Goal: Task Accomplishment & Management: Use online tool/utility

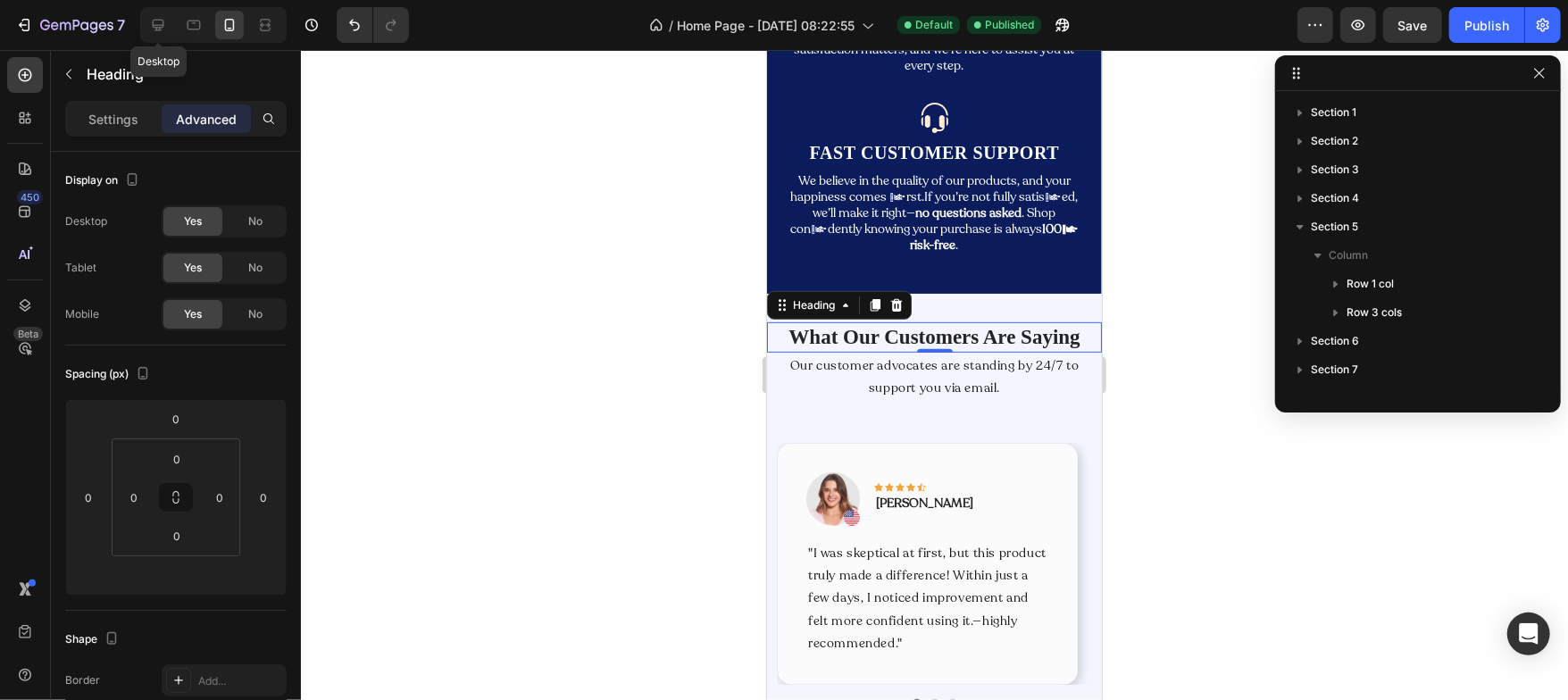
scroll to position [218, 0]
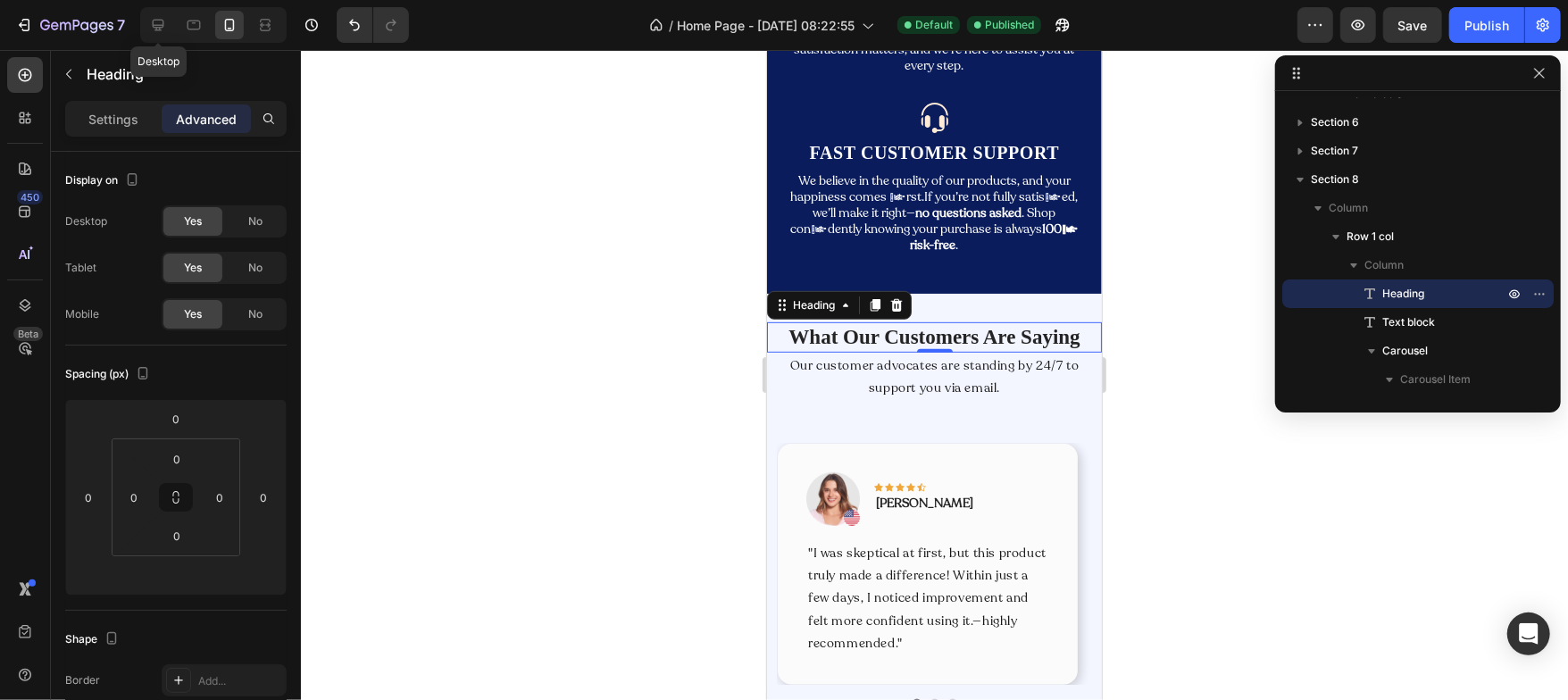
click at [153, 23] on icon at bounding box center [159, 26] width 11 height 11
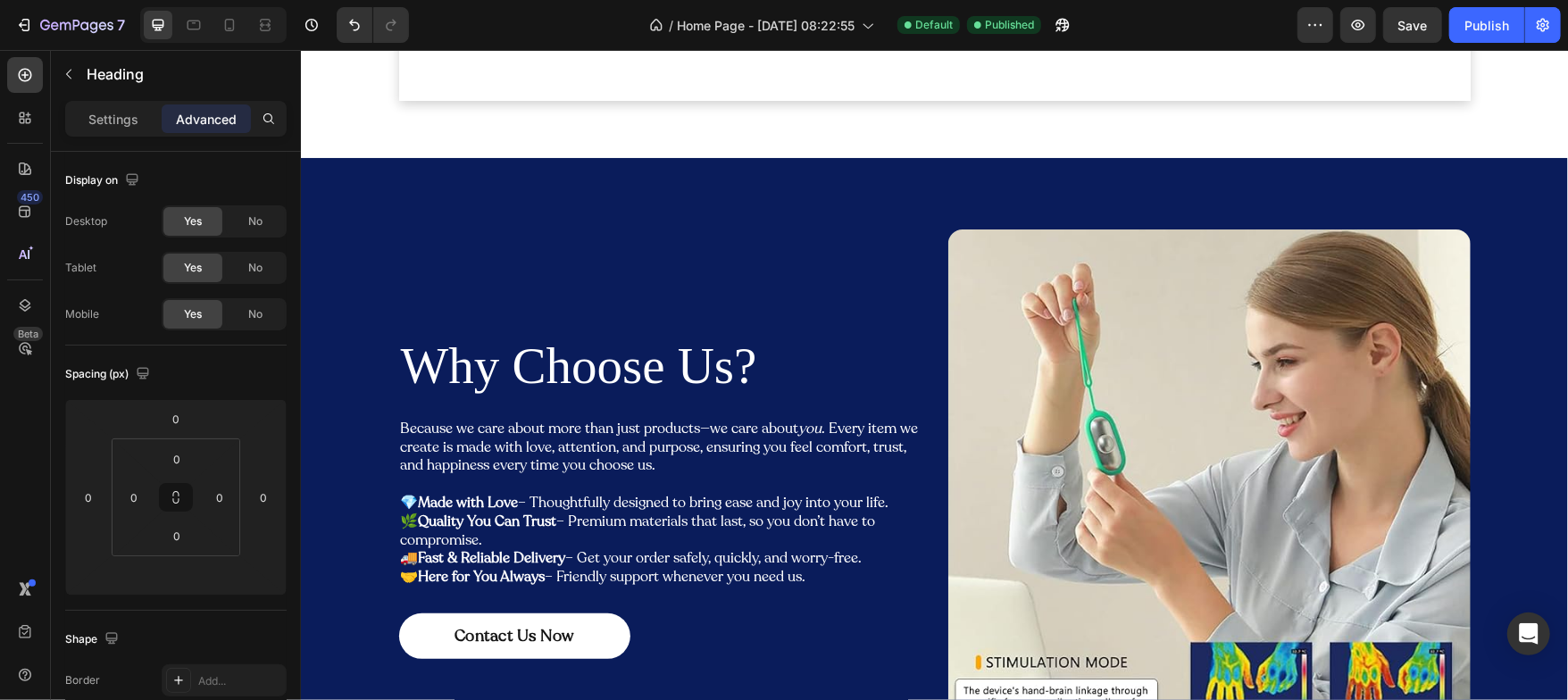
scroll to position [1314, 0]
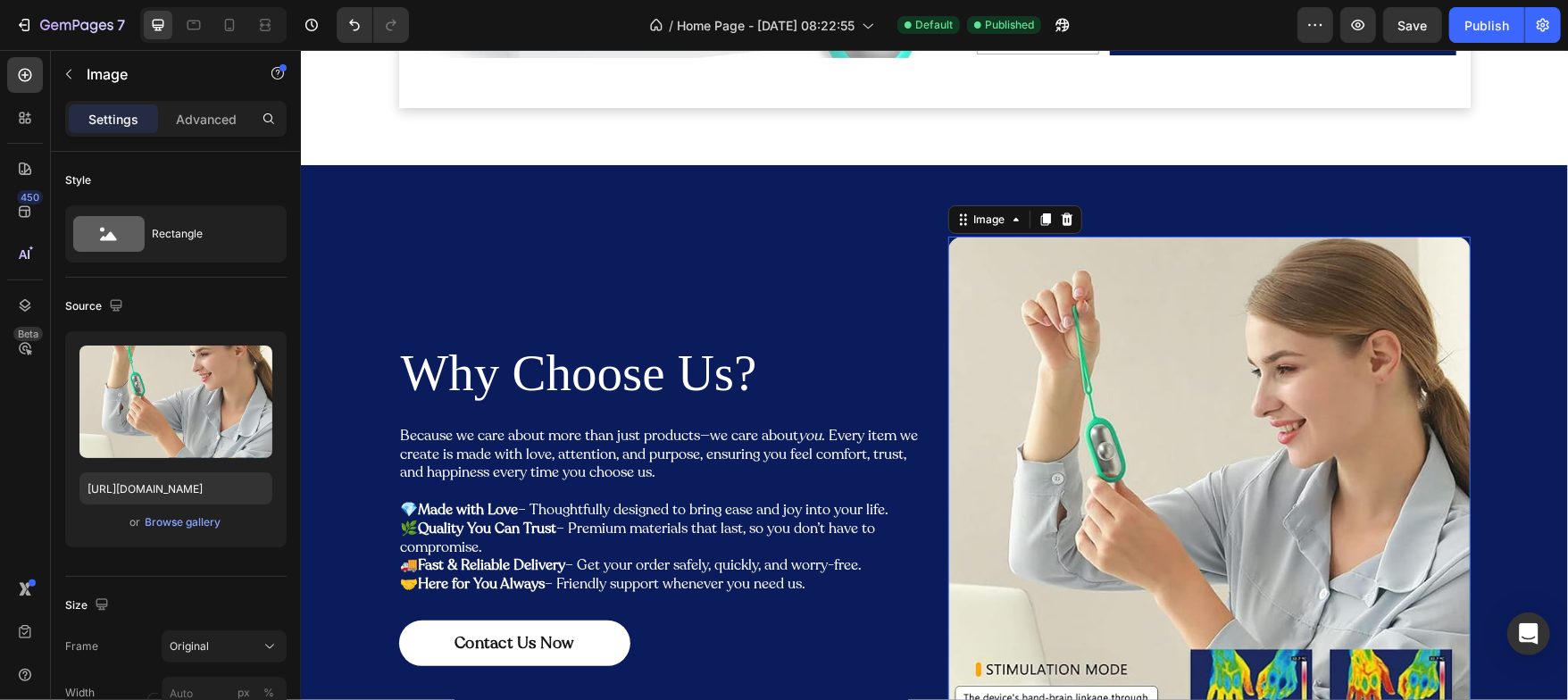
click at [1019, 299] on img at bounding box center [1208, 497] width 522 height 522
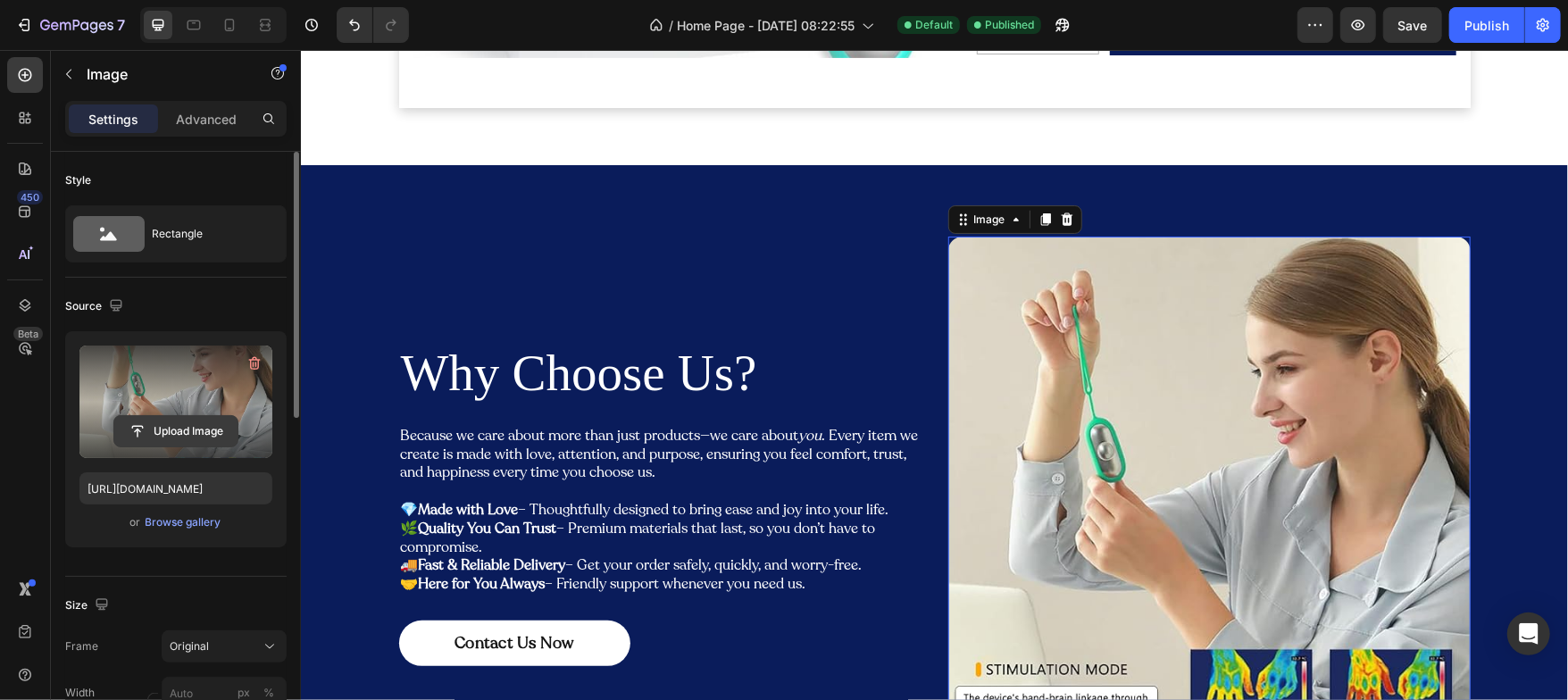
click at [185, 433] on input "file" at bounding box center [176, 431] width 123 height 30
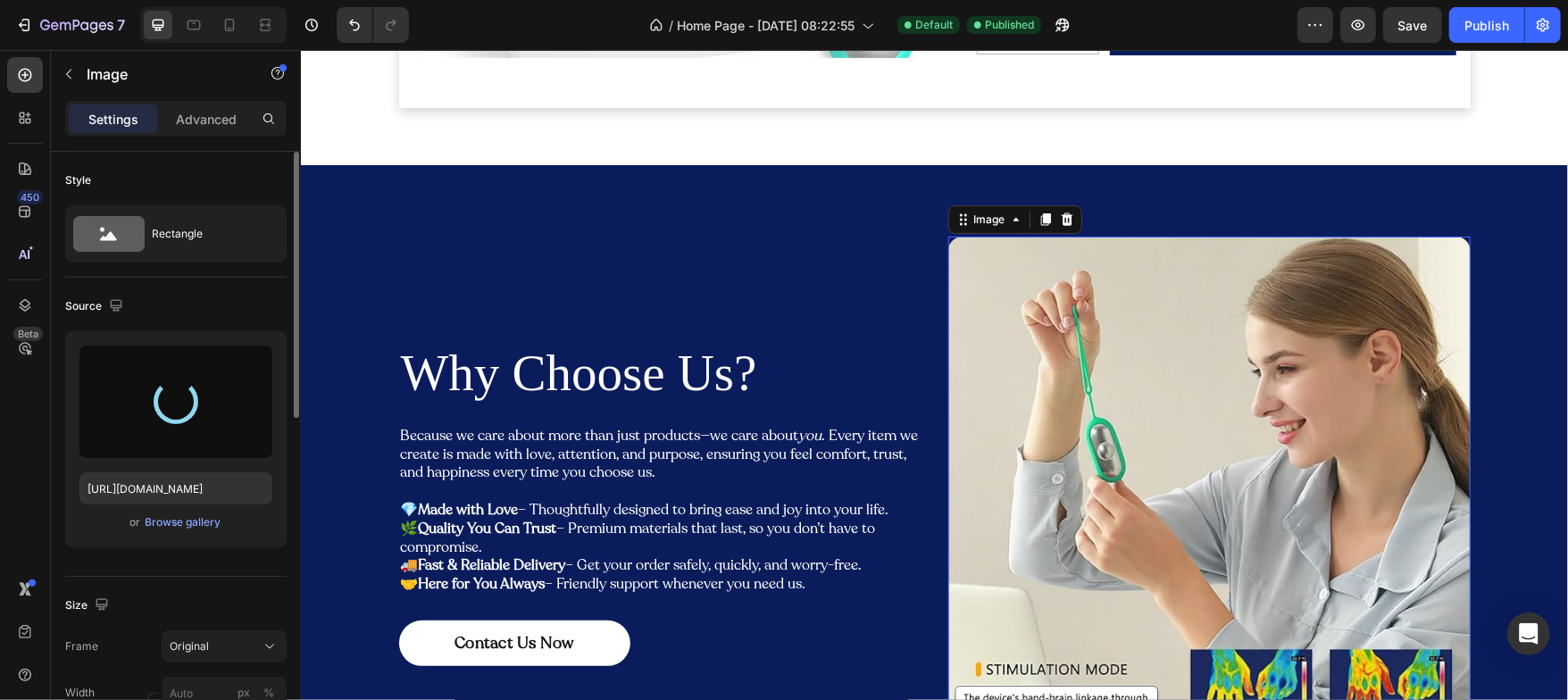
type input "[URL][DOMAIN_NAME]"
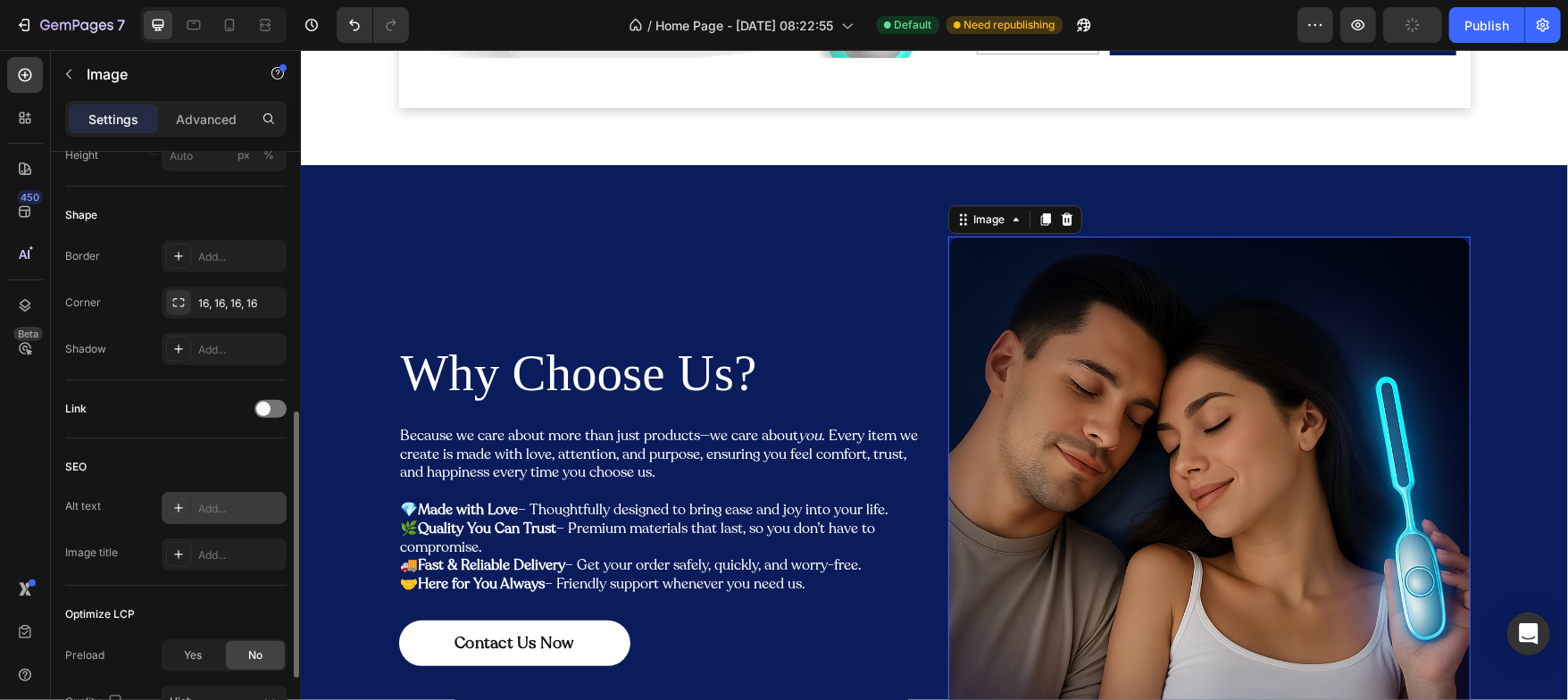
scroll to position [597, 0]
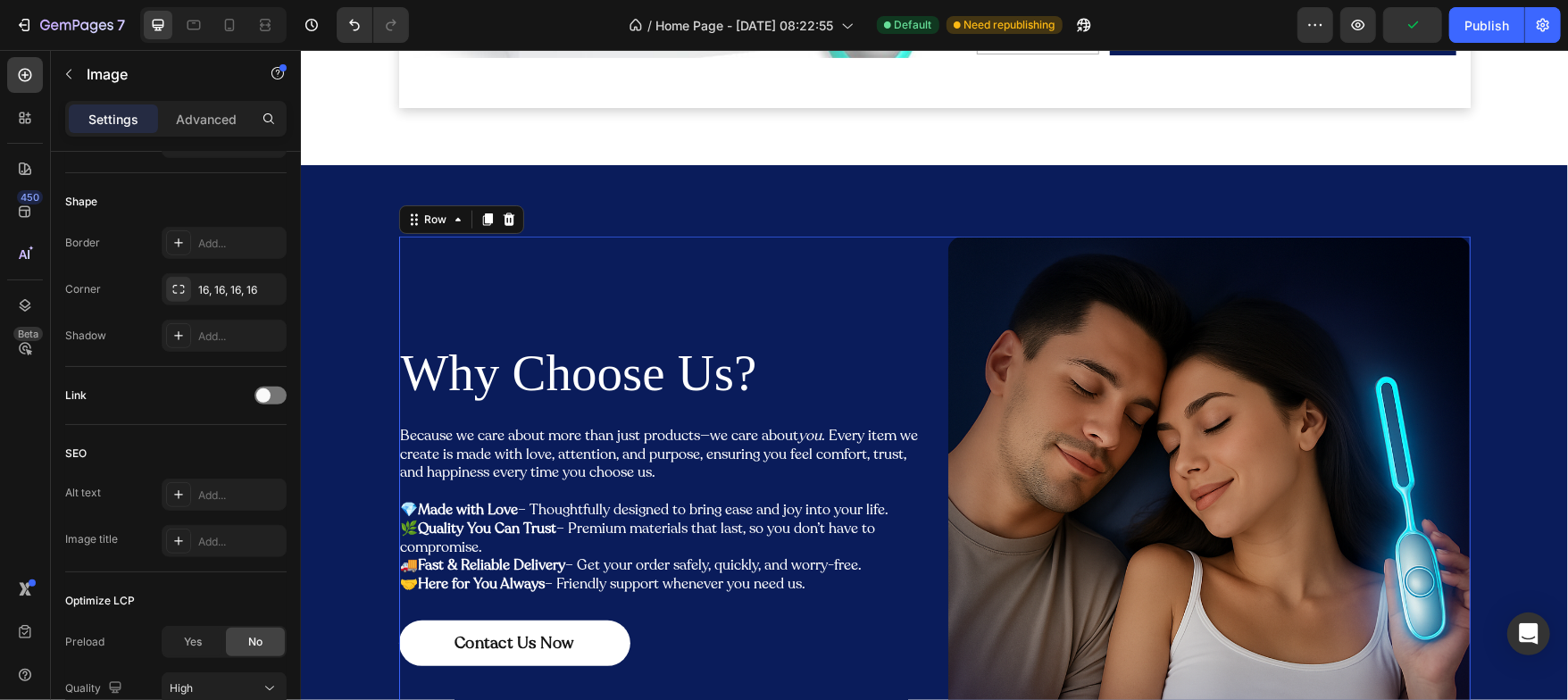
click at [515, 302] on div "Why Choose Us? Heading Because we care about more than just products—we care ab…" at bounding box center [659, 497] width 522 height 522
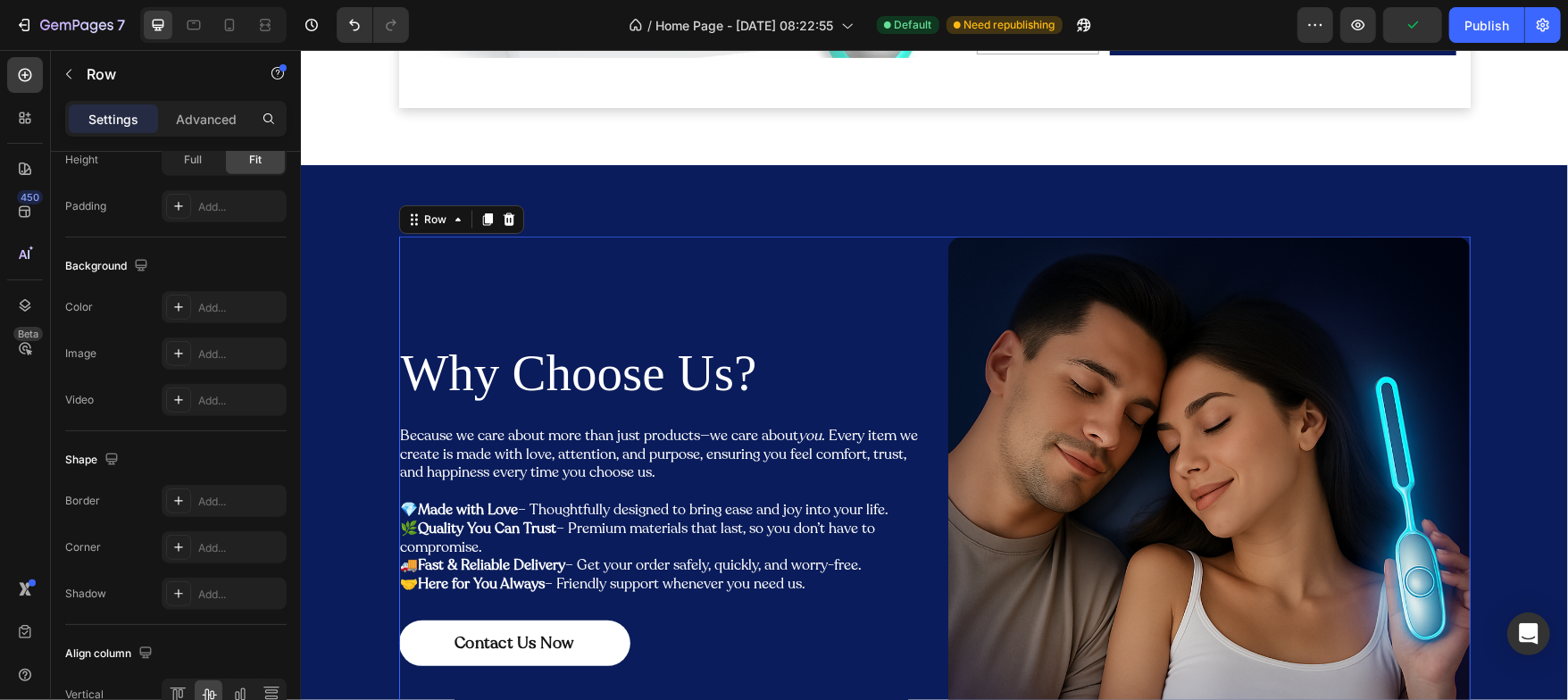
scroll to position [0, 0]
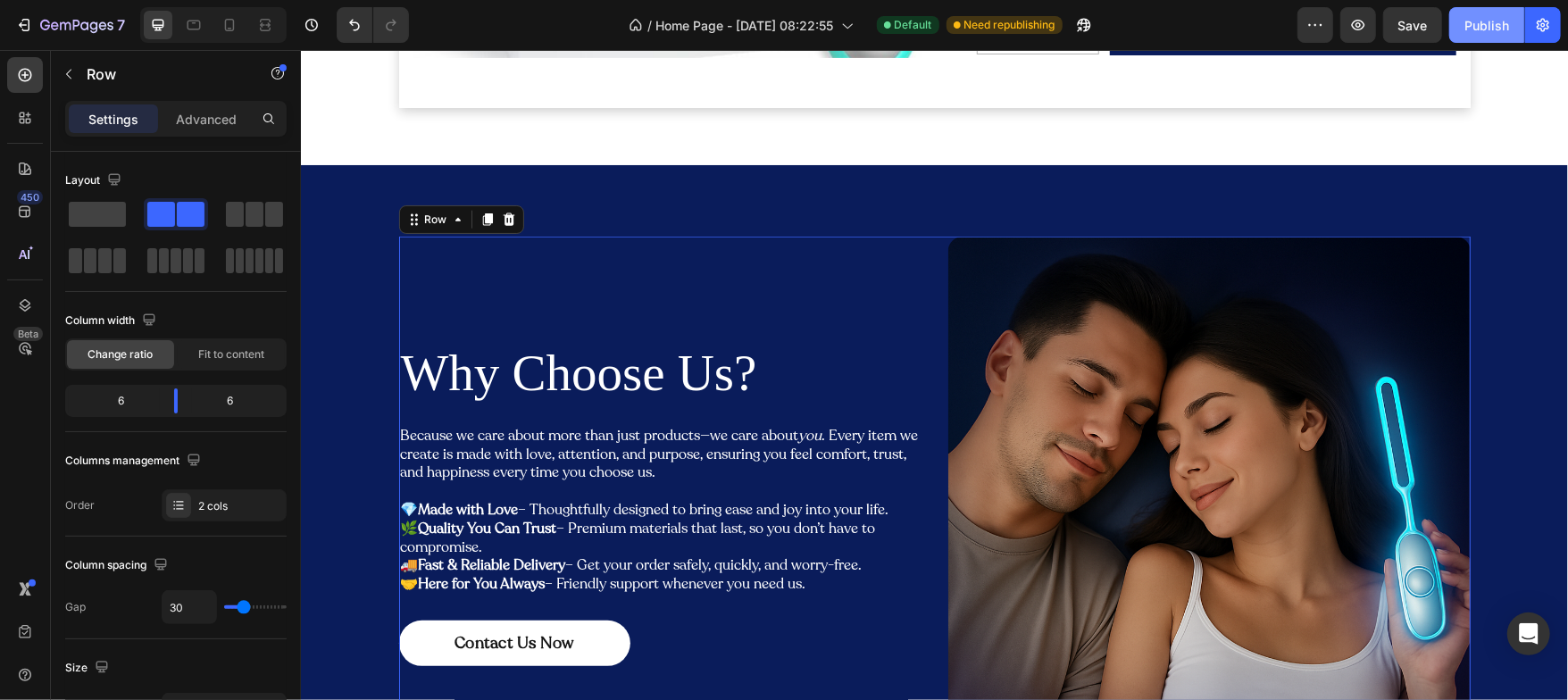
click at [1486, 28] on div "Publish" at bounding box center [1486, 26] width 45 height 19
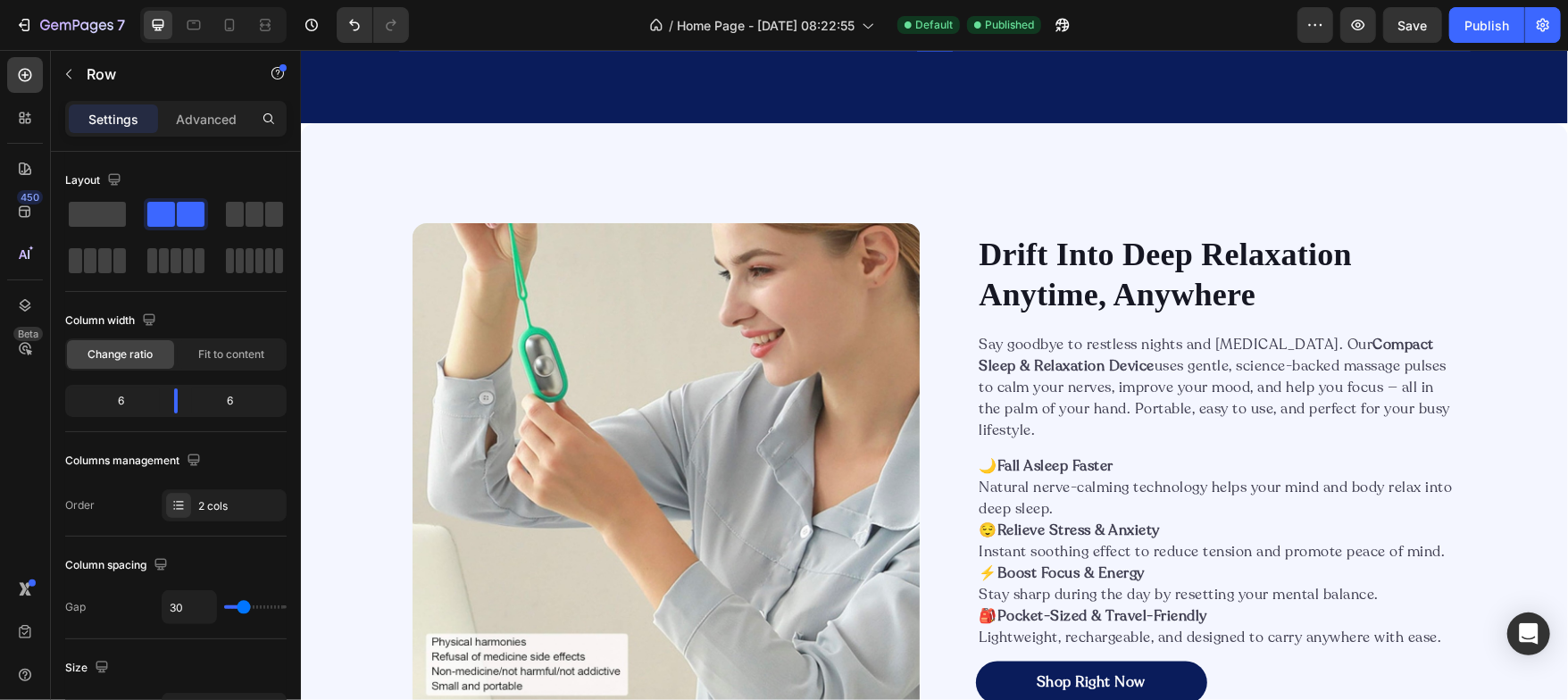
scroll to position [2044, 0]
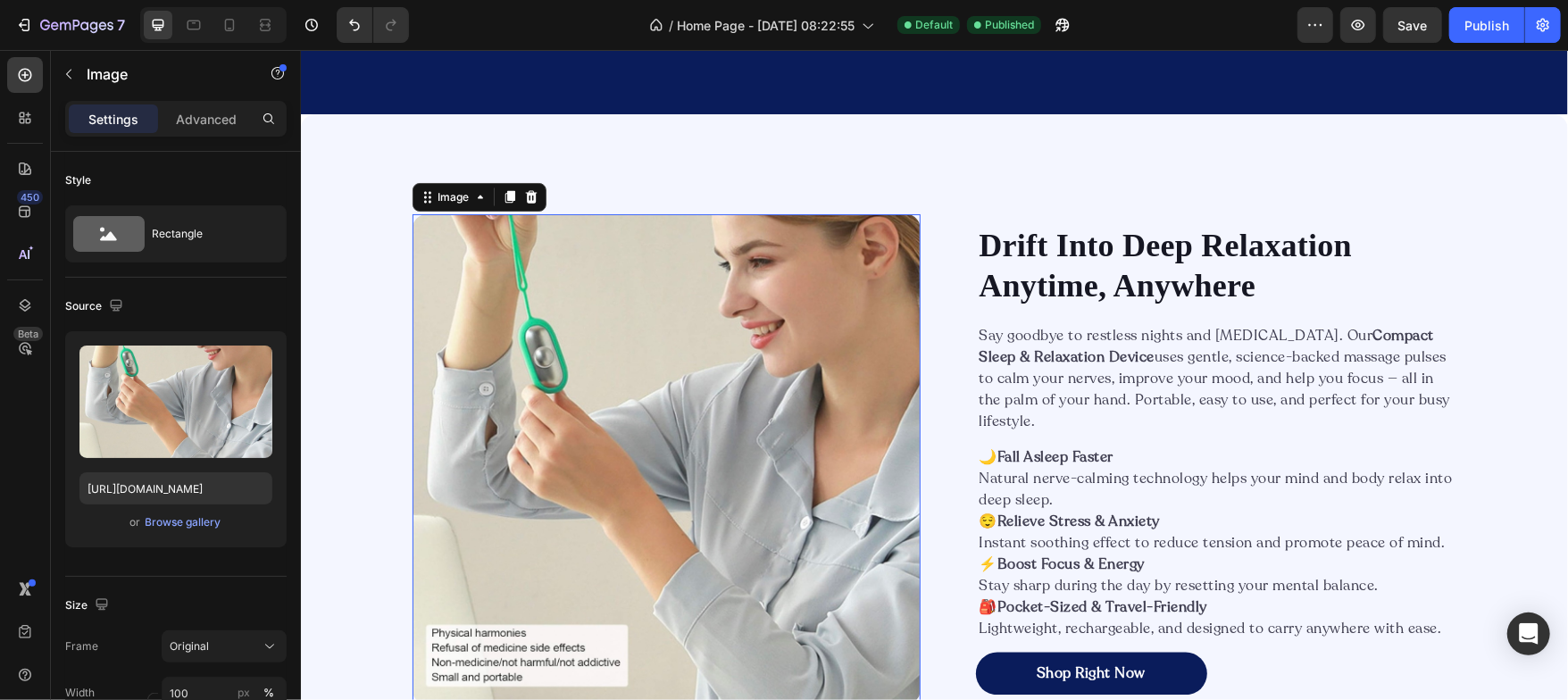
click at [577, 331] on img at bounding box center [665, 459] width 508 height 490
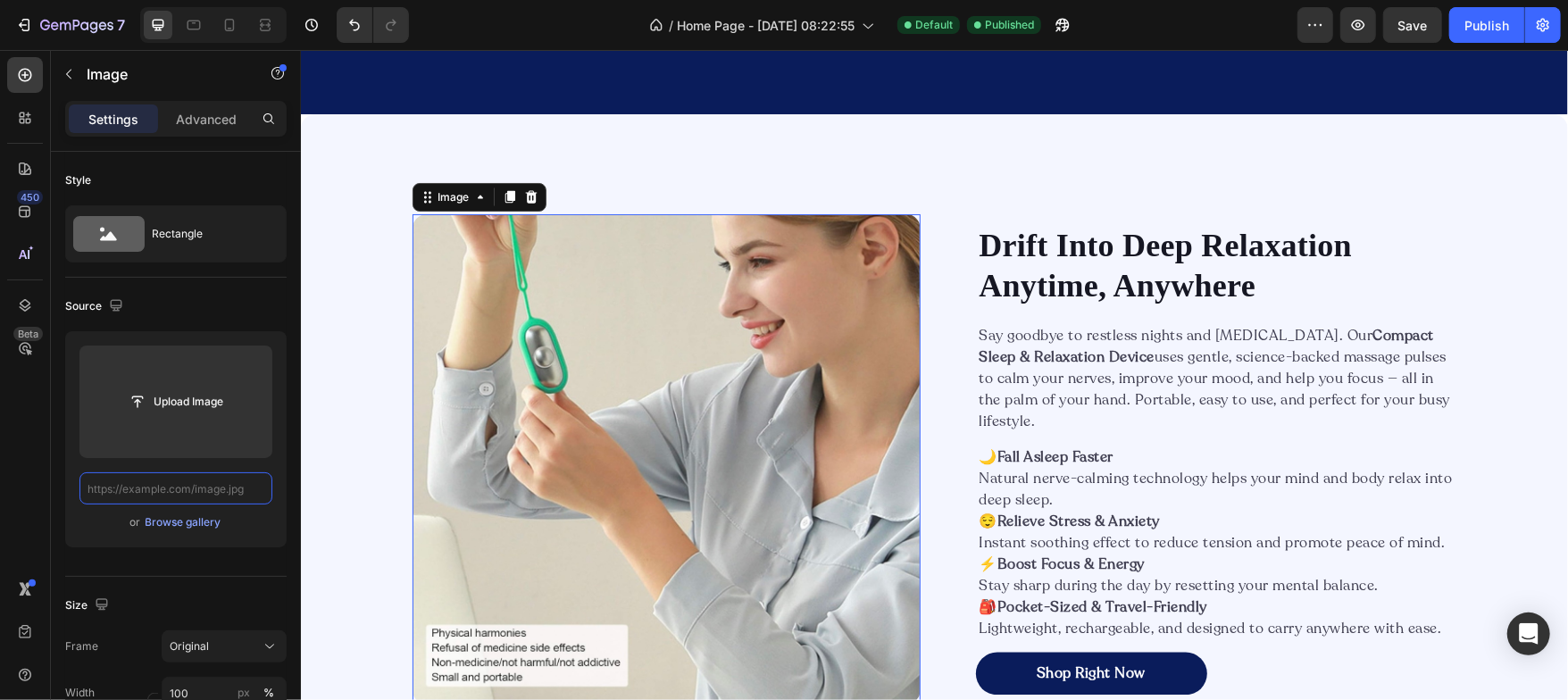
scroll to position [0, 0]
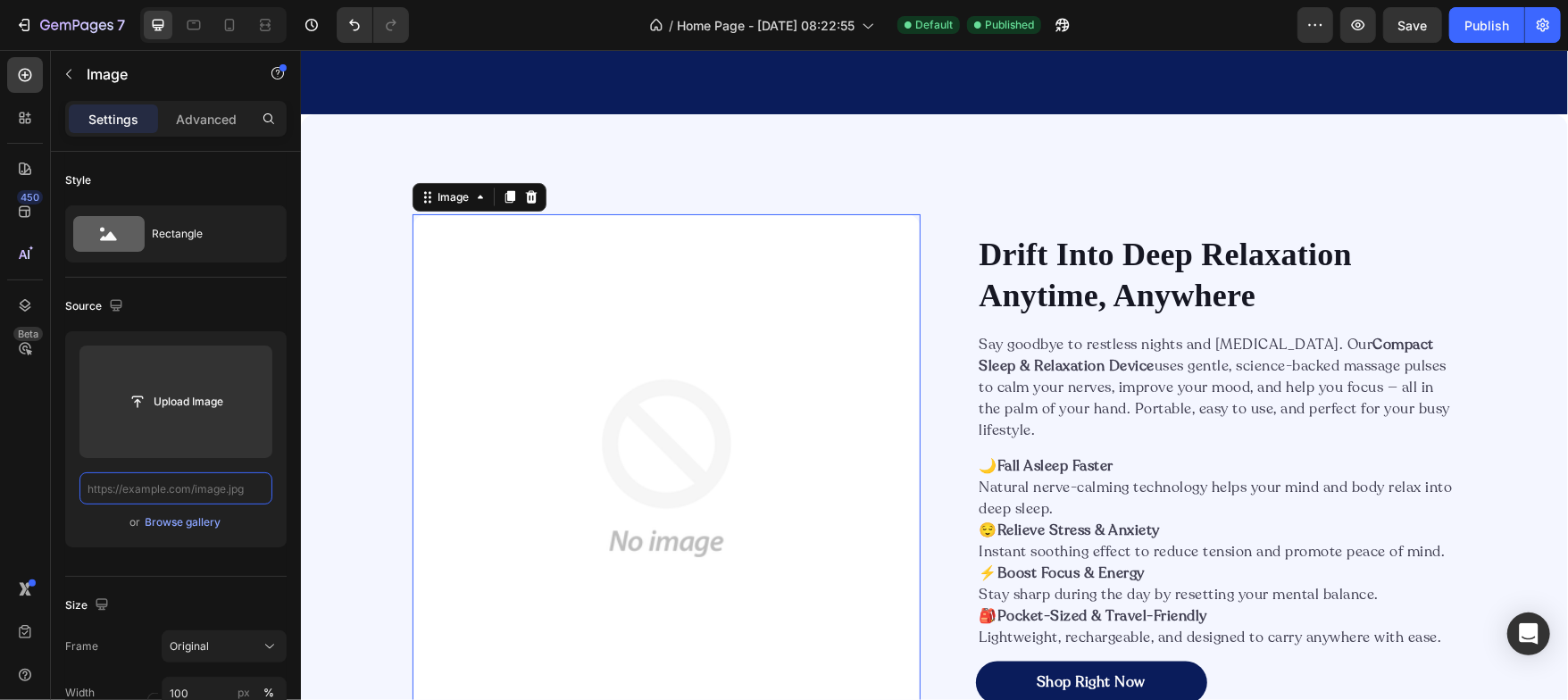
paste input "[URL][DOMAIN_NAME]"
type input "[URL][DOMAIN_NAME]"
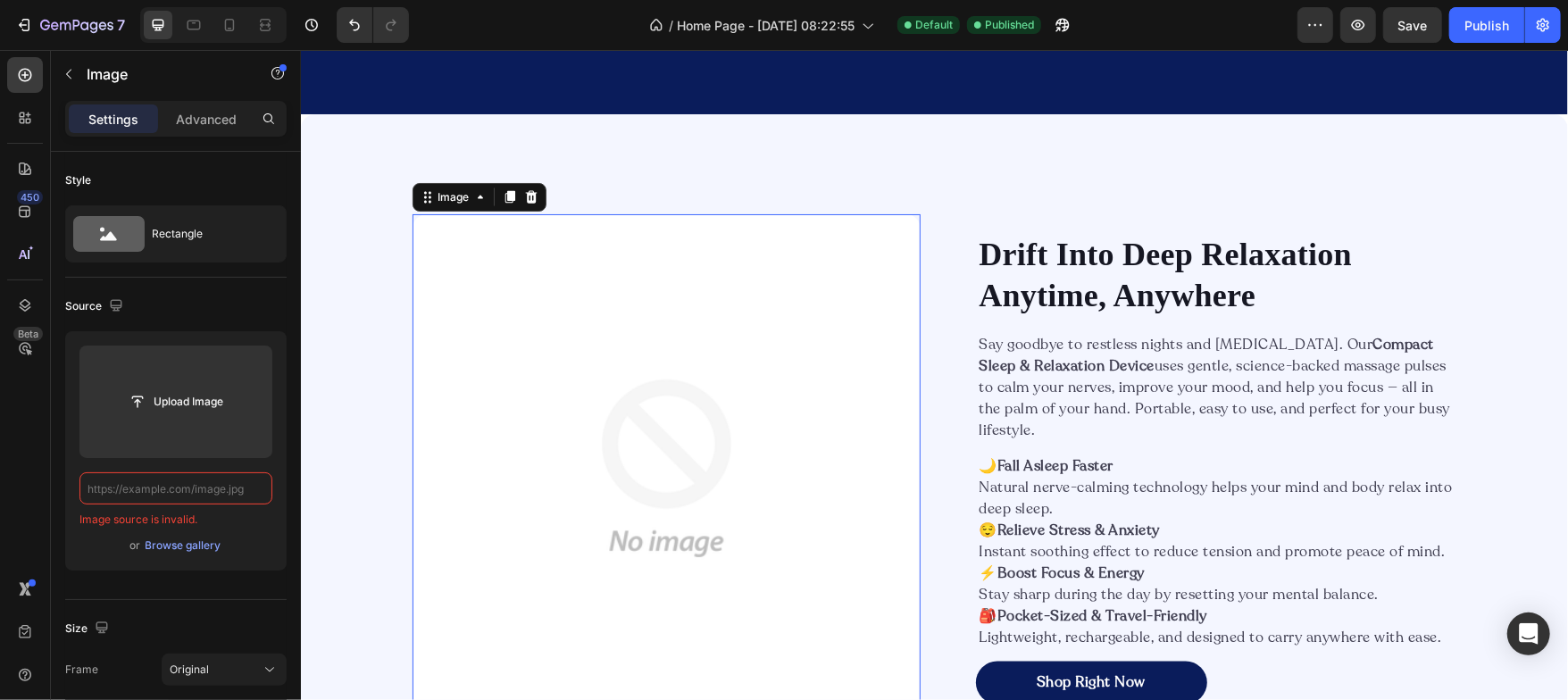
paste input "[URL][DOMAIN_NAME]"
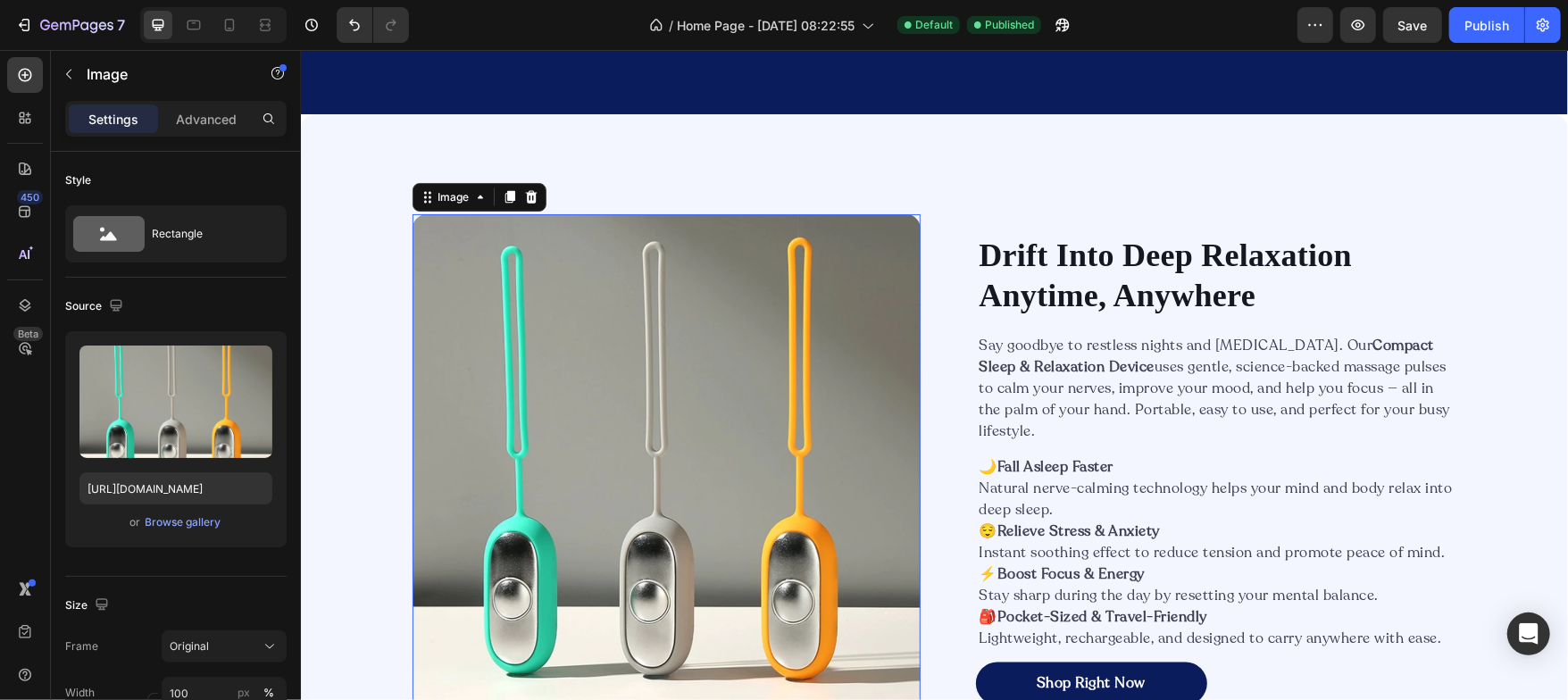
click at [196, 303] on div "Source" at bounding box center [176, 306] width 221 height 28
click at [1466, 18] on div "Publish" at bounding box center [1486, 26] width 45 height 19
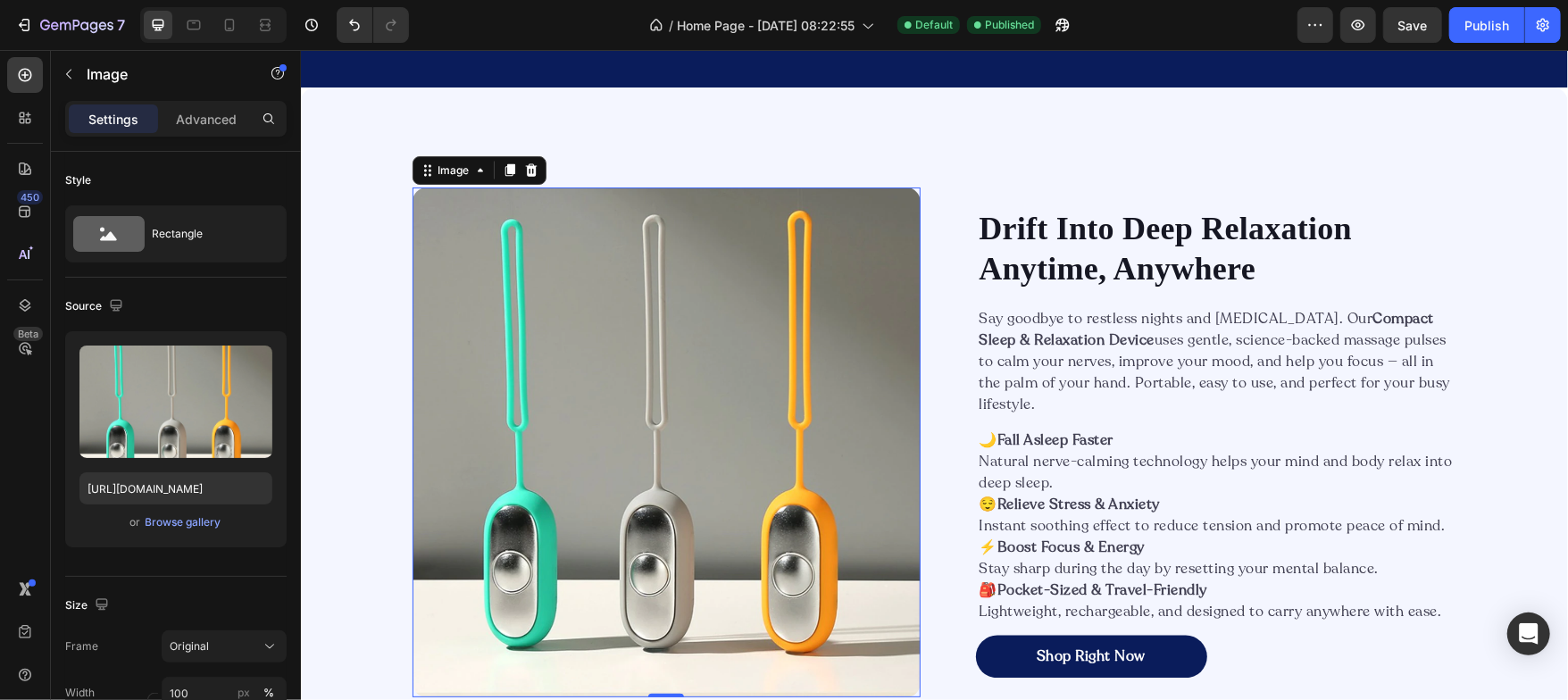
scroll to position [2070, 0]
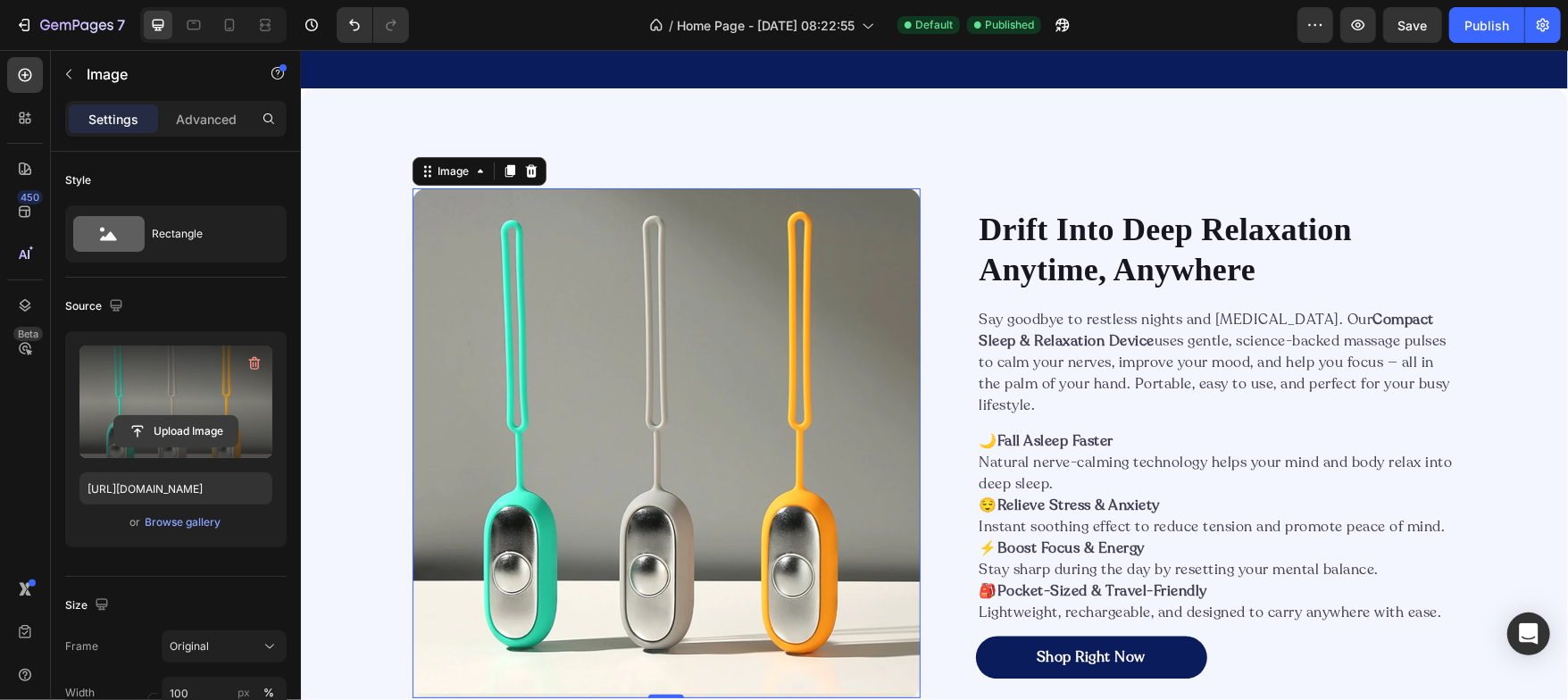
click at [181, 427] on input "file" at bounding box center [176, 431] width 123 height 30
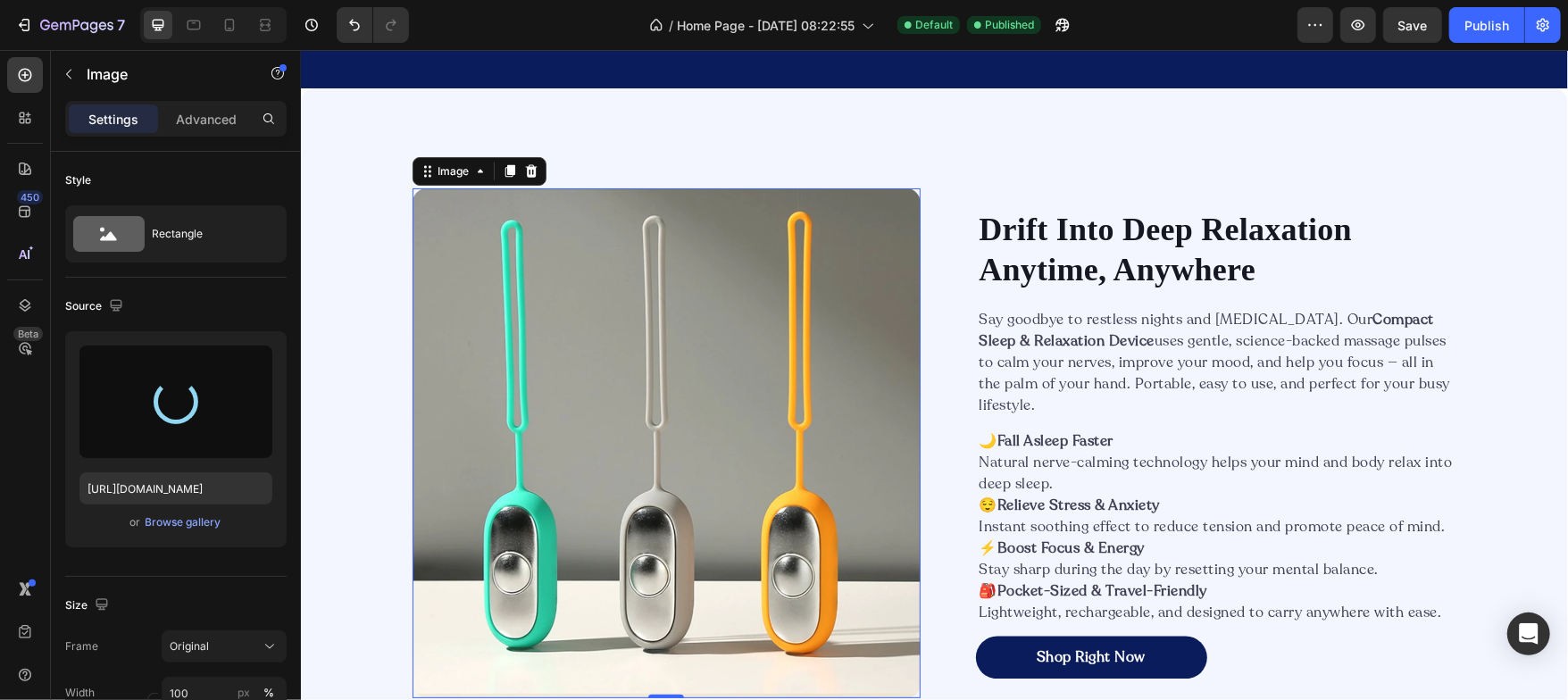
type input "[URL][DOMAIN_NAME]"
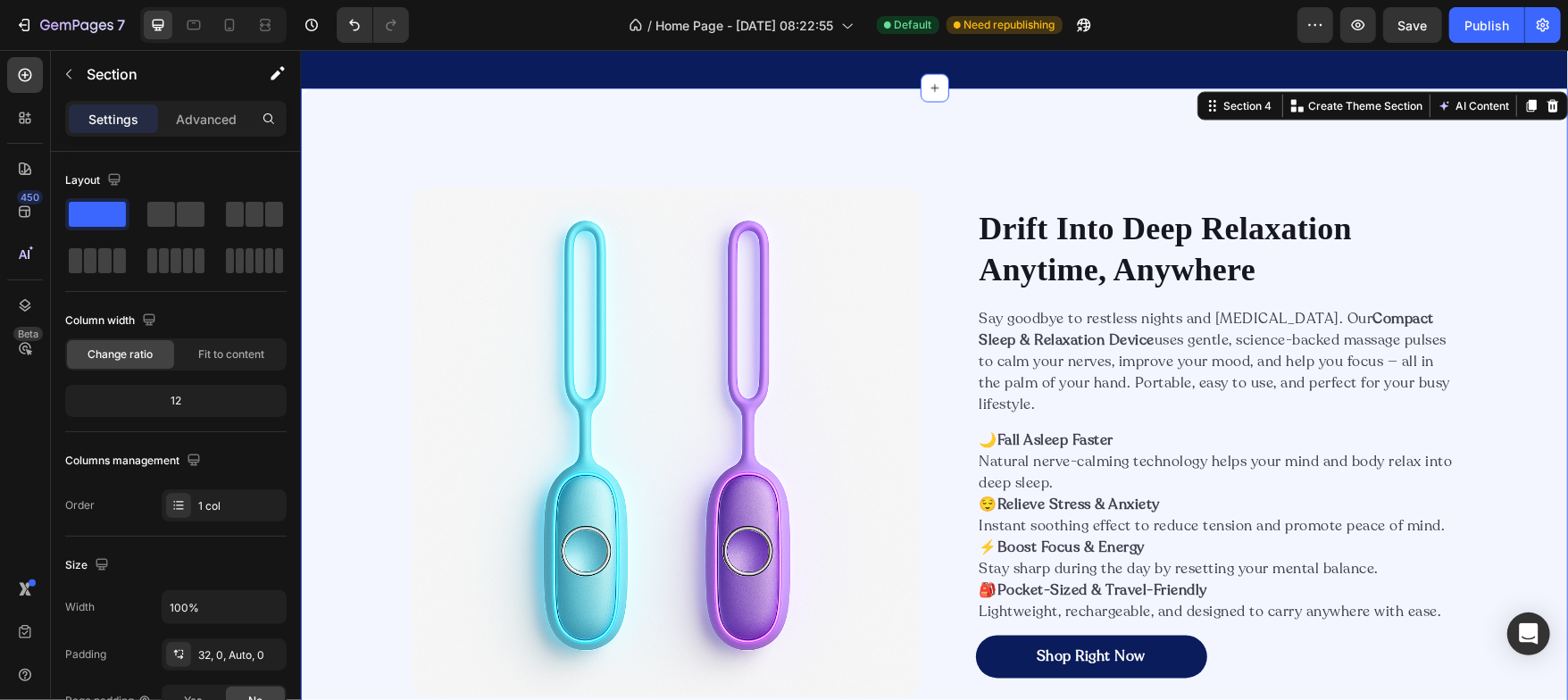
click at [361, 363] on div "Image Drift Into Deep Relaxation Anytime, Anywhere Heading Say goodbye to restl…" at bounding box center [934, 441] width 1267 height 651
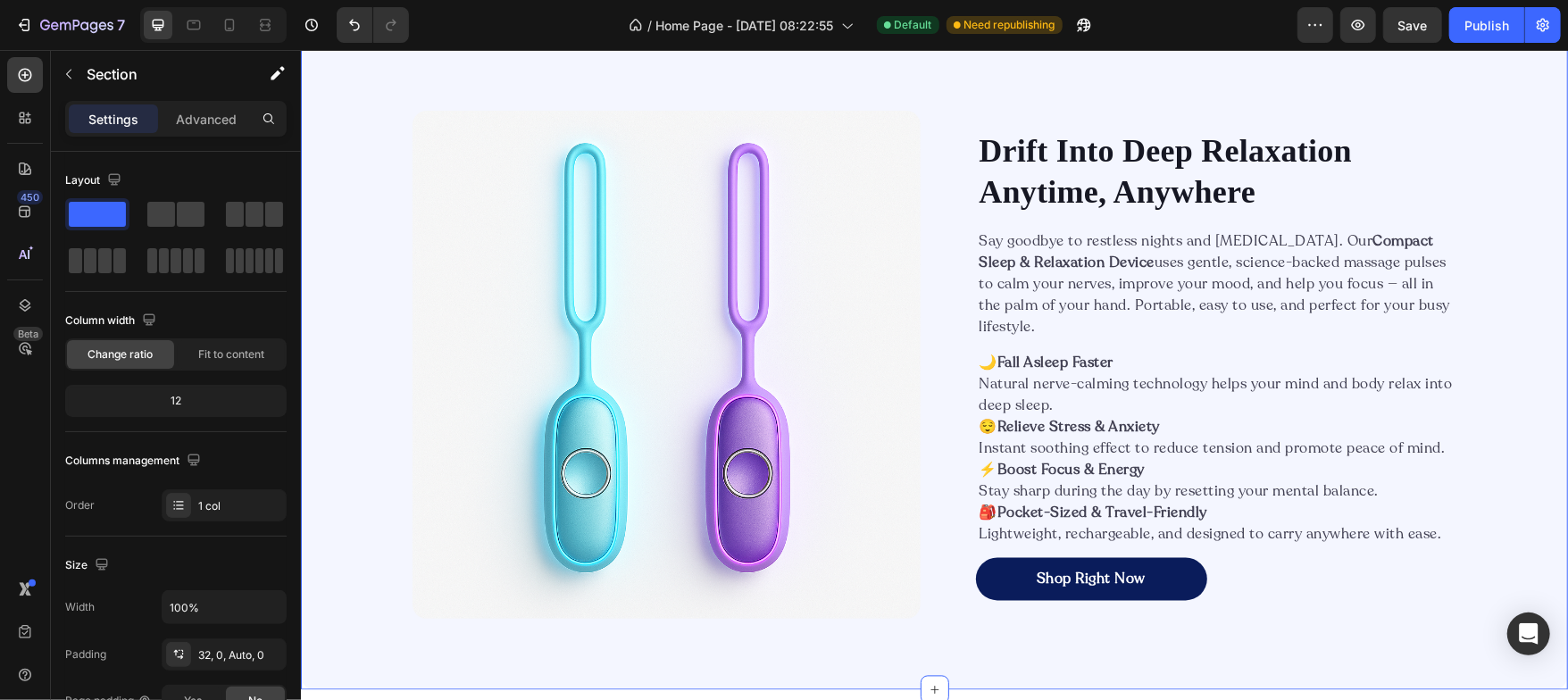
scroll to position [2154, 0]
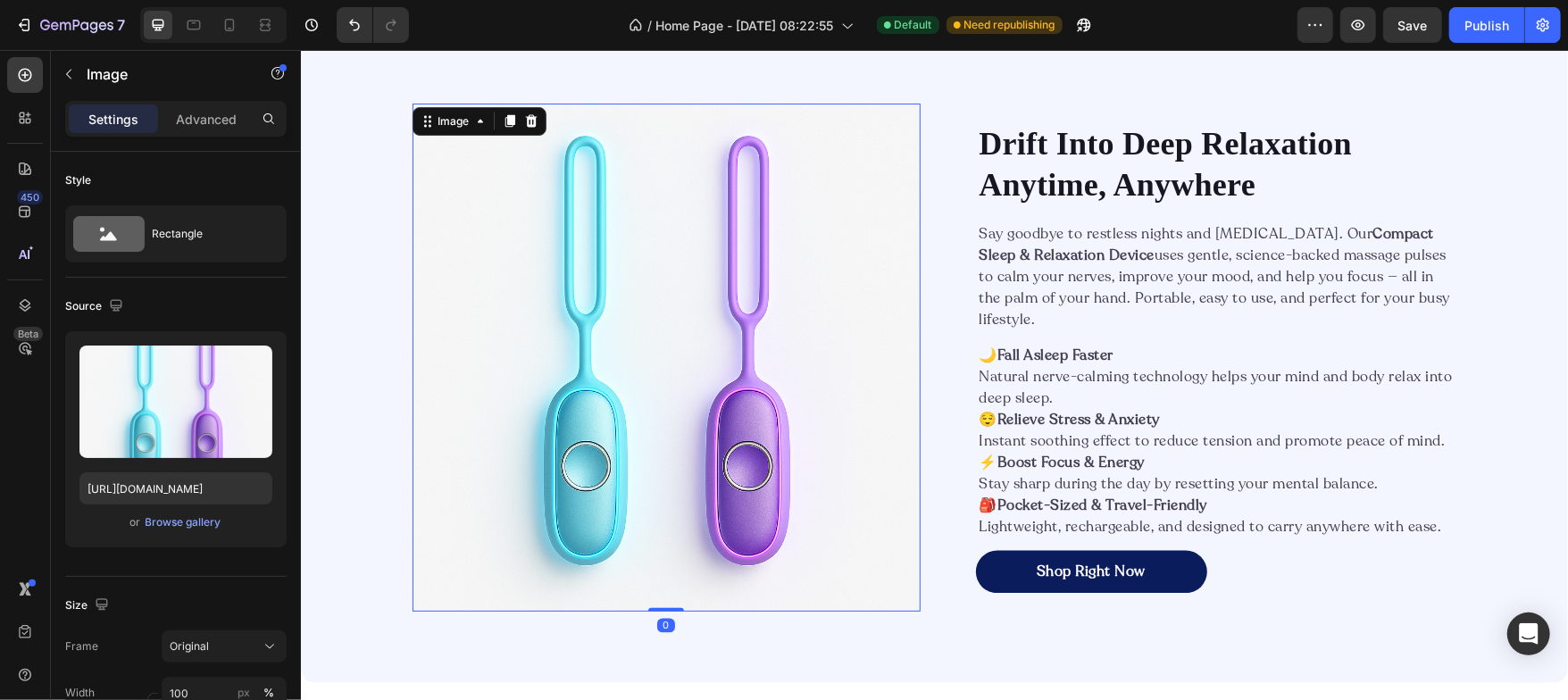
click at [473, 333] on img at bounding box center [665, 356] width 508 height 508
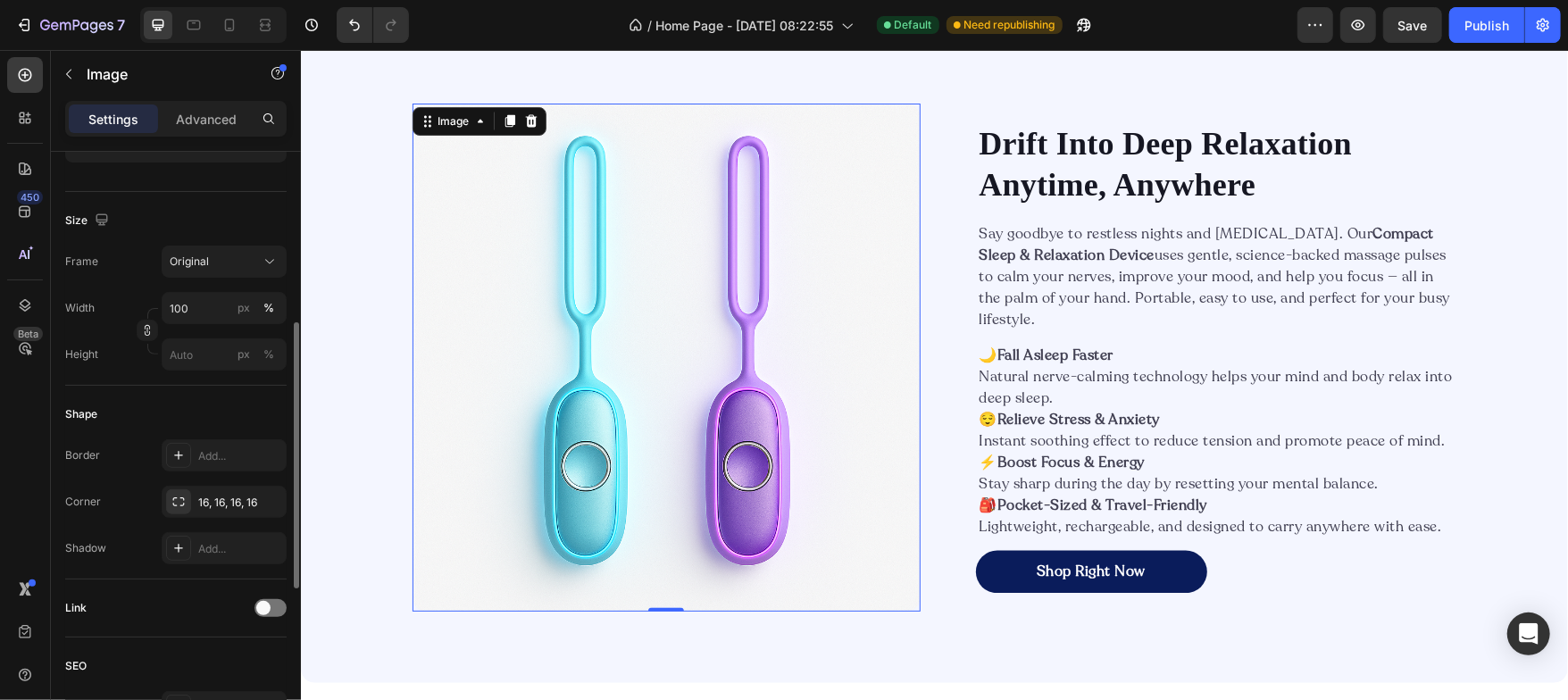
scroll to position [382, 0]
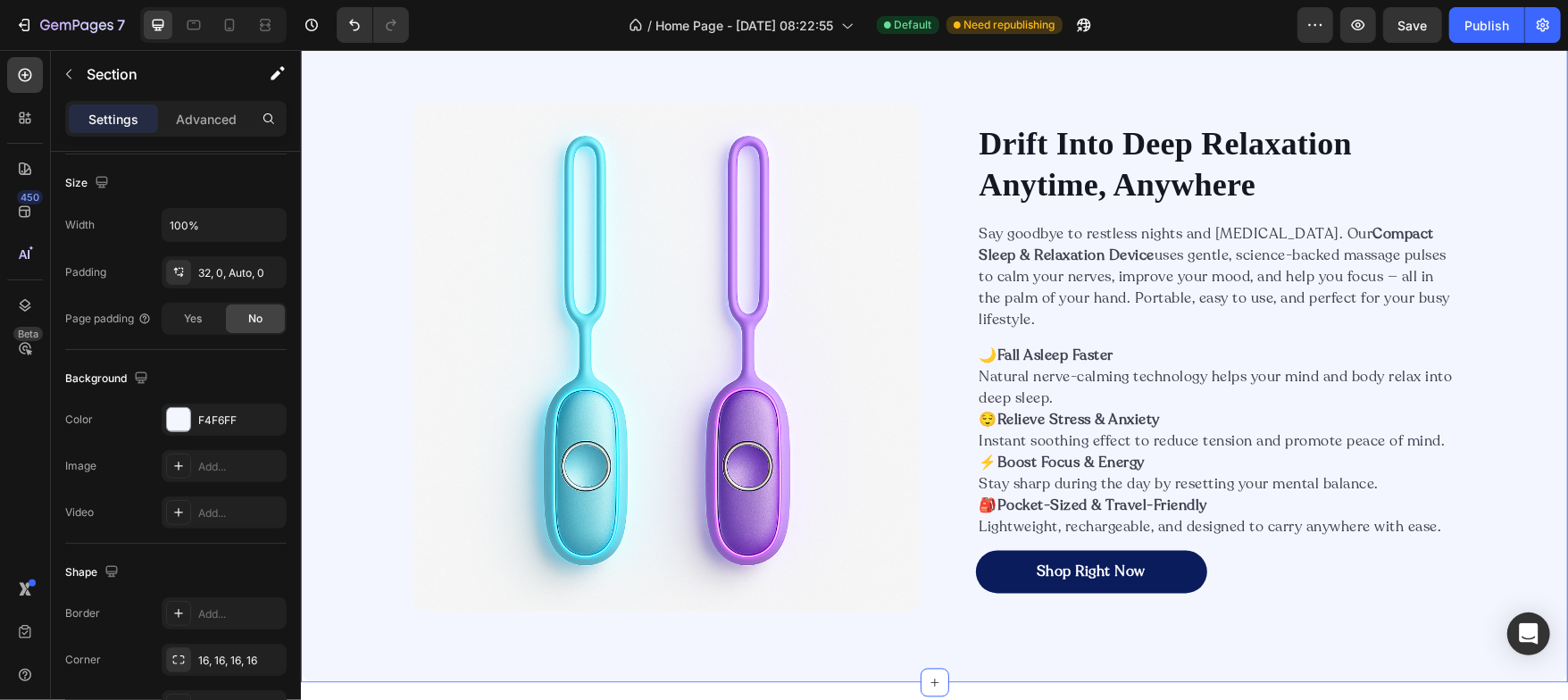
click at [344, 385] on div "Image Drift Into Deep Relaxation Anytime, Anywhere Heading Say goodbye to restl…" at bounding box center [934, 356] width 1267 height 651
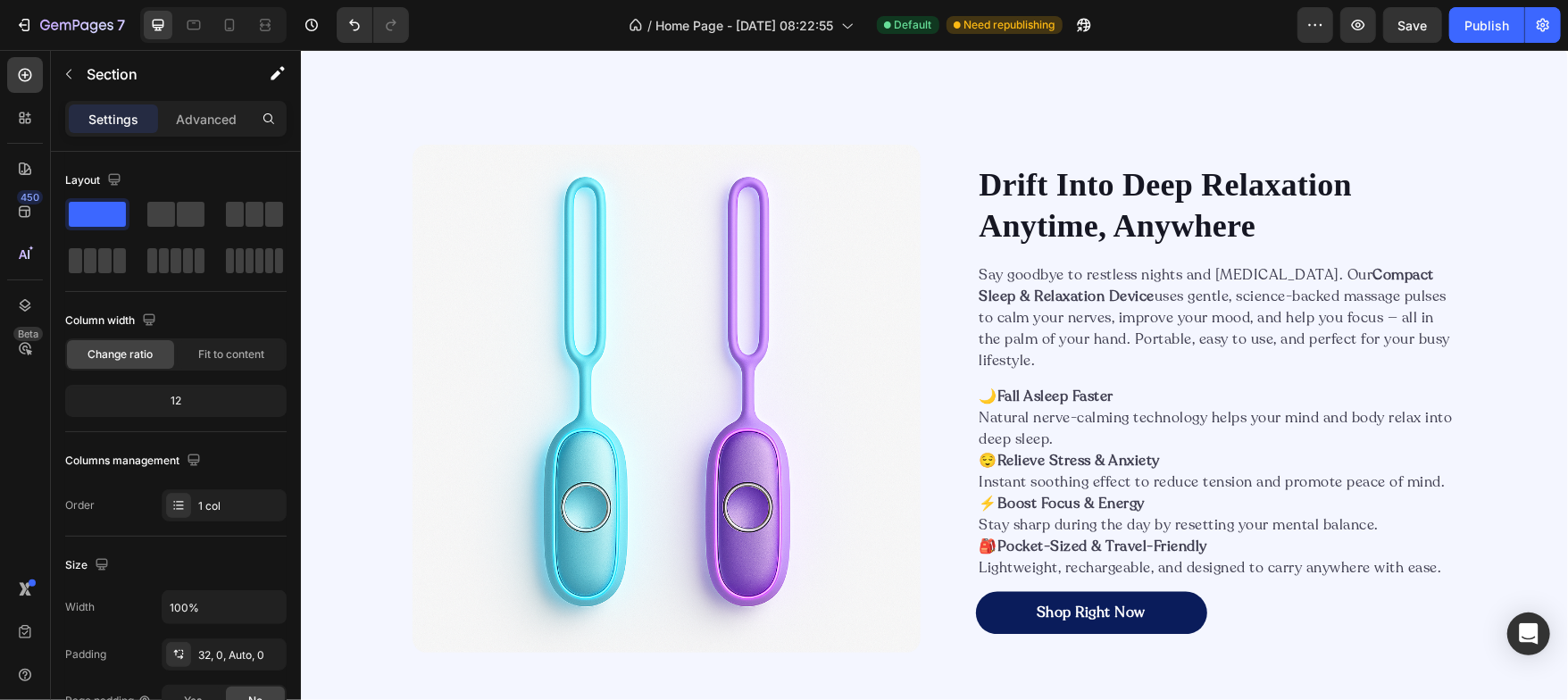
scroll to position [2118, 0]
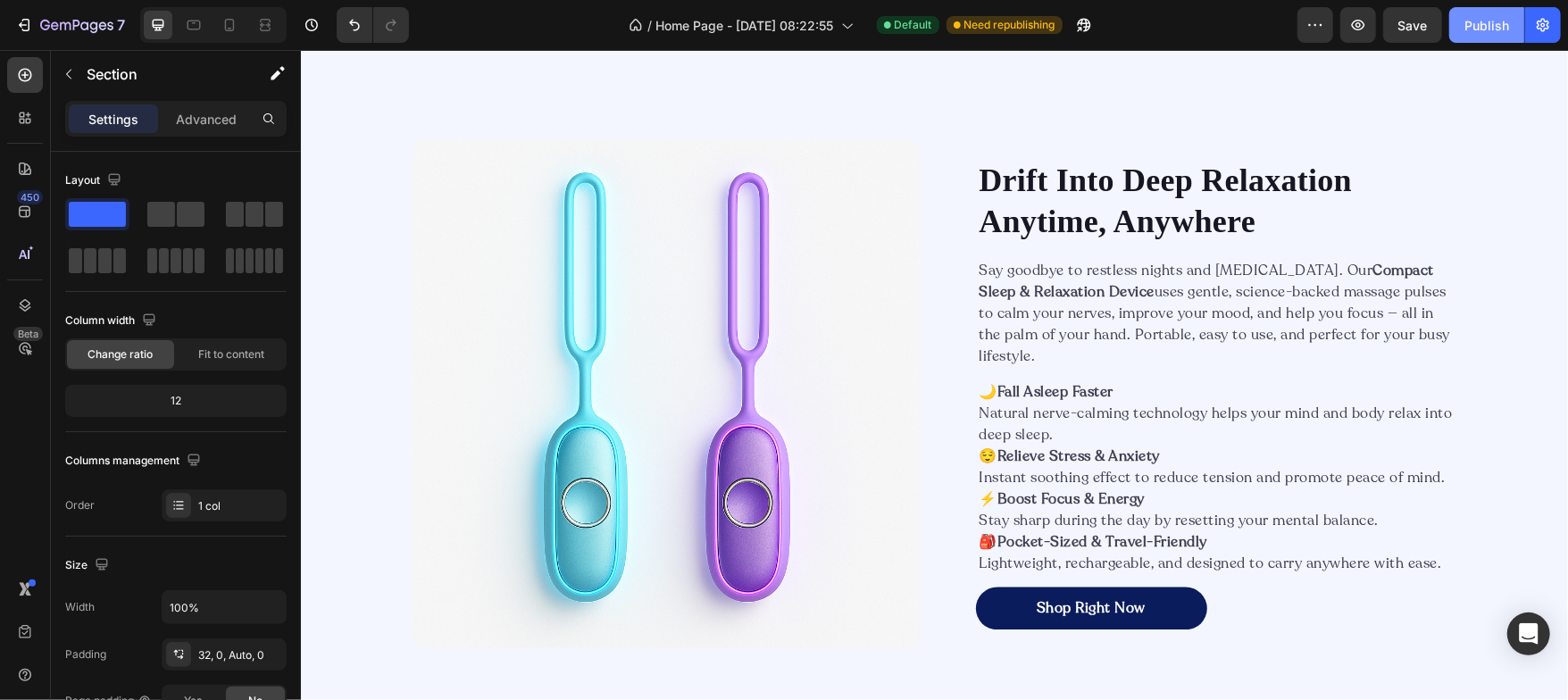
click at [1489, 31] on div "Publish" at bounding box center [1486, 26] width 45 height 19
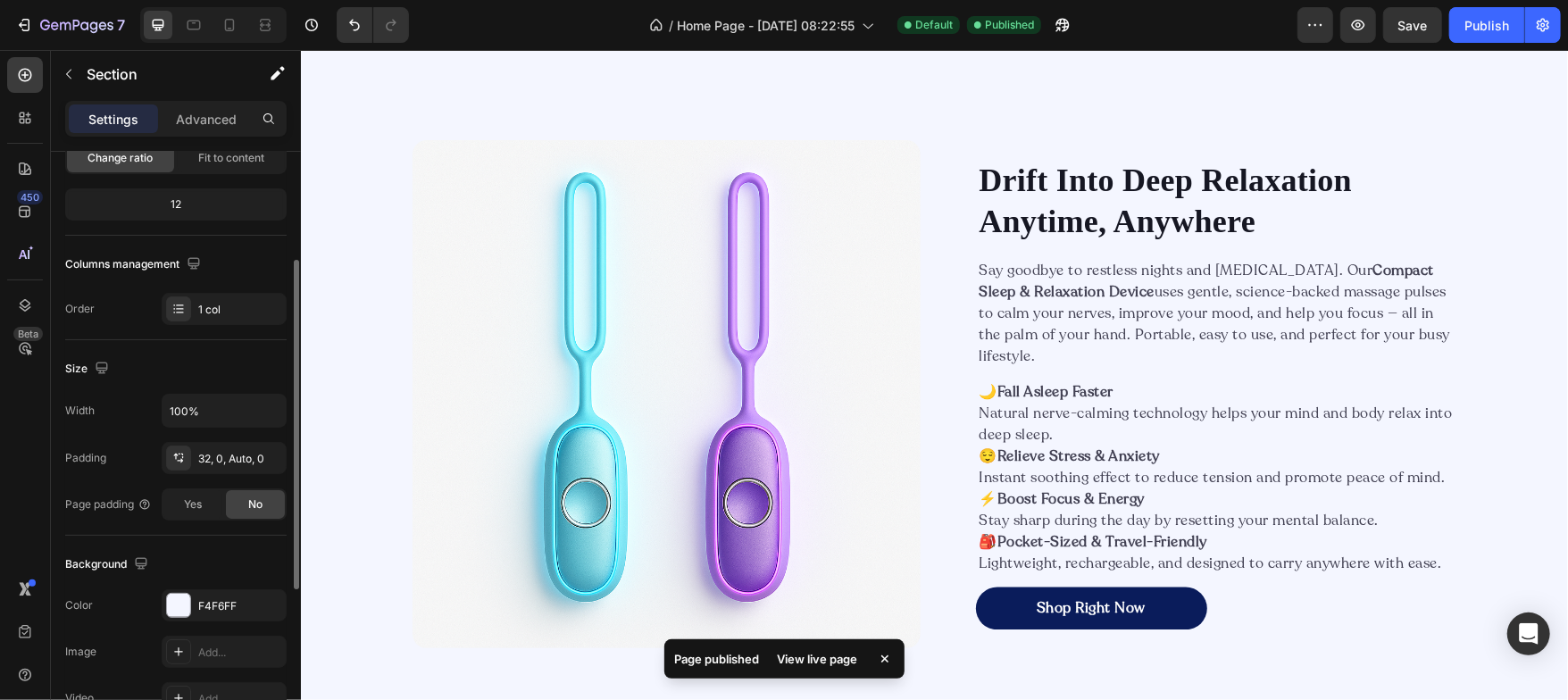
scroll to position [194, 0]
click at [180, 611] on div at bounding box center [179, 608] width 23 height 23
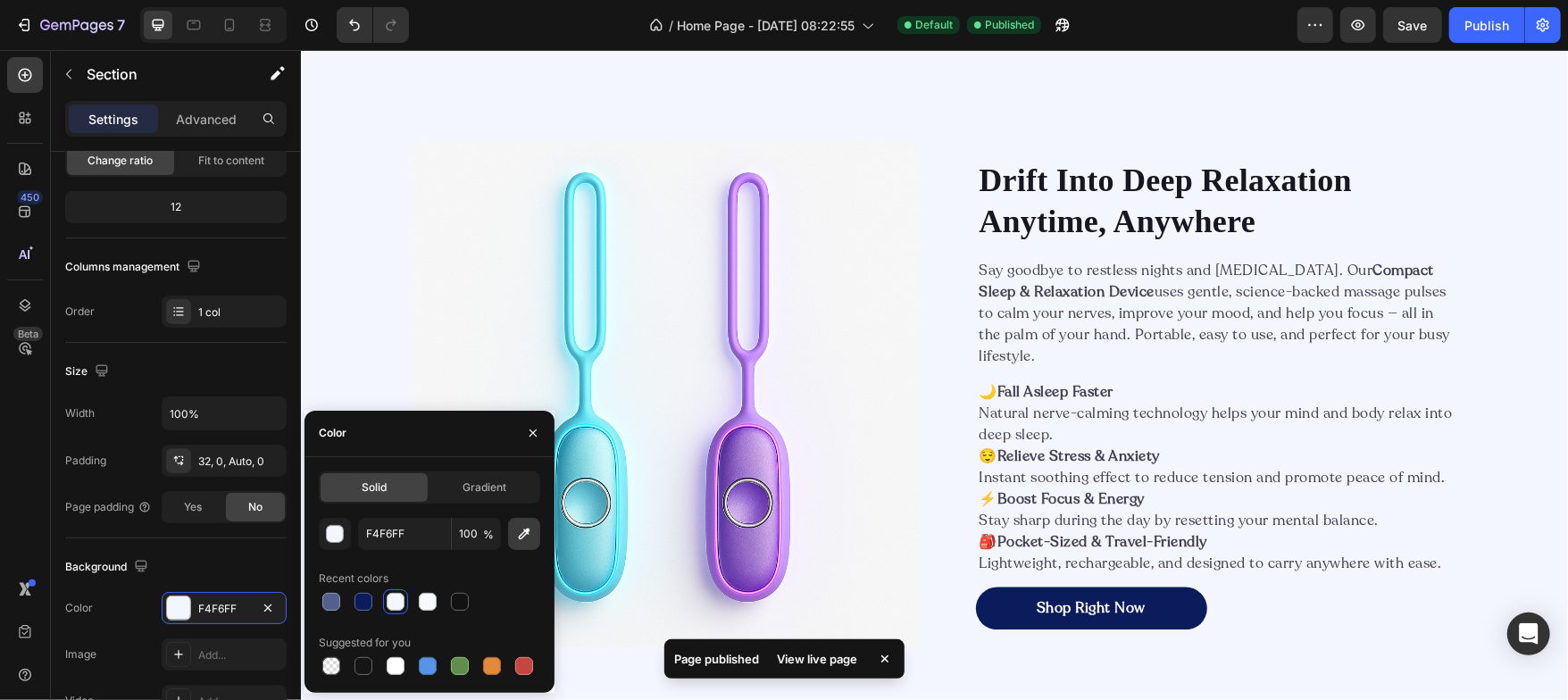
click at [517, 530] on icon "button" at bounding box center [523, 534] width 18 height 18
type input "F3F6F6"
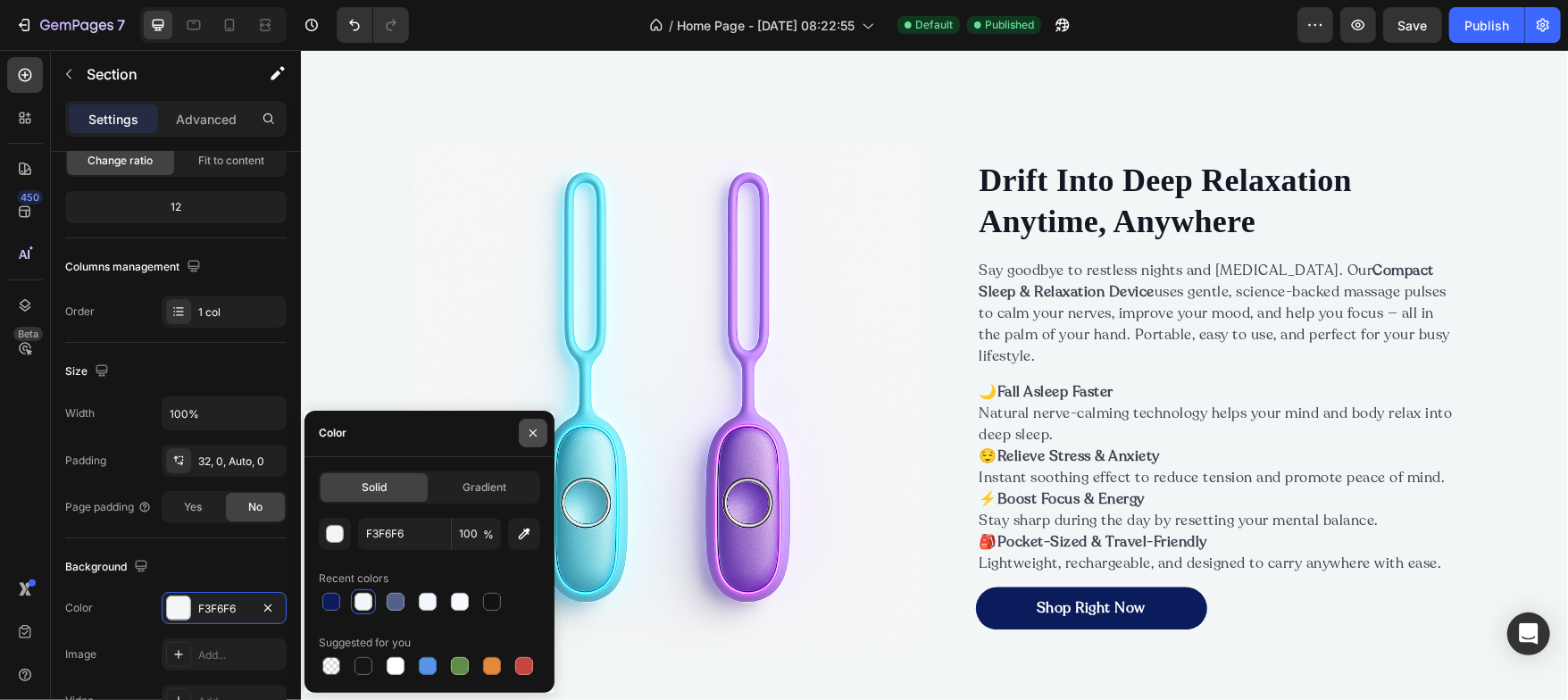
click at [537, 429] on icon "button" at bounding box center [533, 432] width 14 height 14
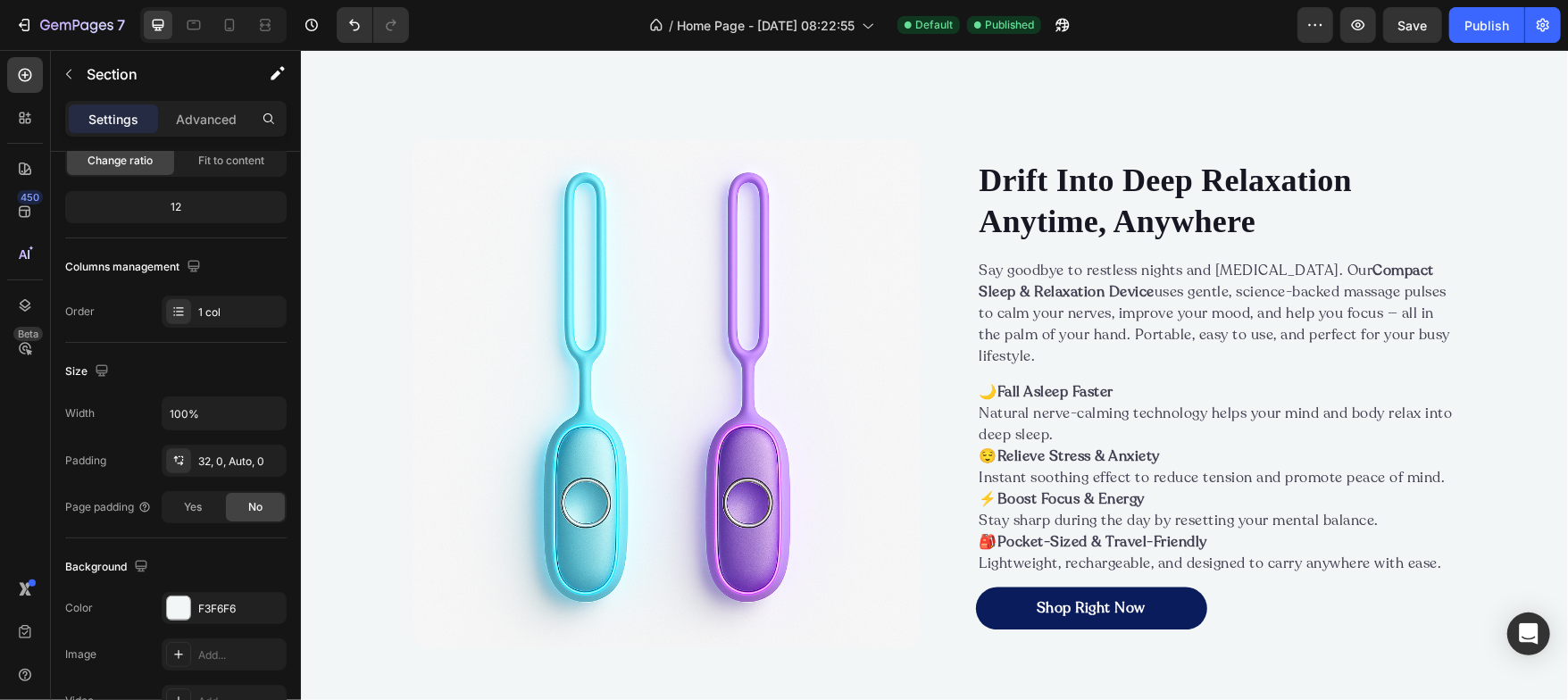
click at [340, 358] on div "Image Drift Into Deep Relaxation Anytime, Anywhere Heading Say goodbye to restl…" at bounding box center [934, 392] width 1267 height 651
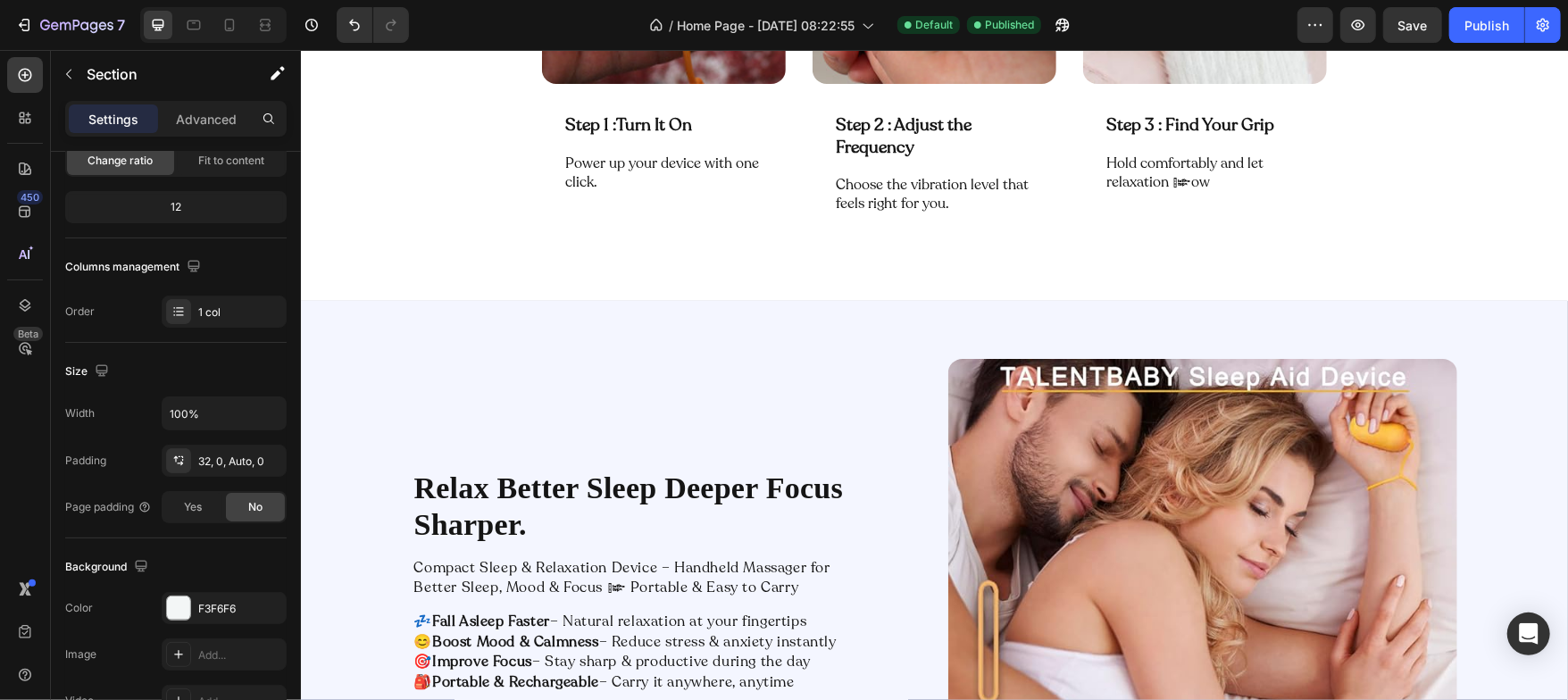
scroll to position [3177, 0]
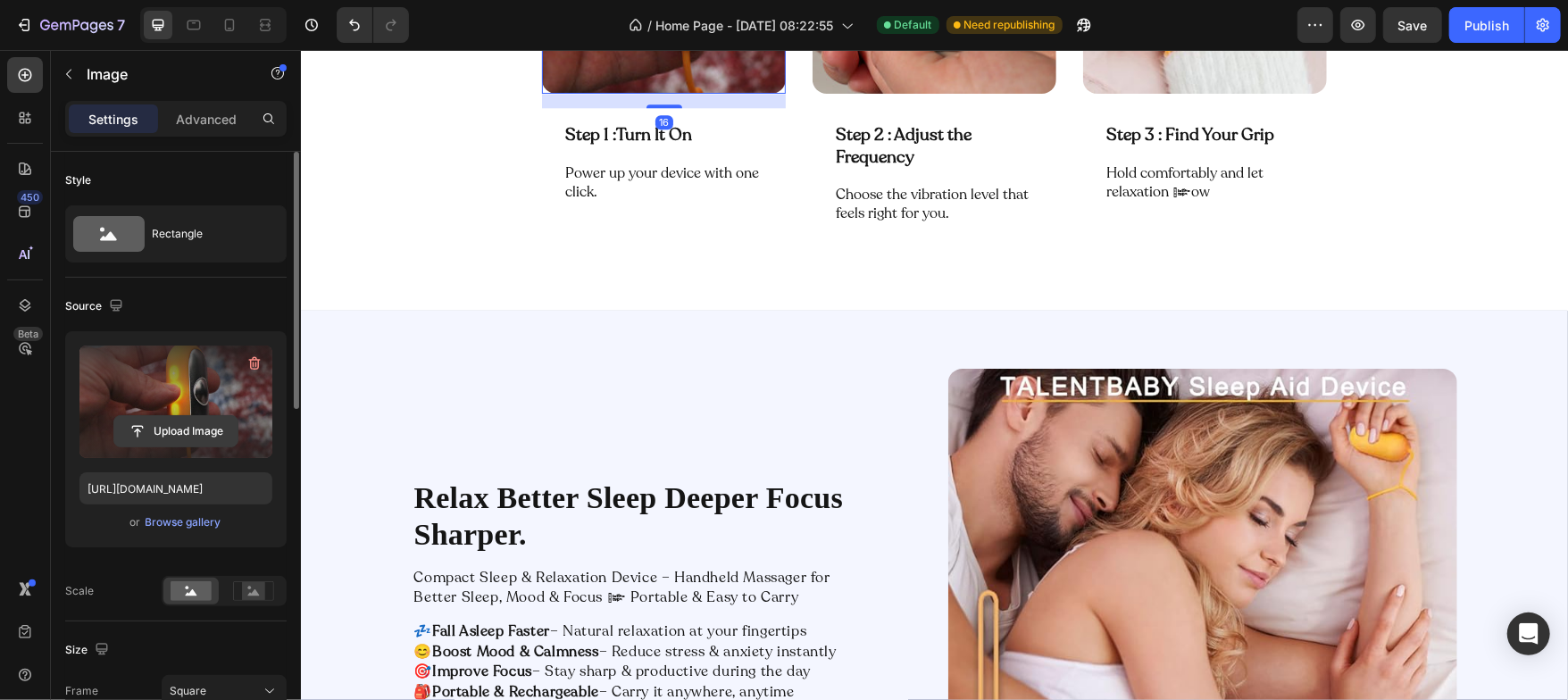
click at [177, 415] on button "Upload Image" at bounding box center [176, 431] width 125 height 32
click at [173, 424] on input "file" at bounding box center [176, 431] width 123 height 30
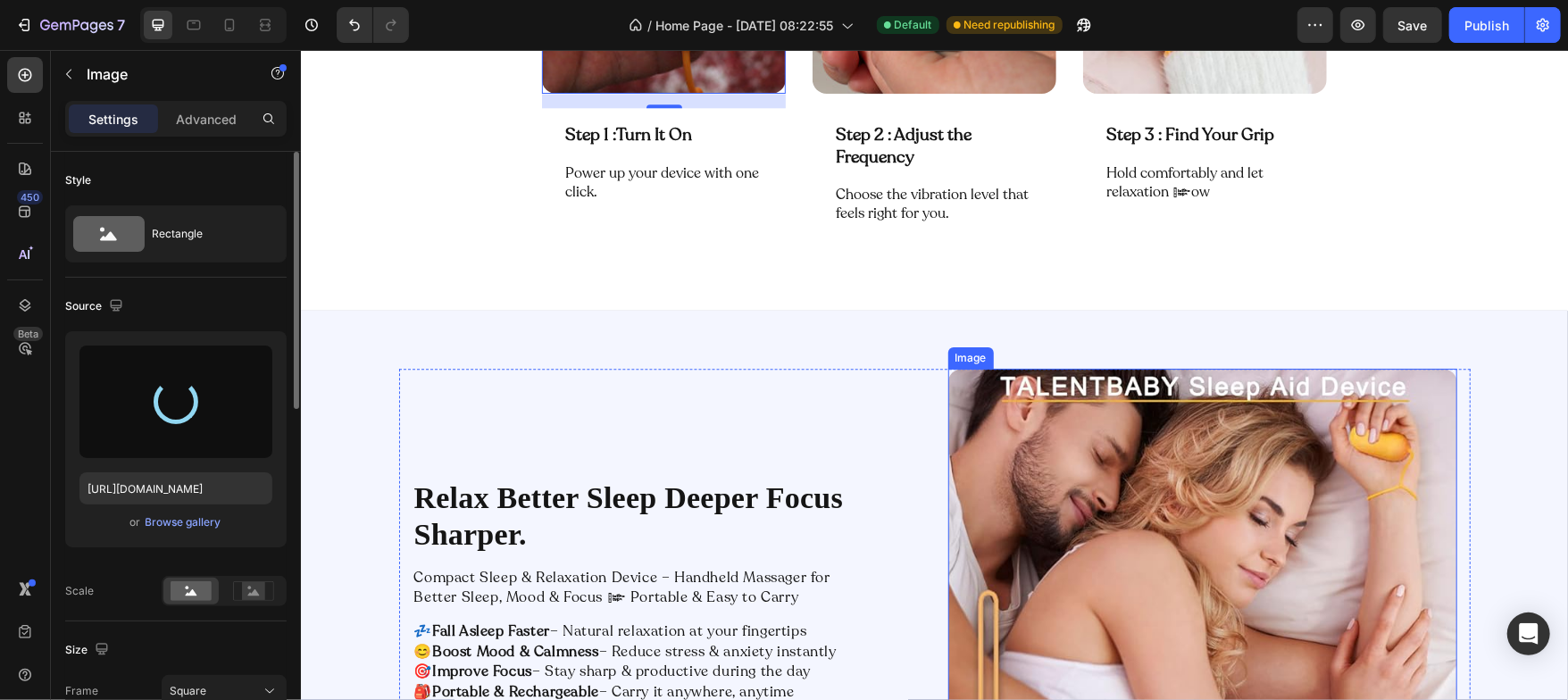
type input "[URL][DOMAIN_NAME]"
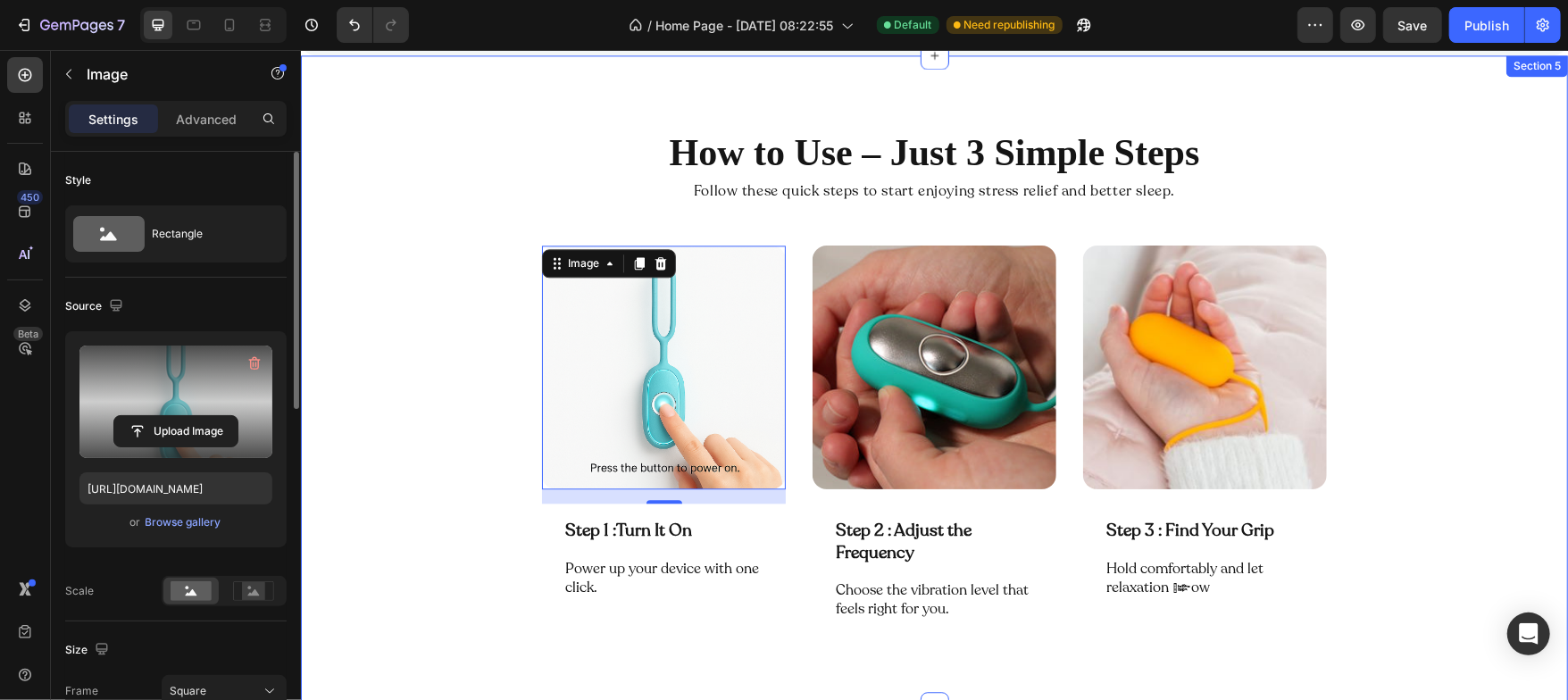
scroll to position [2792, 0]
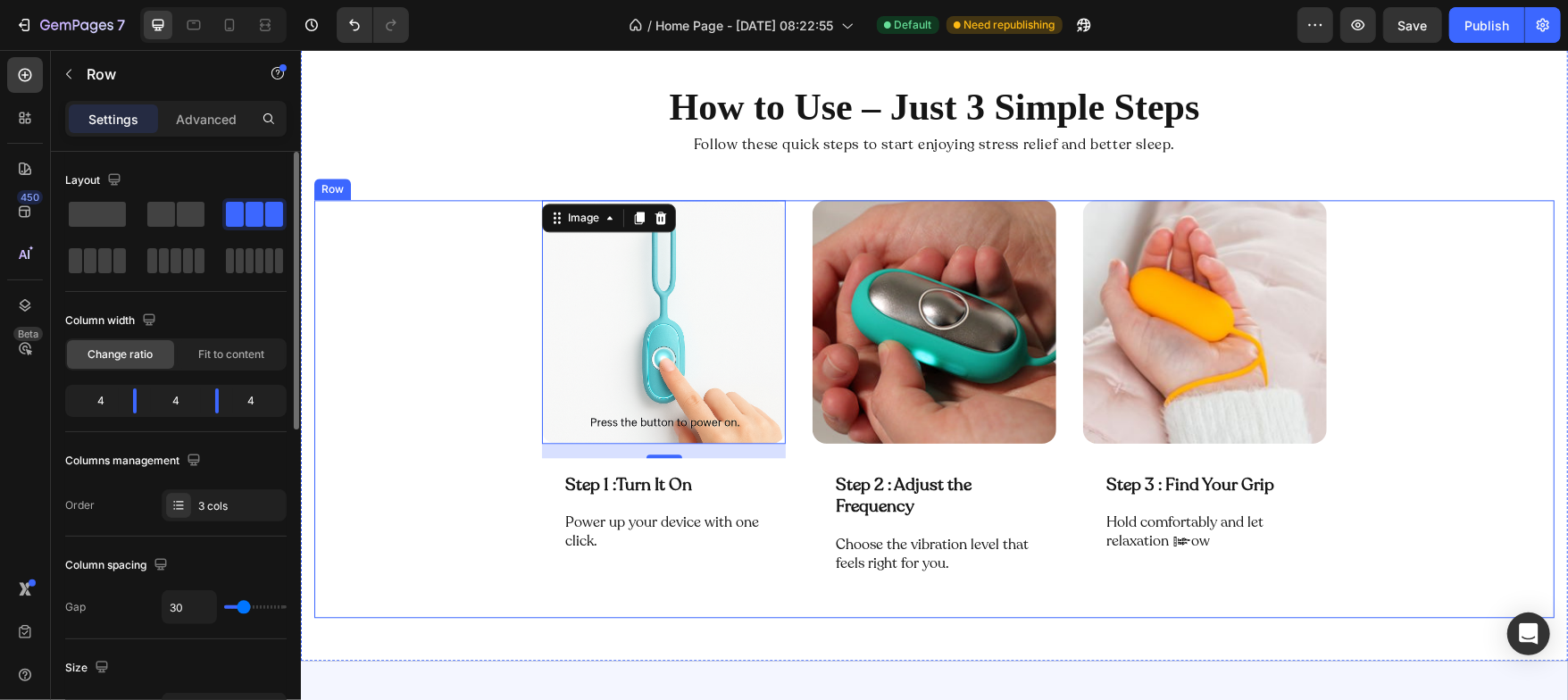
click at [465, 337] on div "Image 16 Step 1 : Turn It On Text Block Row Power up your device with one click…" at bounding box center [934, 408] width 1240 height 418
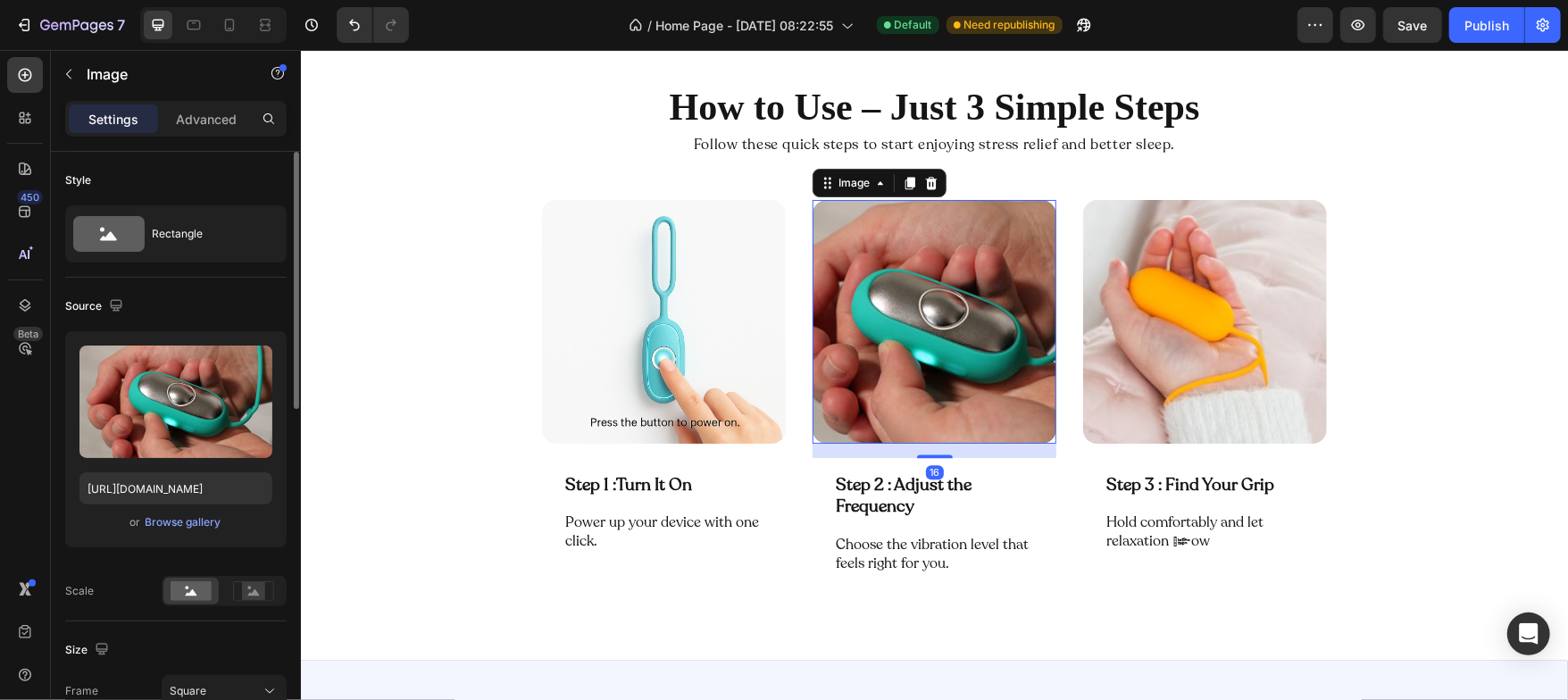
click at [838, 281] on img at bounding box center [933, 321] width 244 height 244
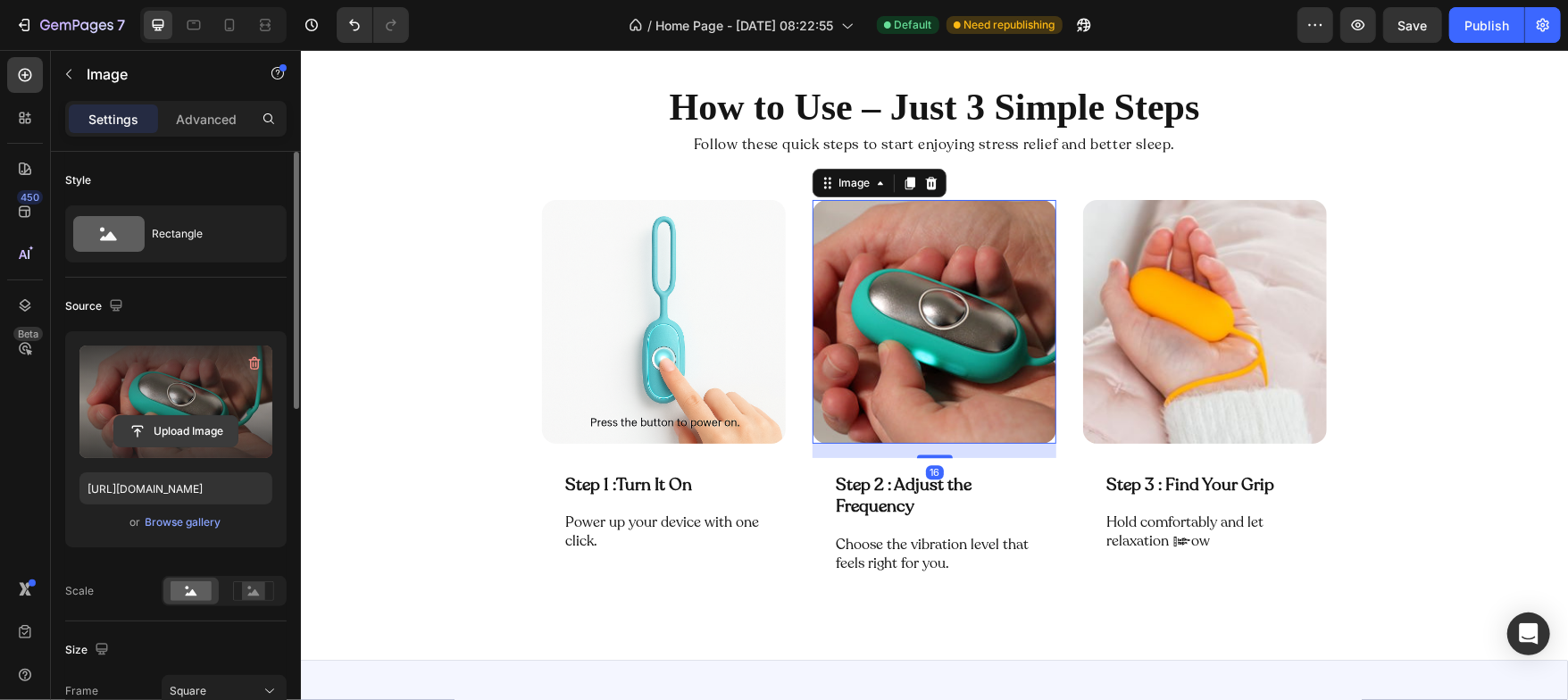
click at [207, 429] on input "file" at bounding box center [176, 431] width 123 height 30
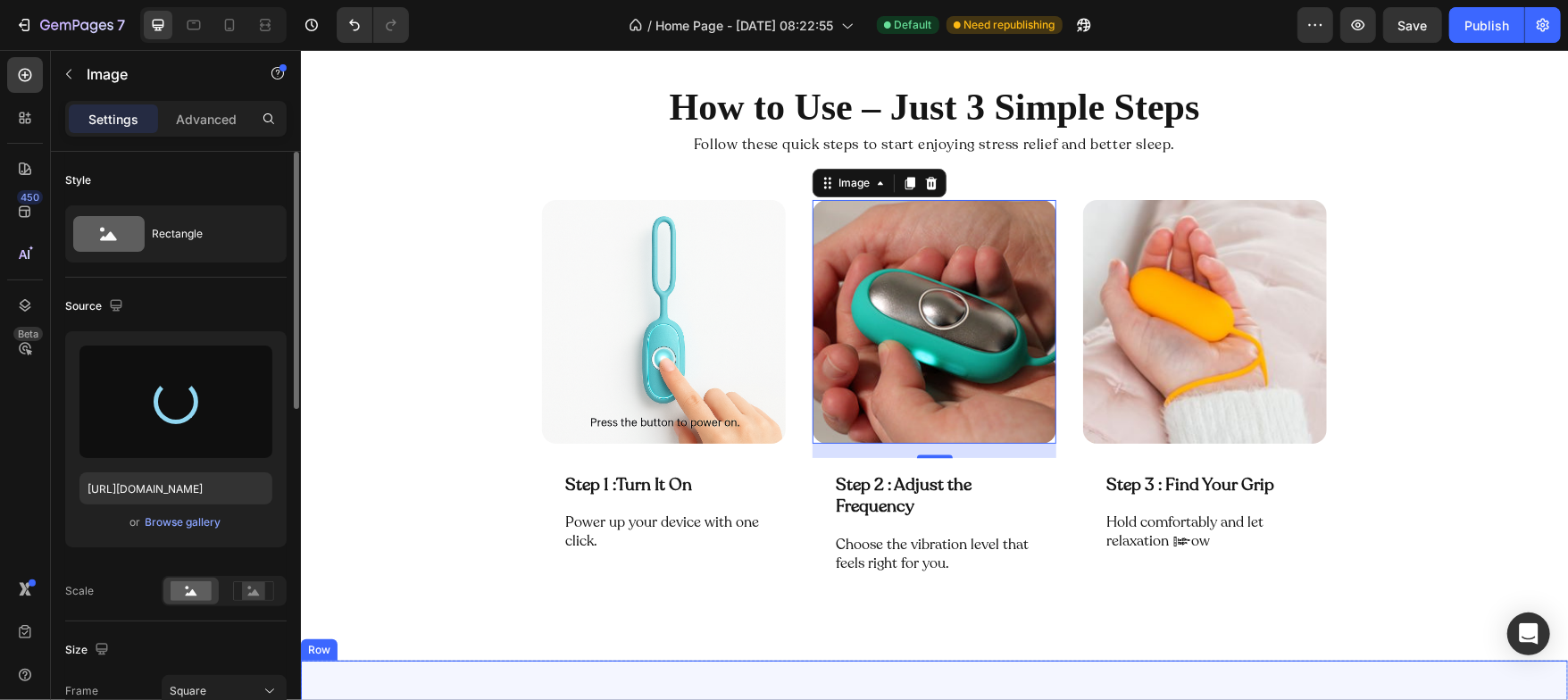
type input "[URL][DOMAIN_NAME]"
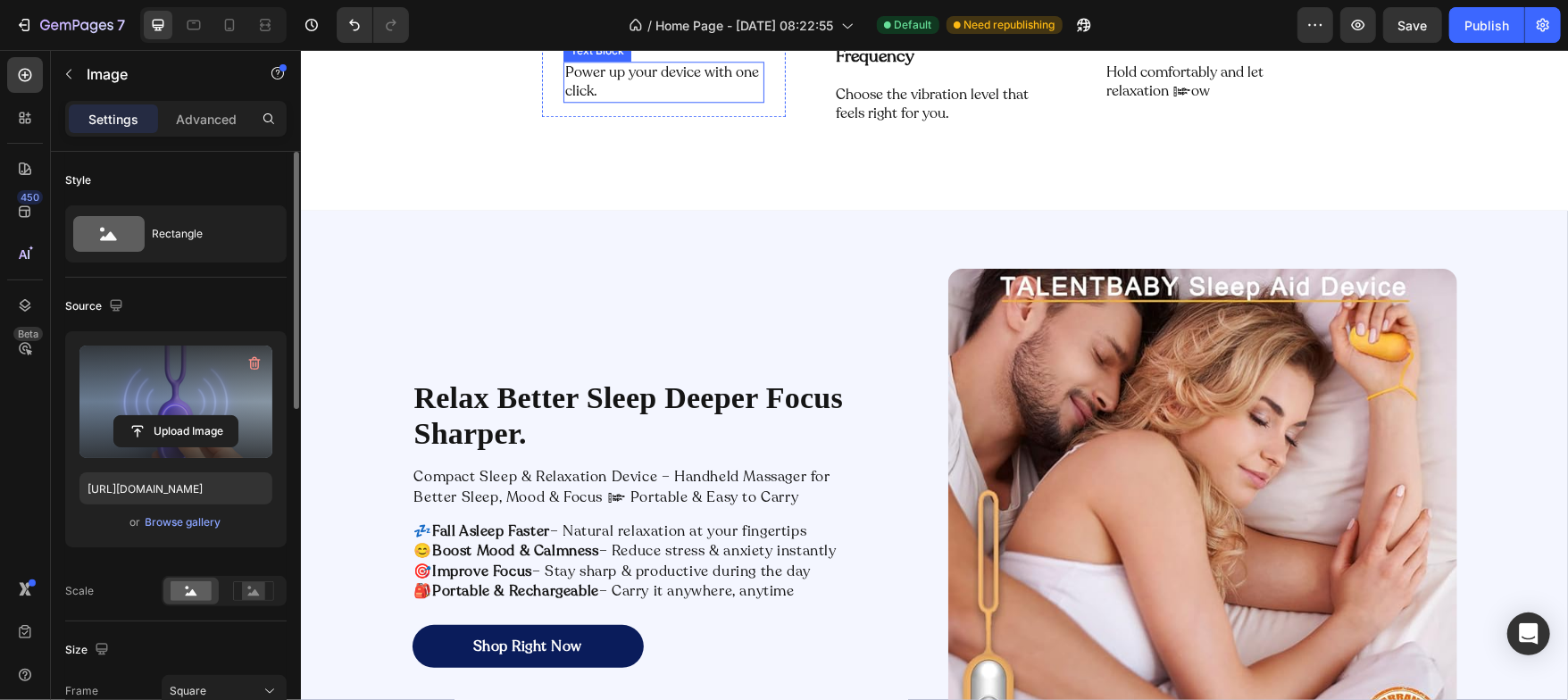
scroll to position [3245, 0]
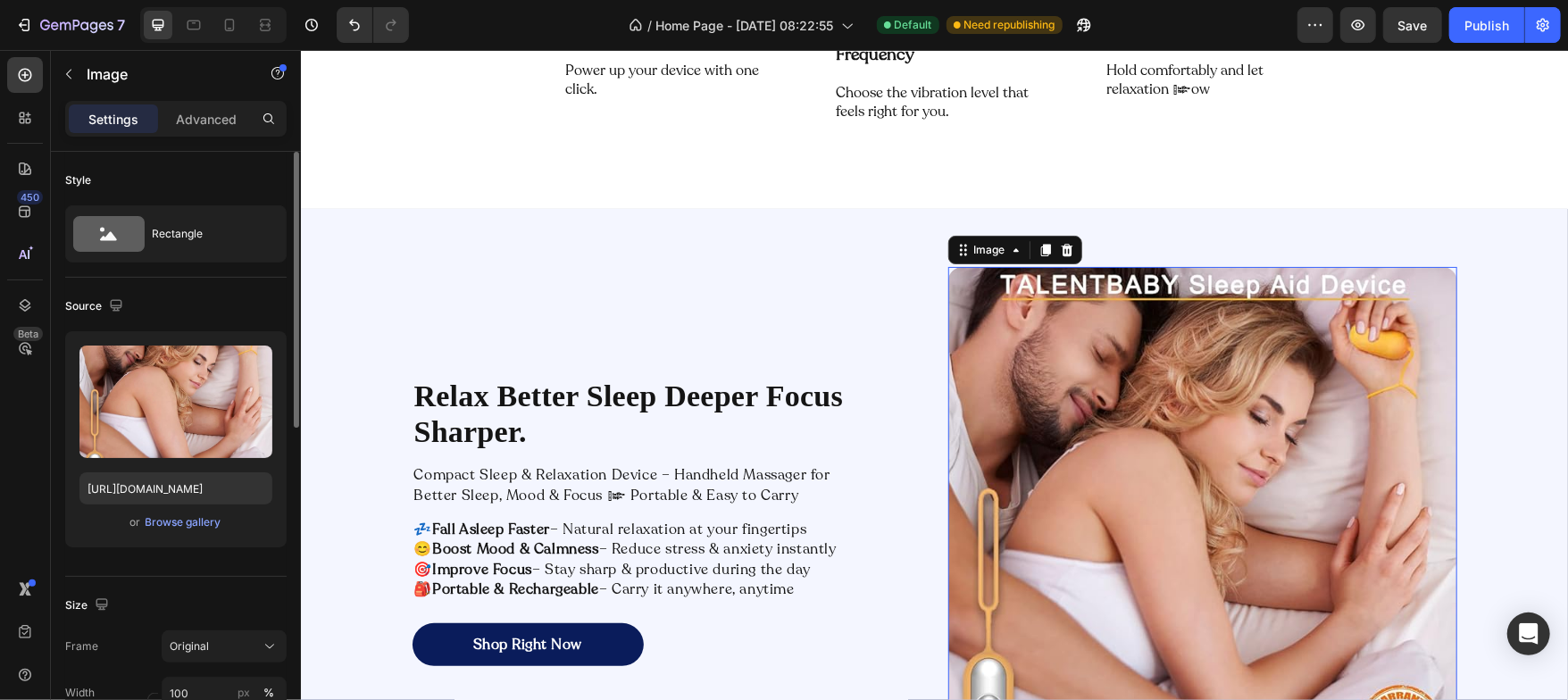
click at [1010, 424] on img at bounding box center [1201, 520] width 509 height 509
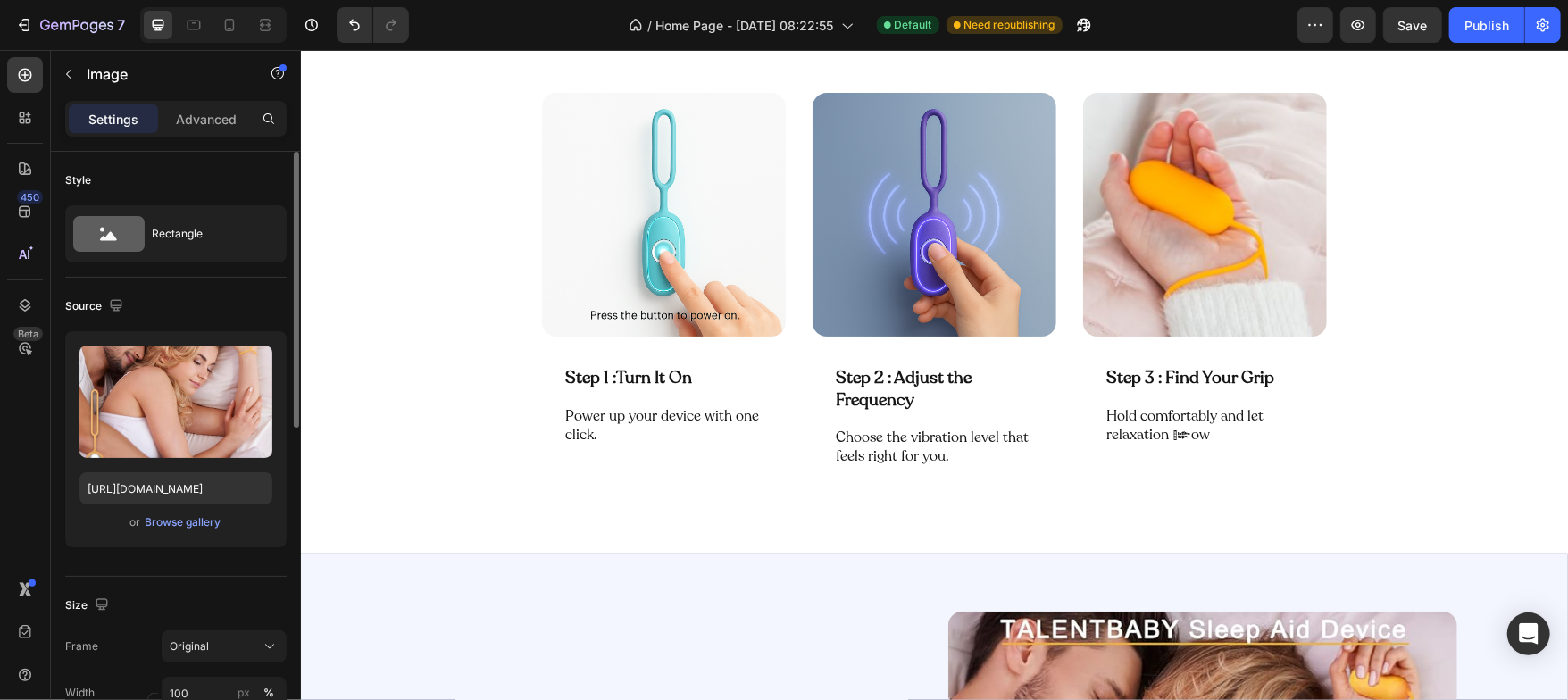
scroll to position [2931, 0]
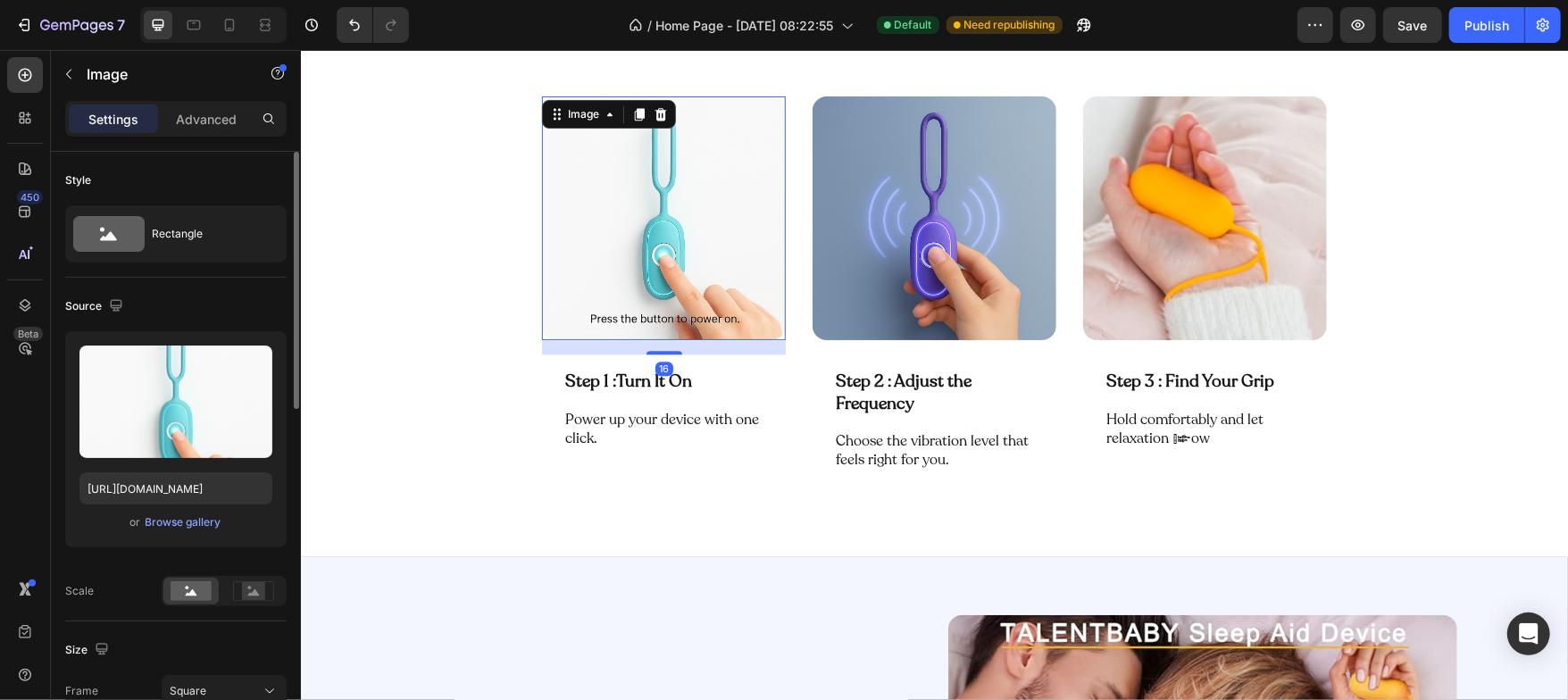
click at [654, 270] on img at bounding box center [663, 218] width 244 height 244
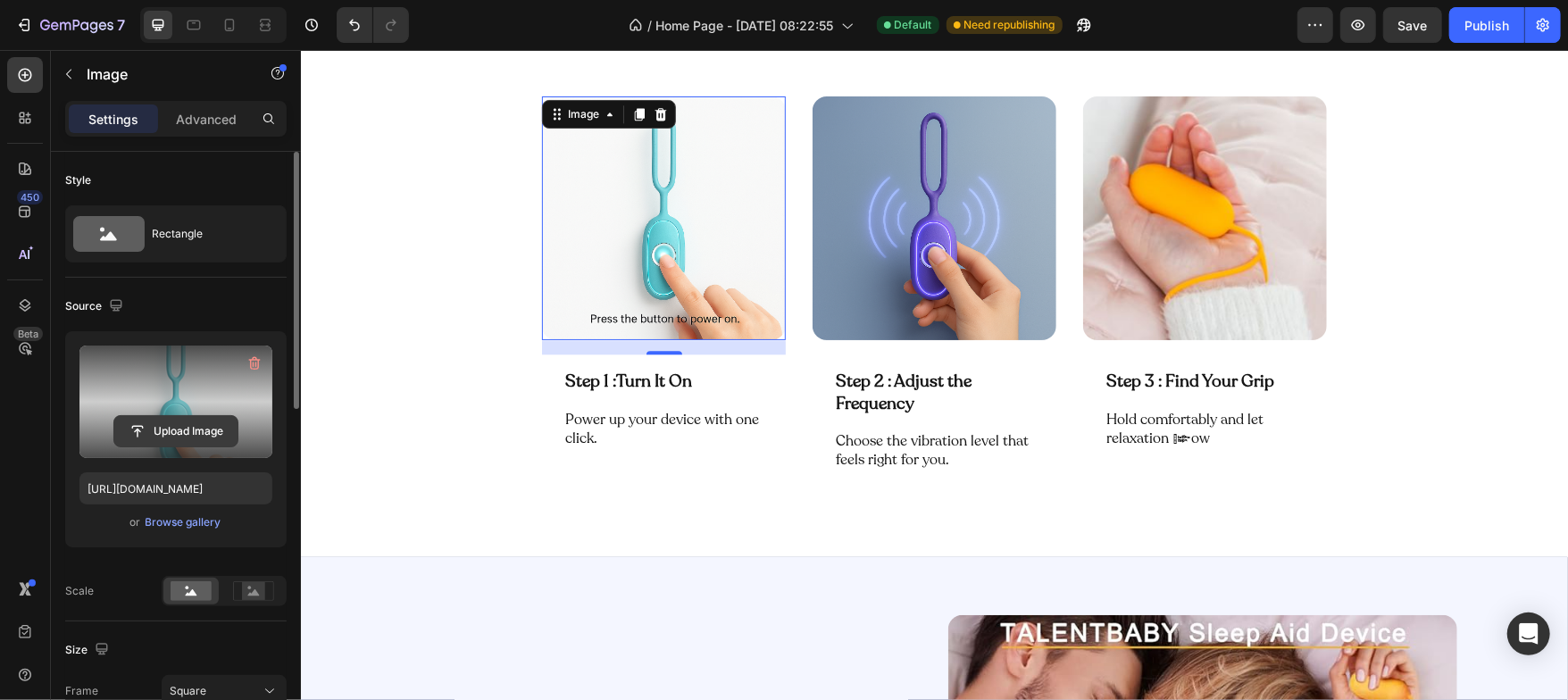
click at [171, 439] on input "file" at bounding box center [176, 431] width 123 height 30
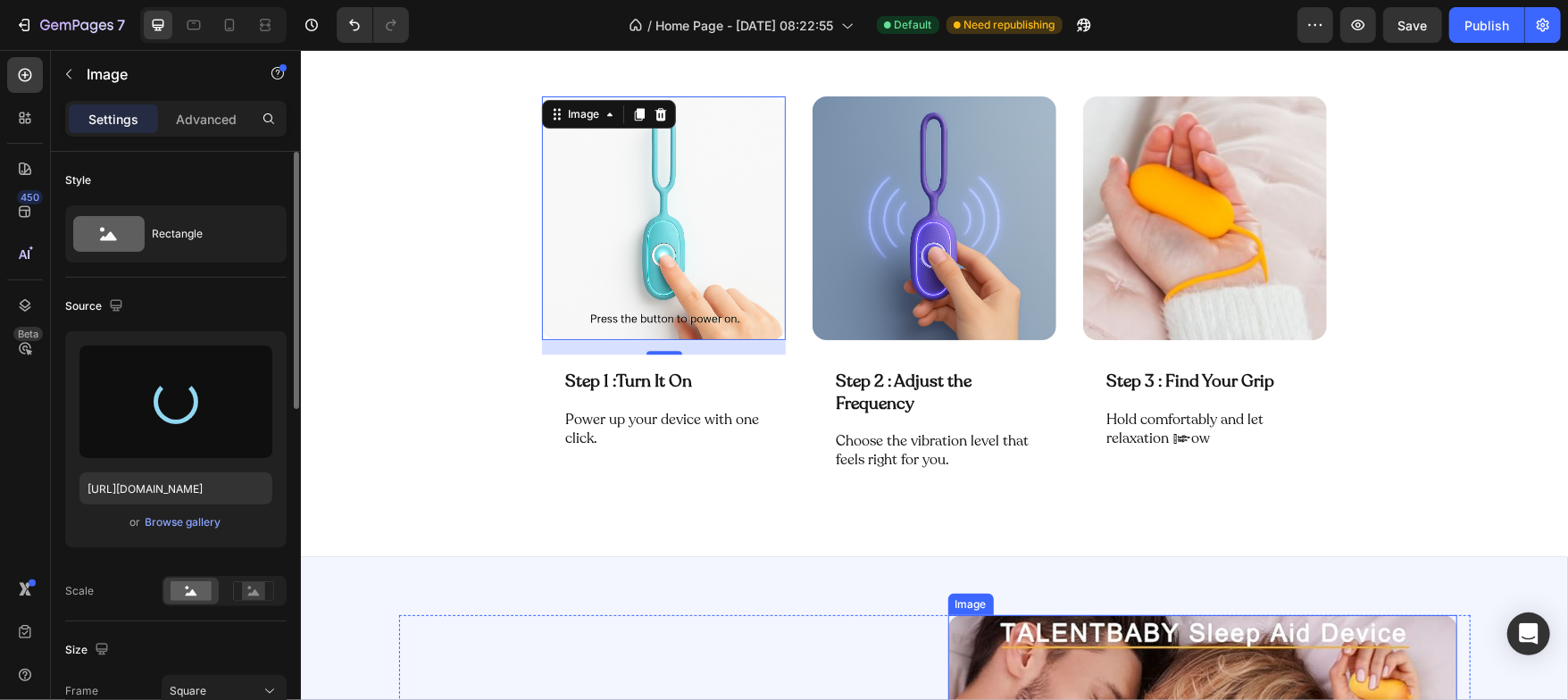
type input "[URL][DOMAIN_NAME]"
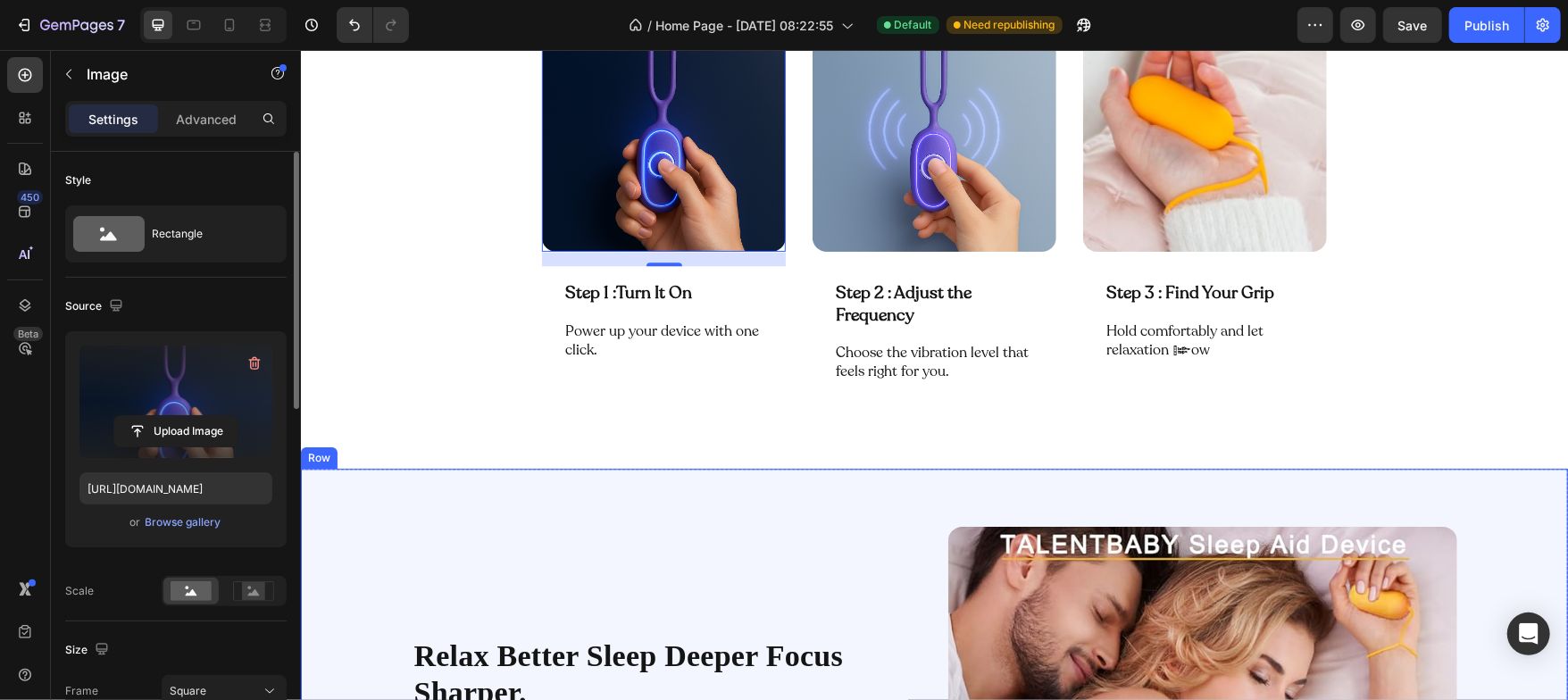
scroll to position [3025, 0]
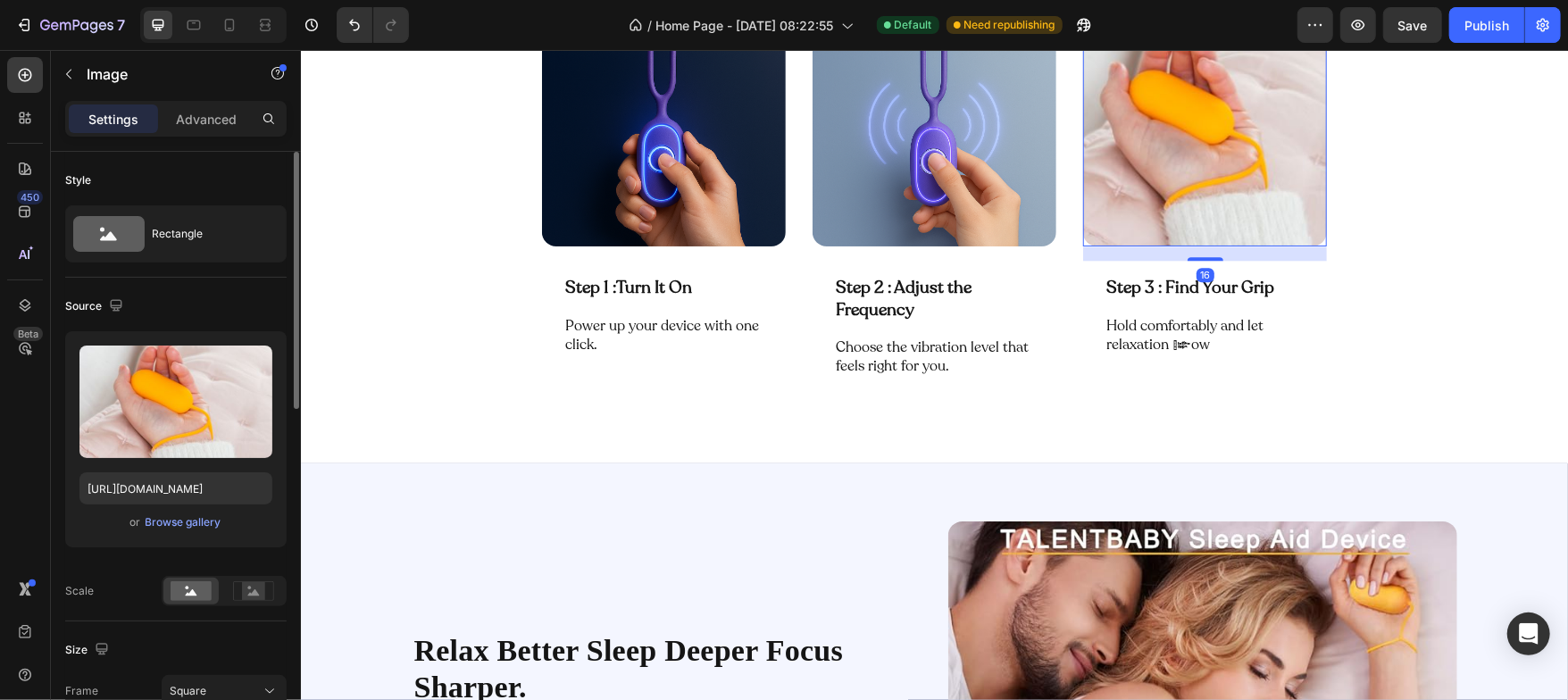
click at [1121, 133] on img at bounding box center [1203, 123] width 244 height 244
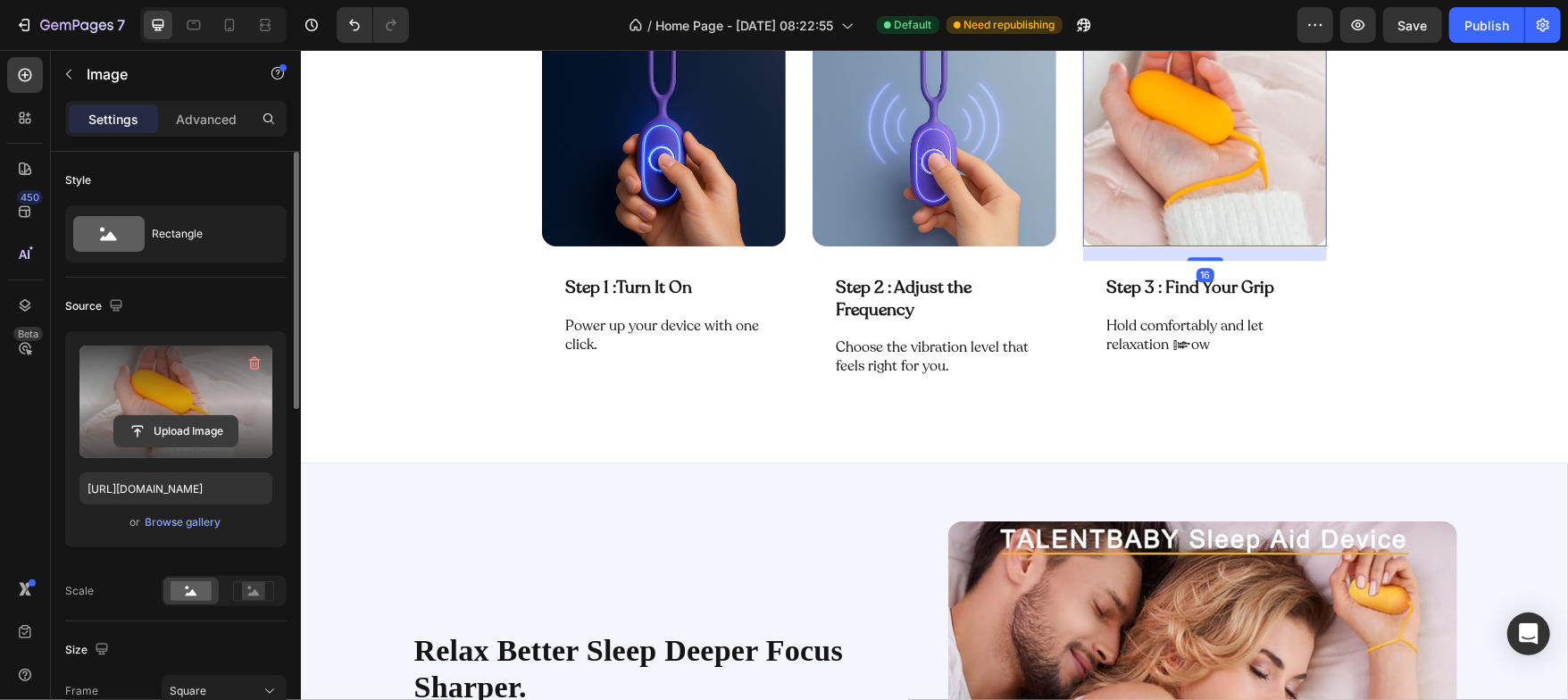
click at [176, 424] on input "file" at bounding box center [176, 431] width 123 height 30
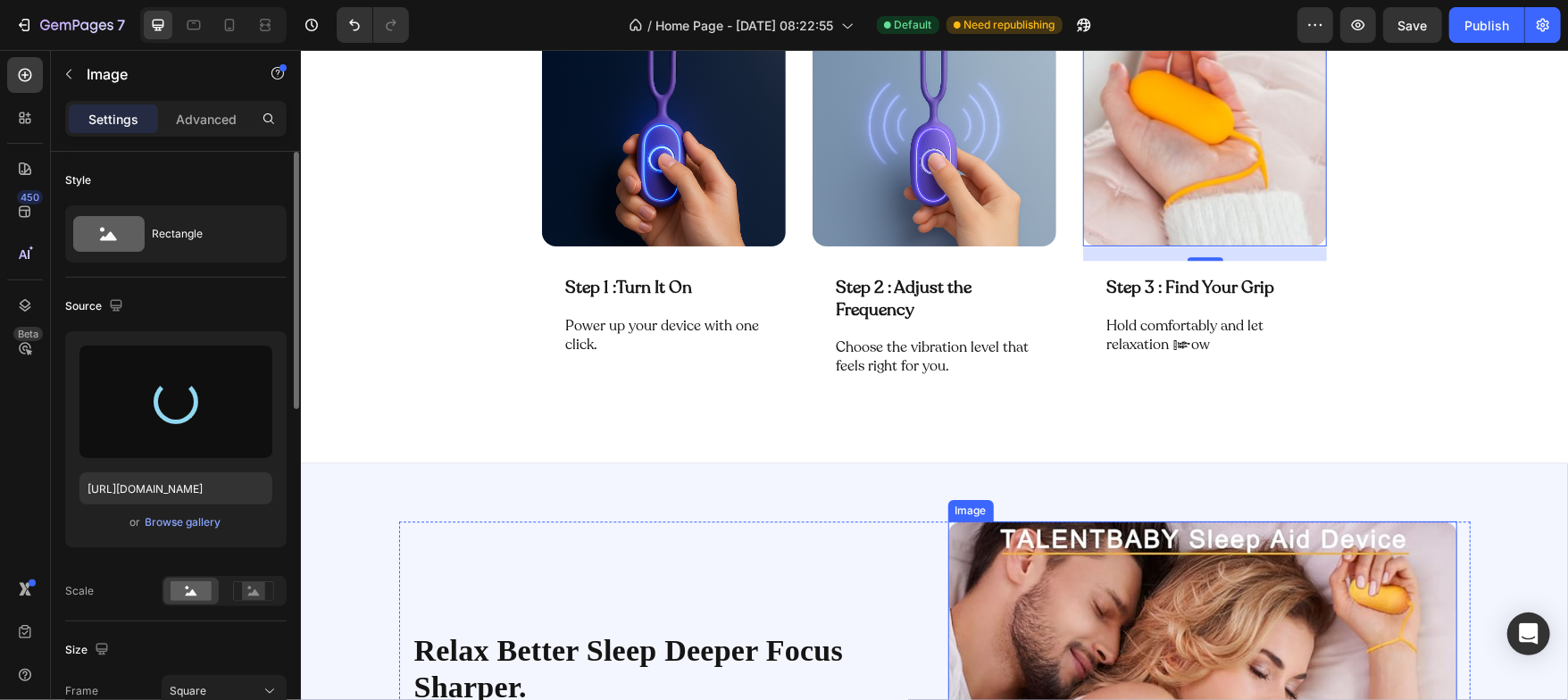
type input "[URL][DOMAIN_NAME]"
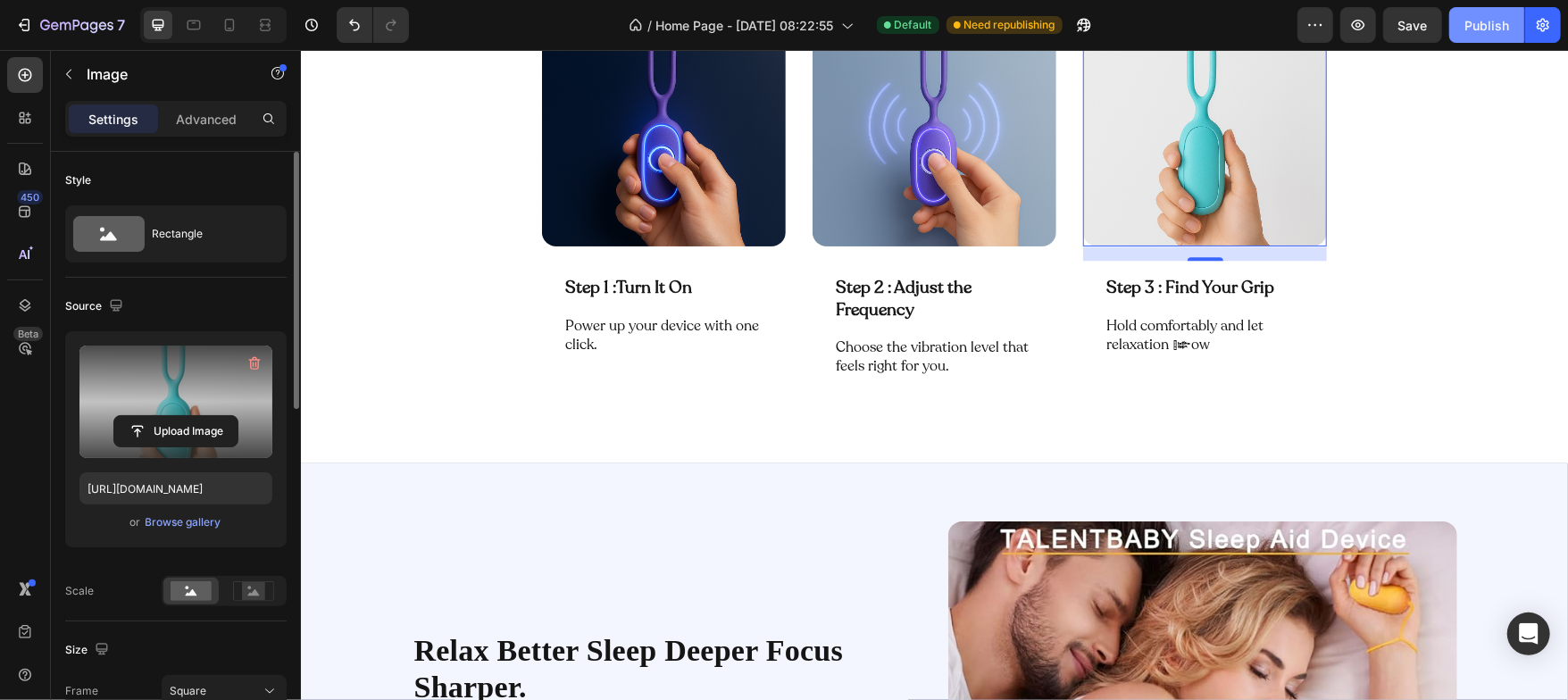
click at [1492, 37] on button "Publish" at bounding box center [1486, 26] width 75 height 36
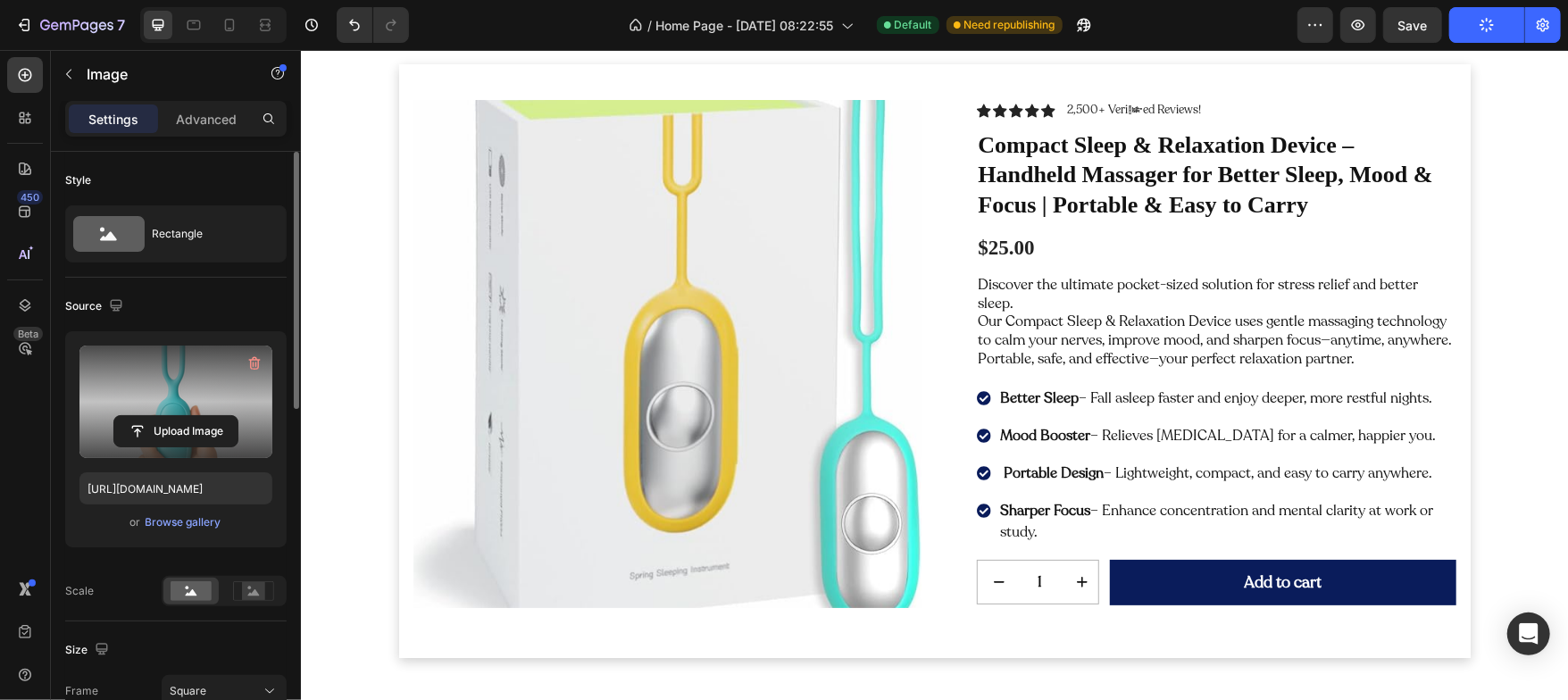
scroll to position [769, 0]
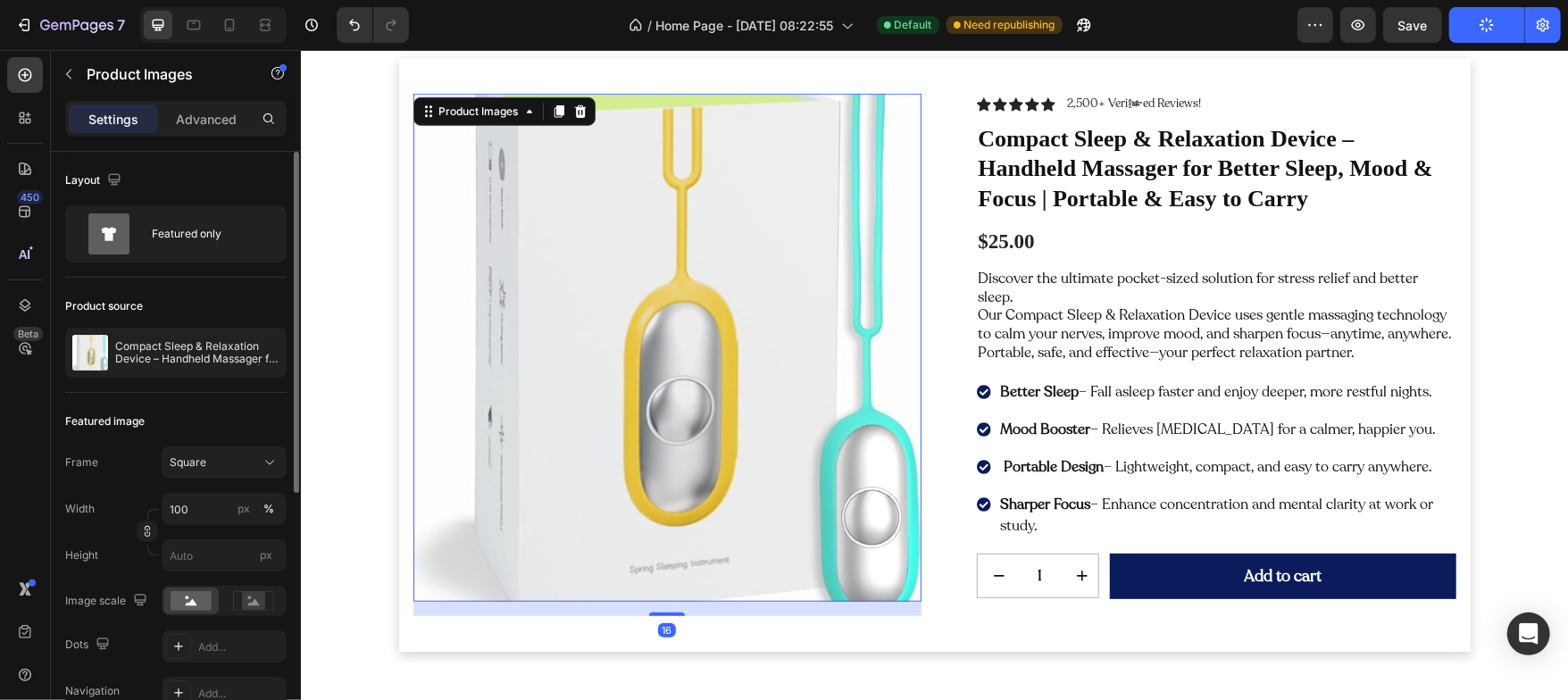
click at [563, 250] on img at bounding box center [666, 347] width 508 height 508
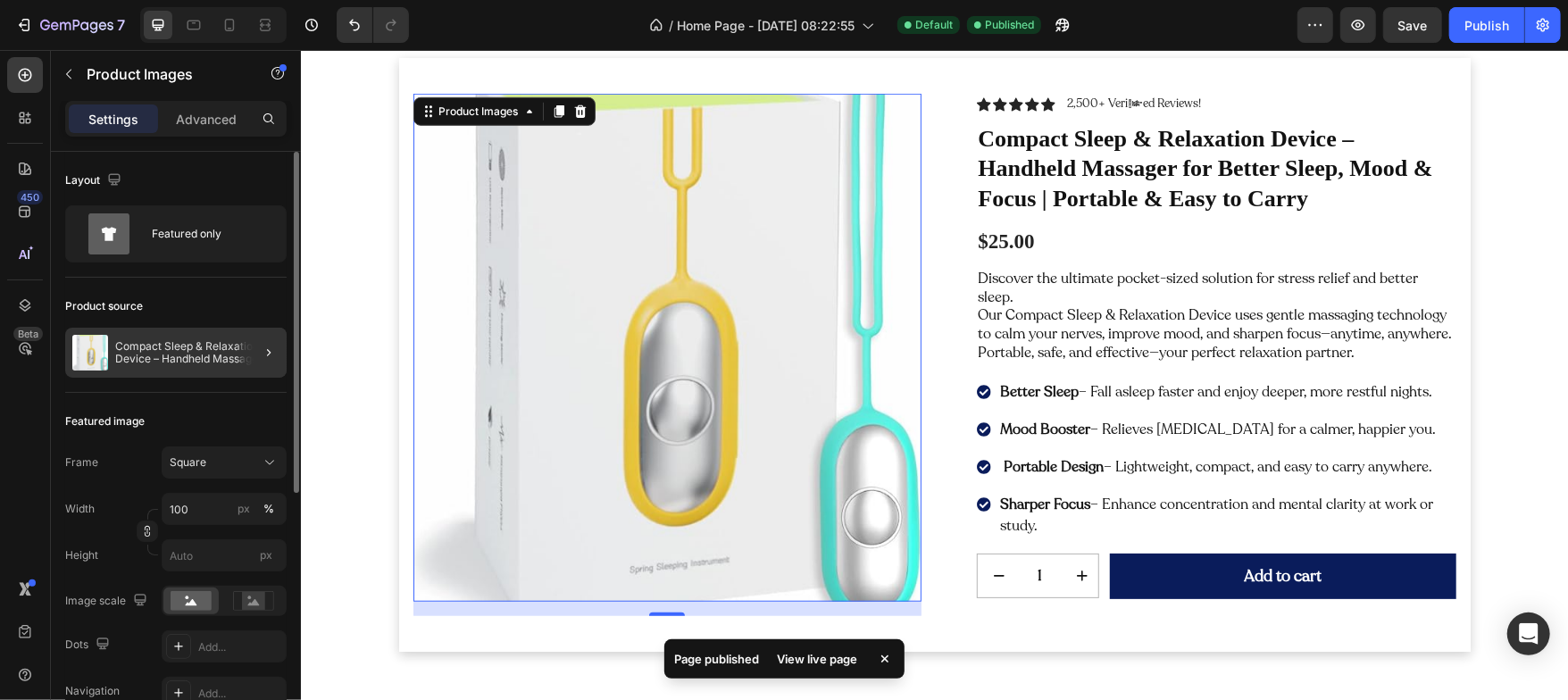
click at [250, 358] on div at bounding box center [261, 352] width 50 height 50
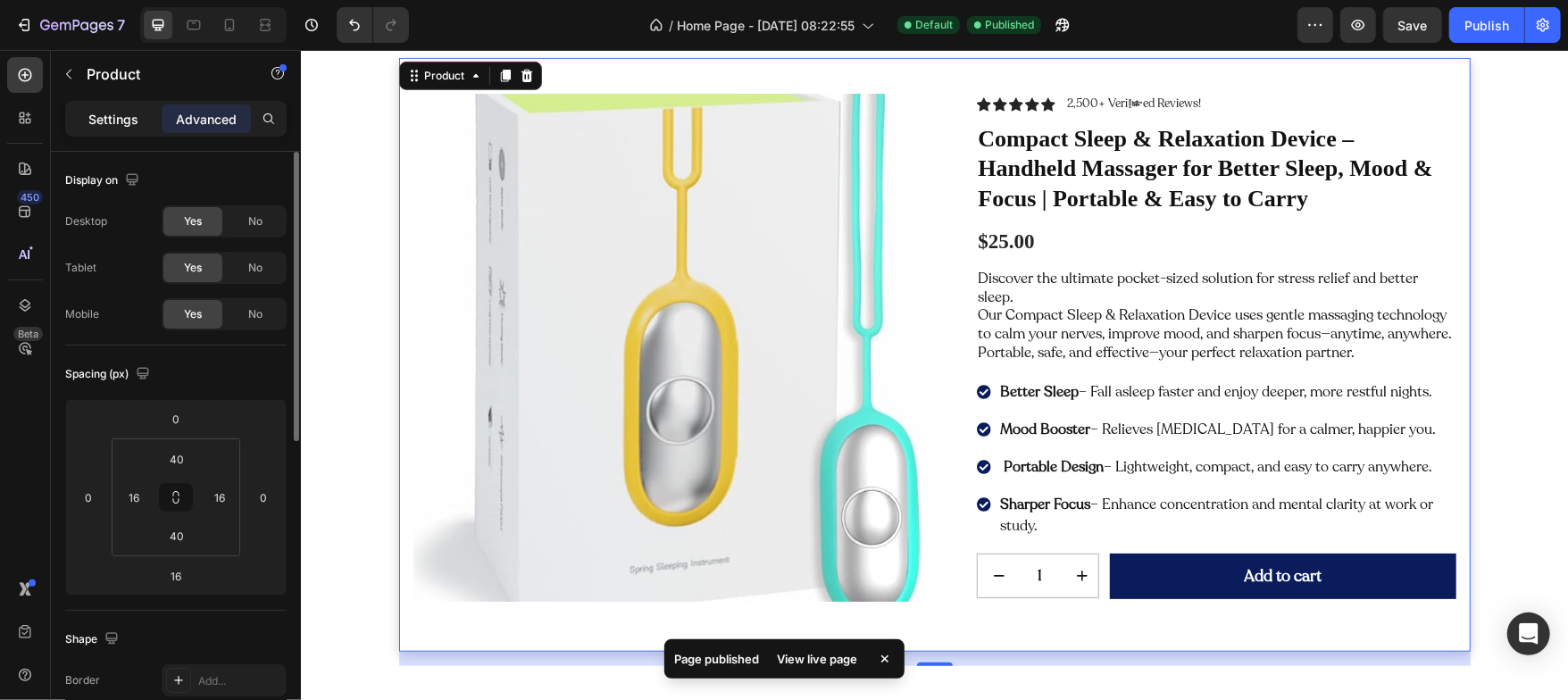
click at [121, 129] on div "Settings" at bounding box center [113, 119] width 89 height 28
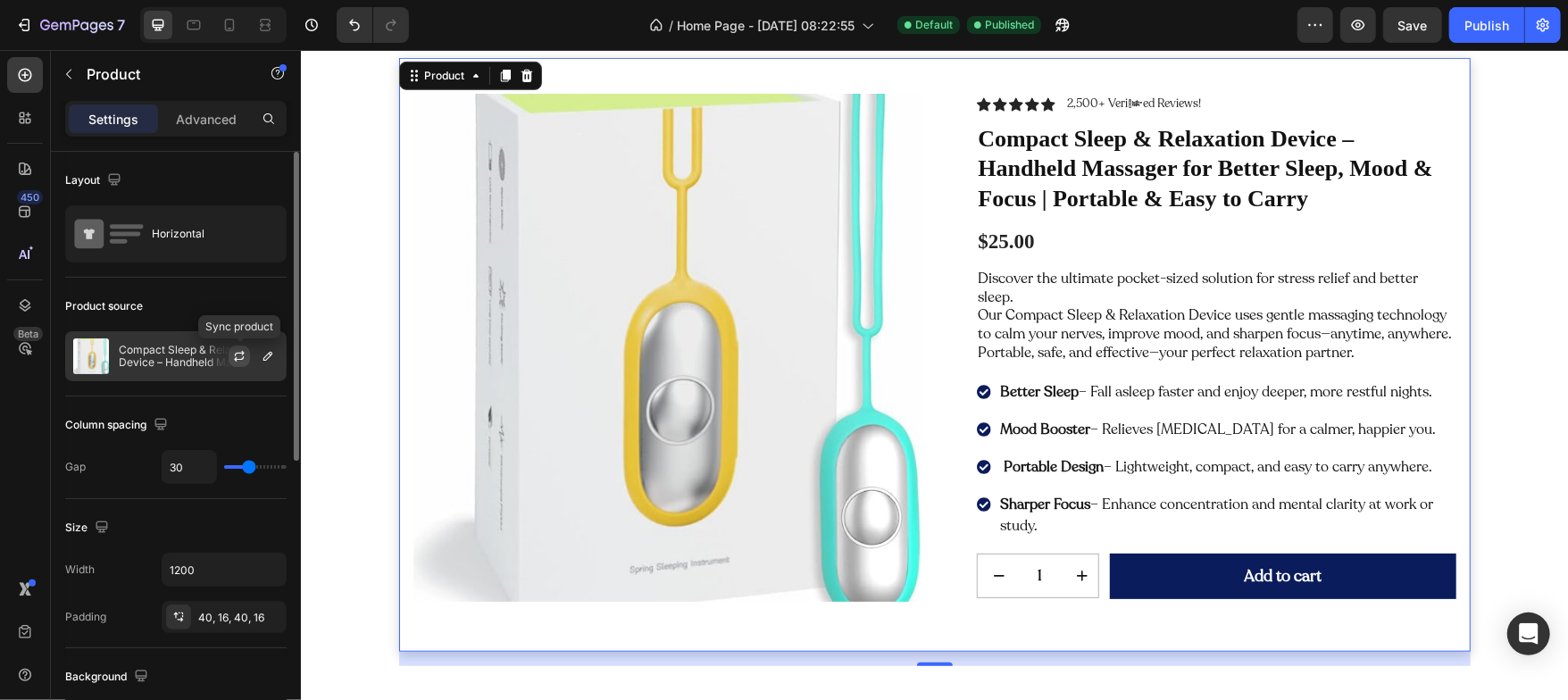
click at [235, 348] on button "button" at bounding box center [239, 356] width 22 height 22
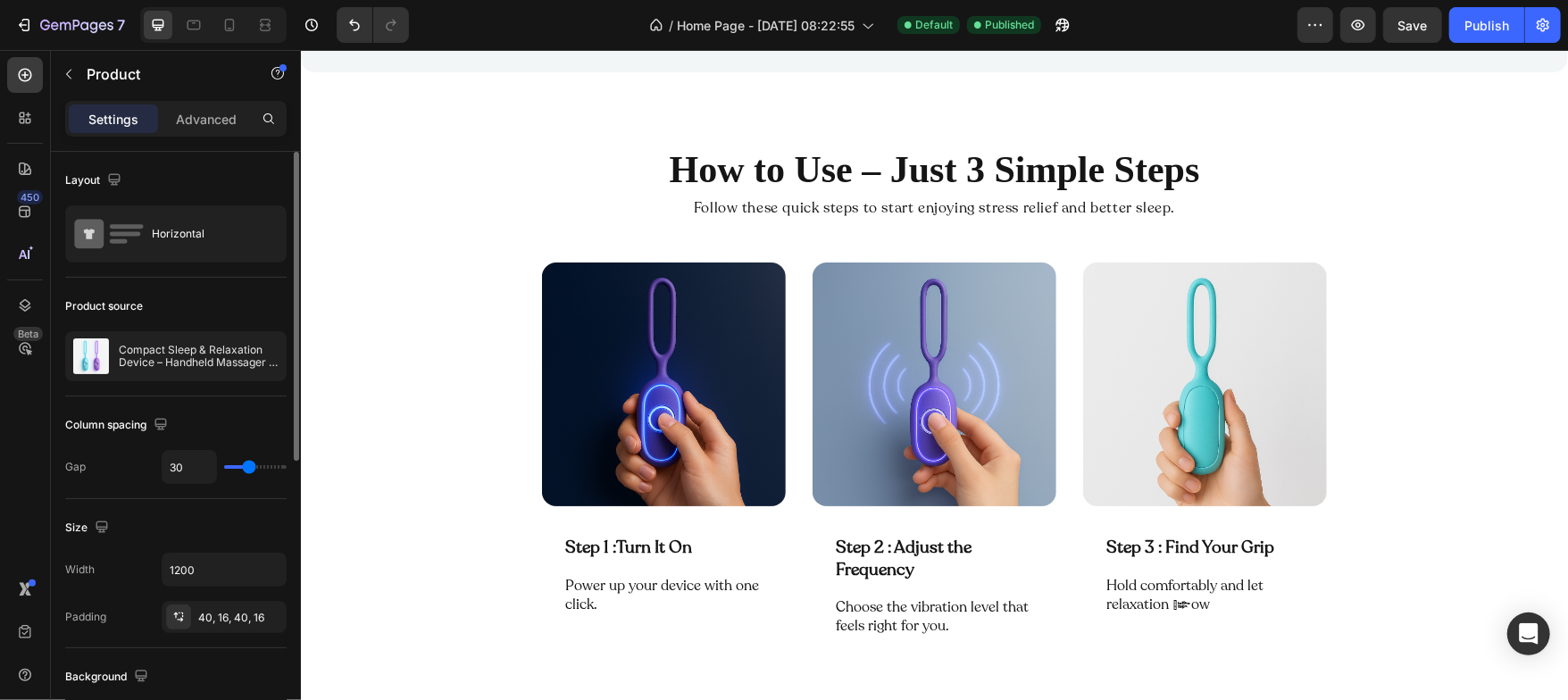
scroll to position [2763, 0]
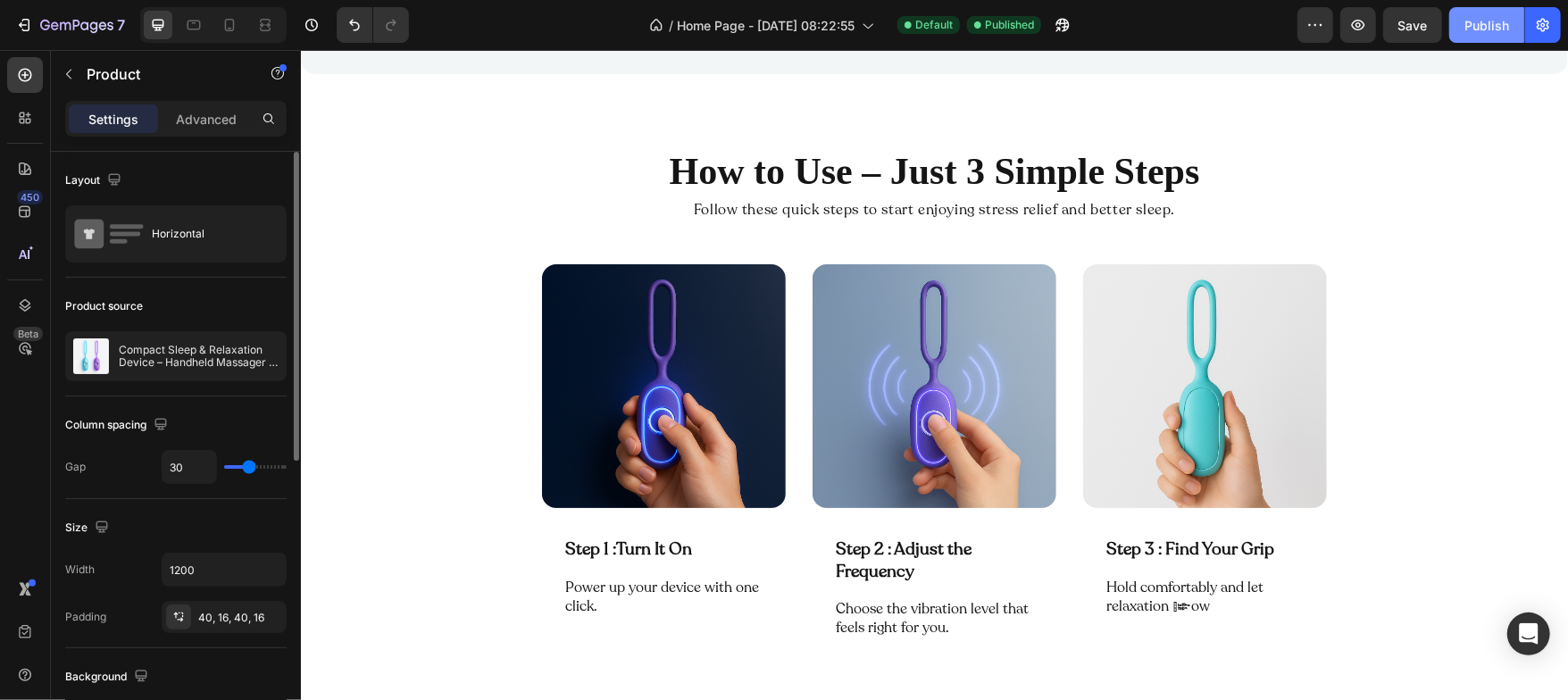
click at [1462, 28] on button "Publish" at bounding box center [1486, 26] width 75 height 36
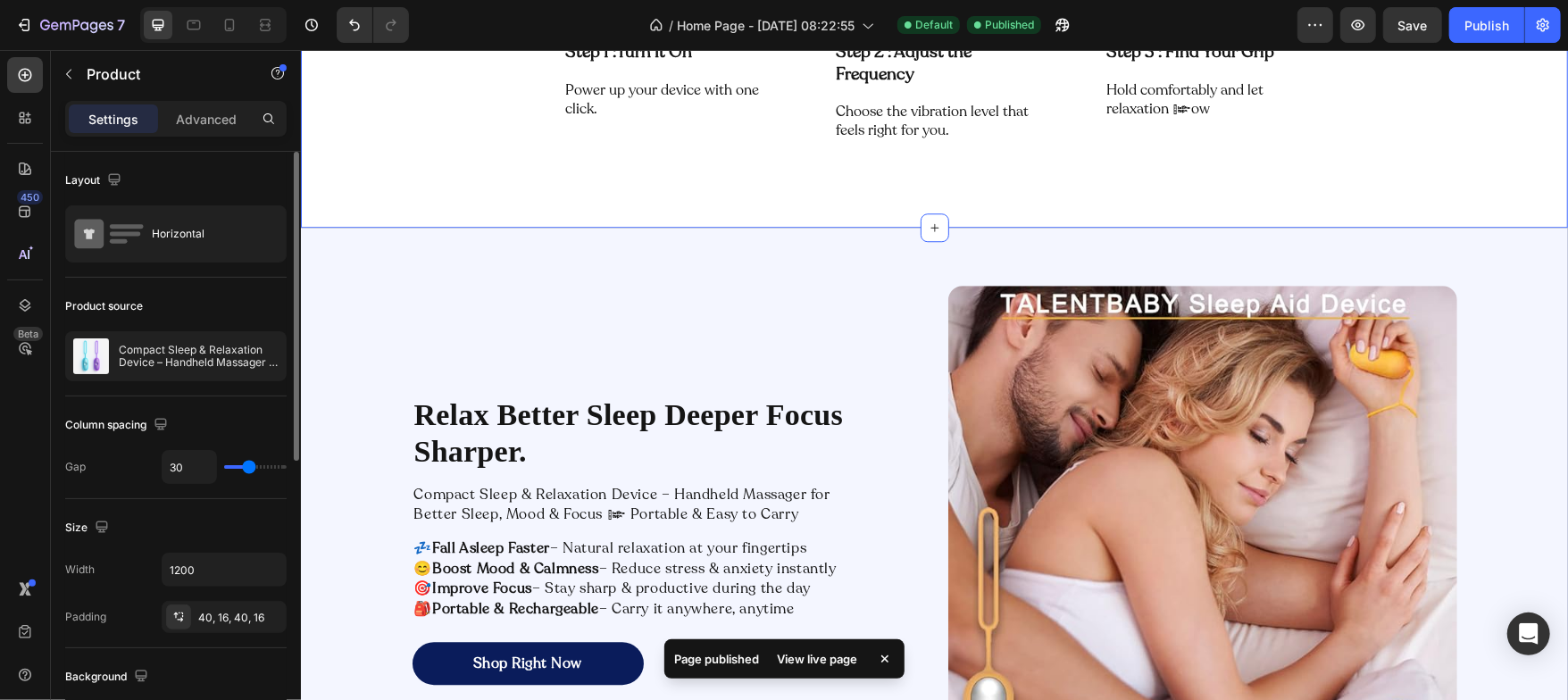
scroll to position [3434, 0]
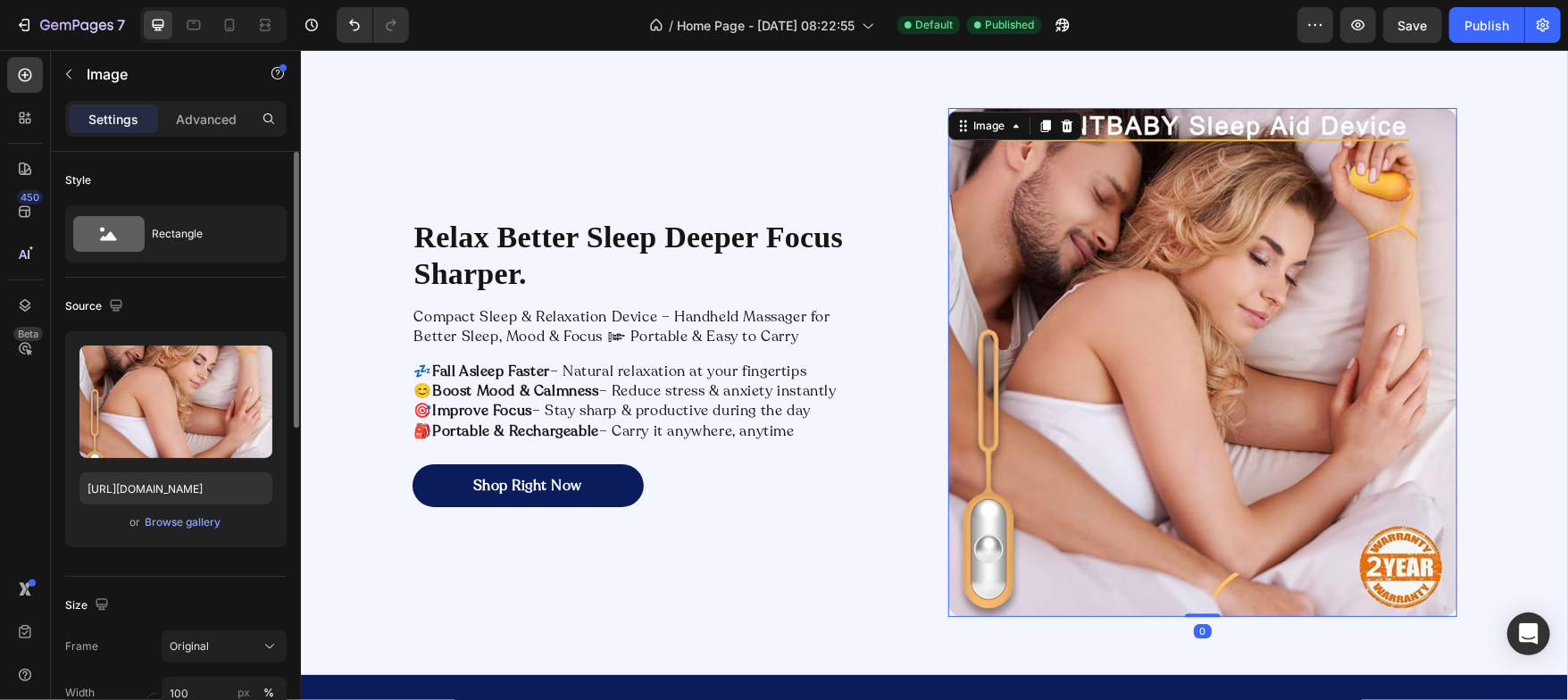
click at [1030, 231] on img at bounding box center [1201, 362] width 509 height 509
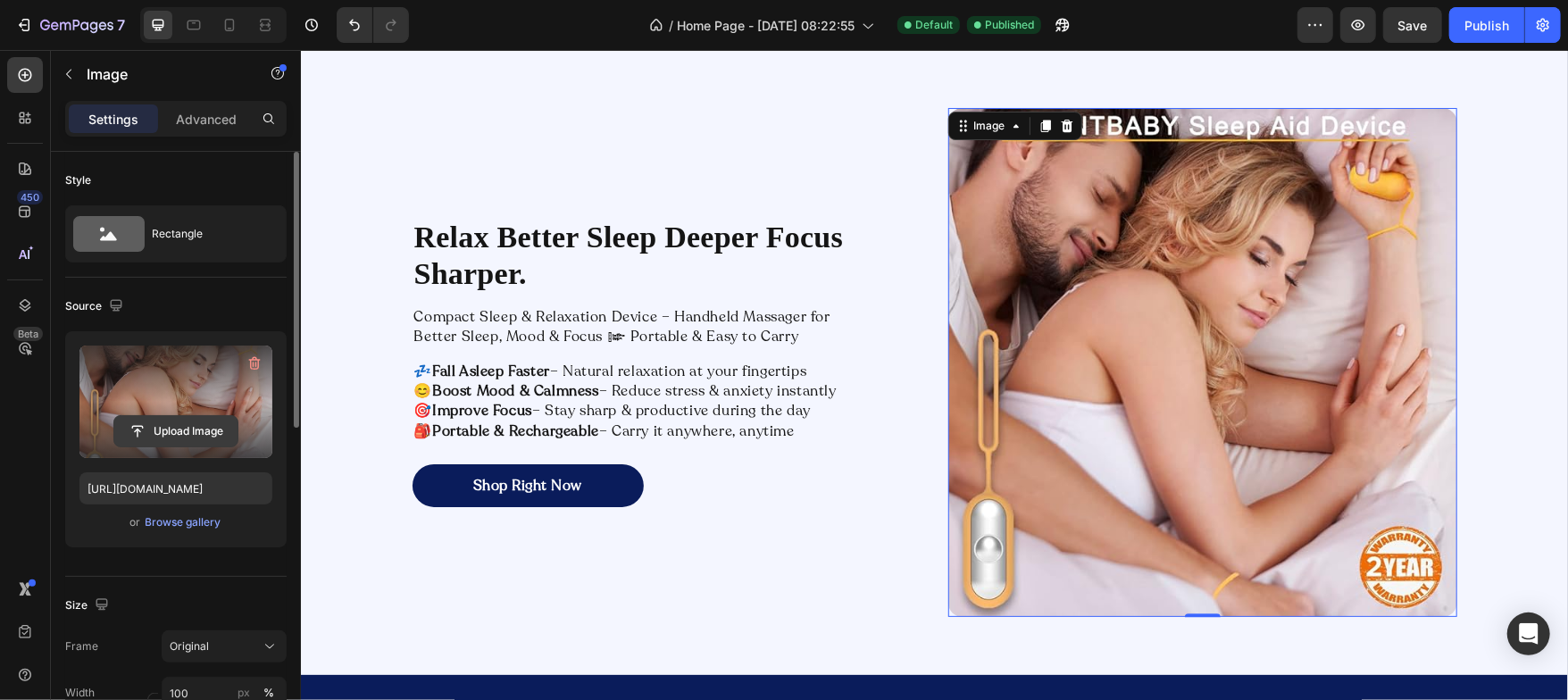
click at [187, 429] on input "file" at bounding box center [176, 431] width 123 height 30
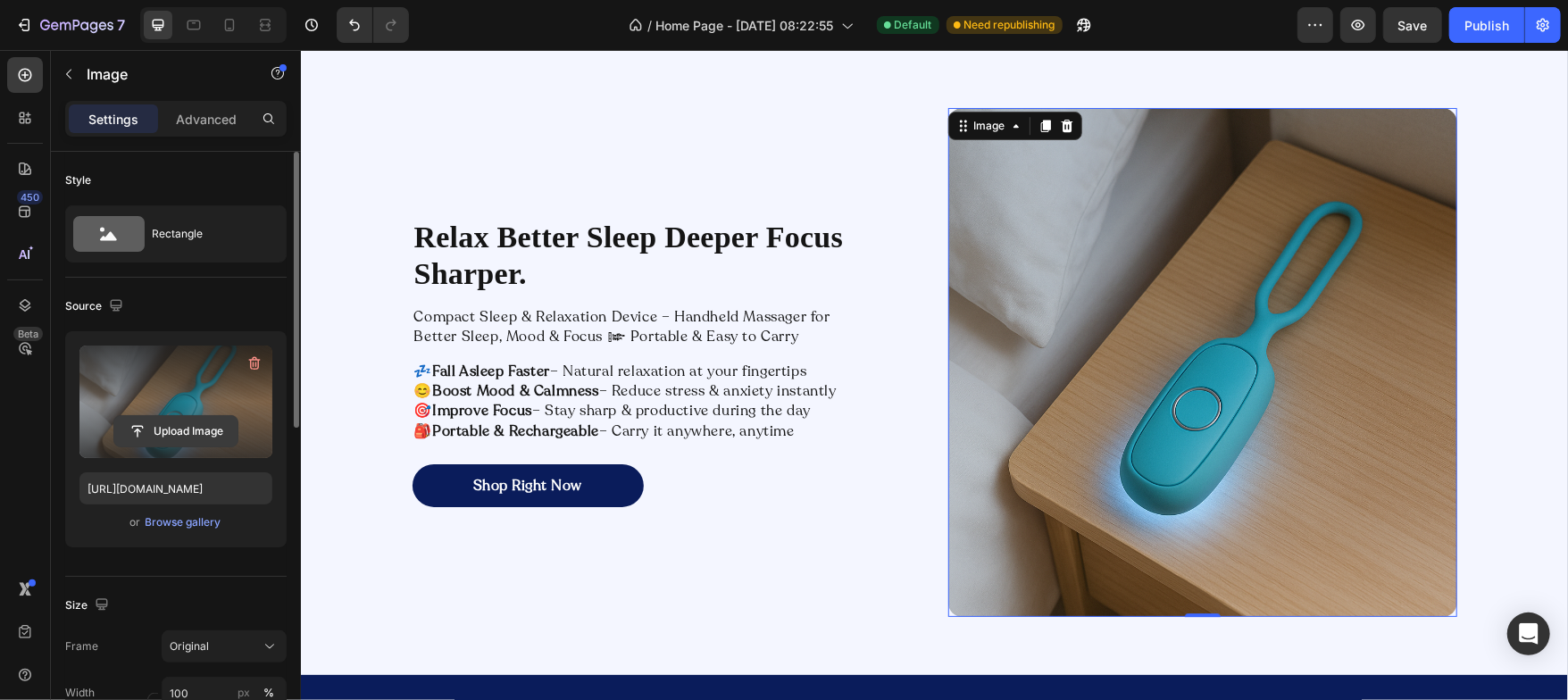
click at [188, 424] on input "file" at bounding box center [176, 431] width 123 height 30
click at [181, 435] on input "file" at bounding box center [176, 431] width 123 height 30
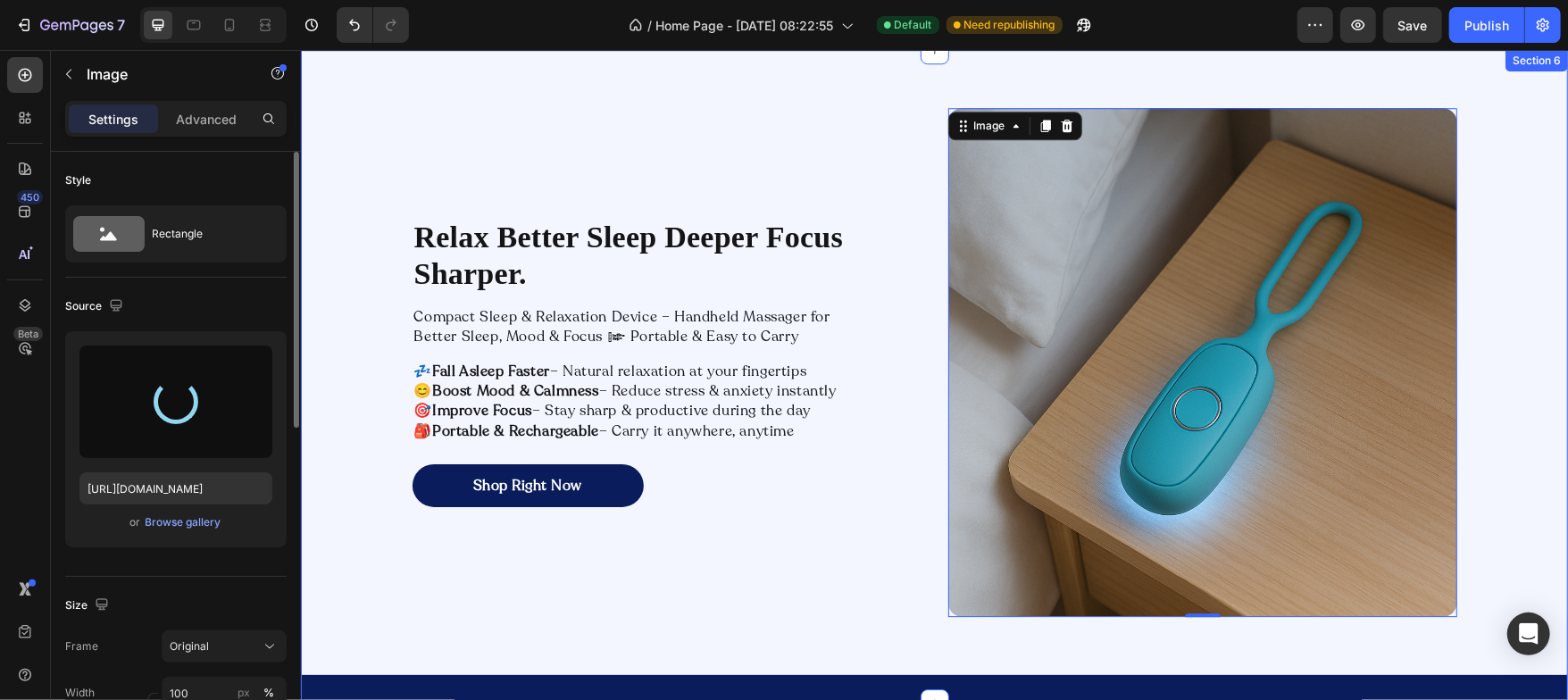
type input "[URL][DOMAIN_NAME]"
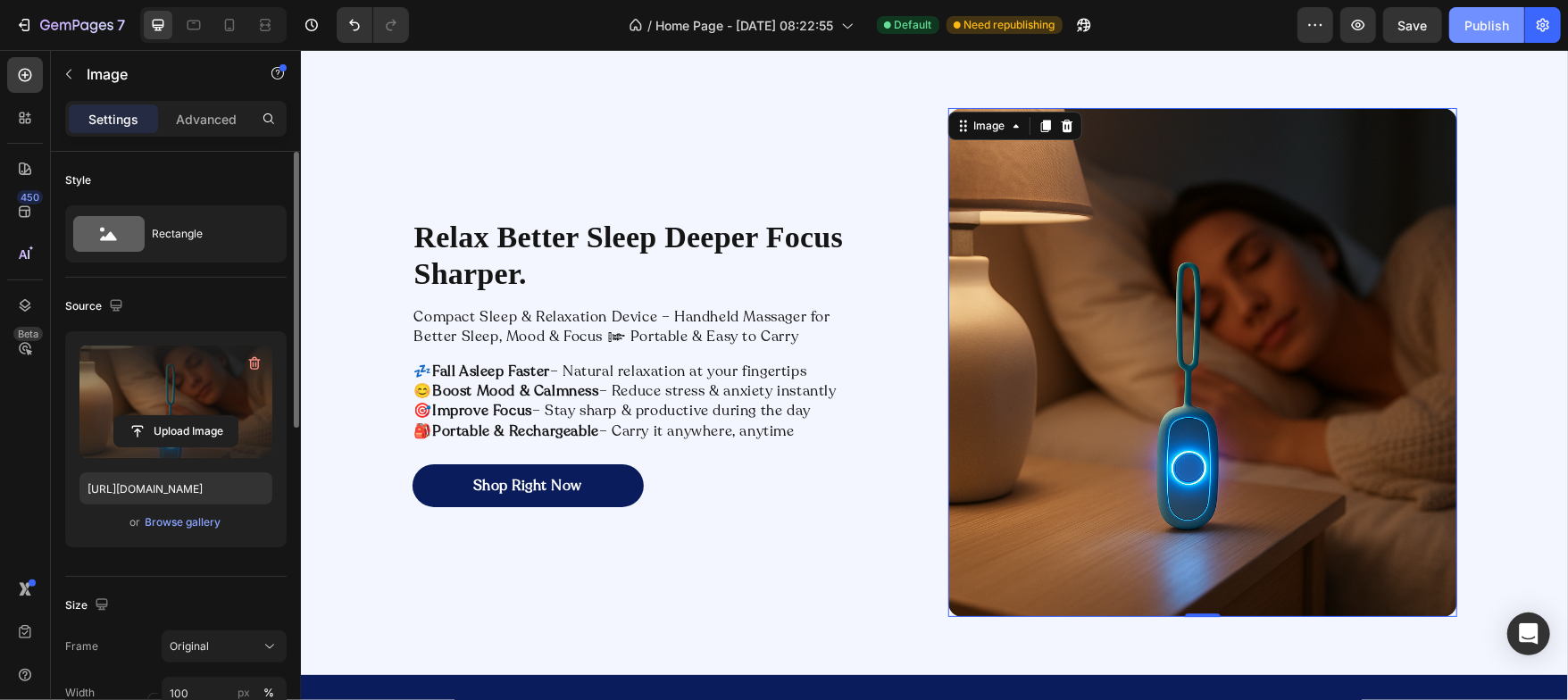
click at [1494, 27] on div "Publish" at bounding box center [1486, 26] width 45 height 19
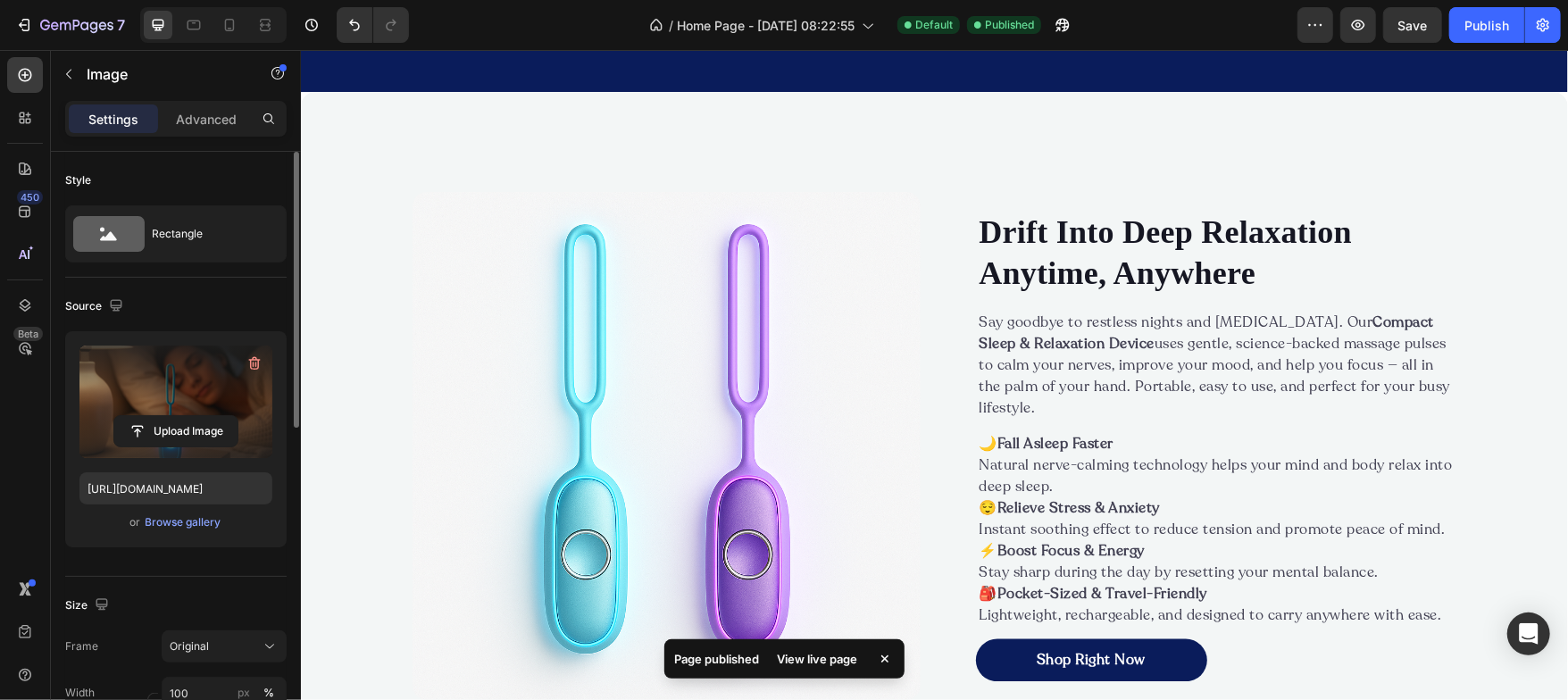
scroll to position [2058, 0]
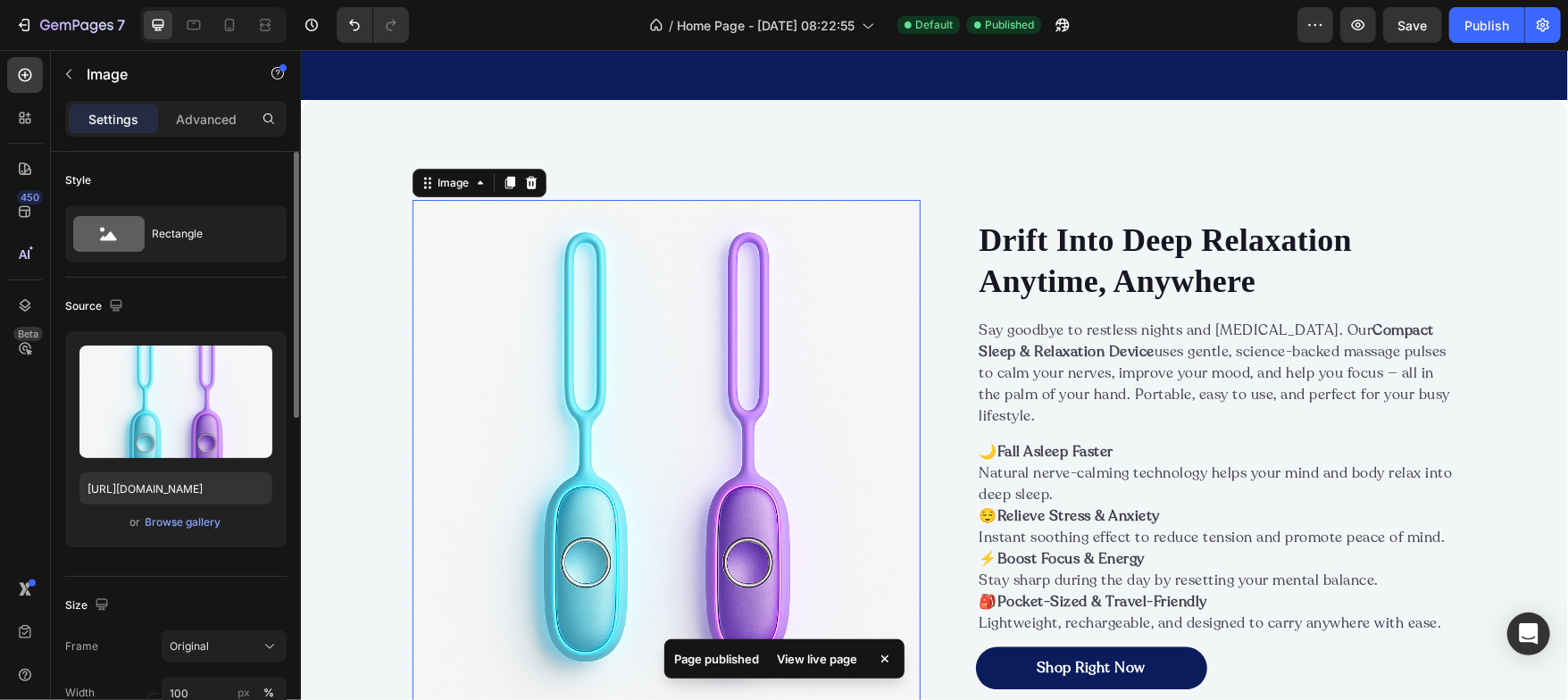
click at [633, 268] on img at bounding box center [665, 453] width 508 height 508
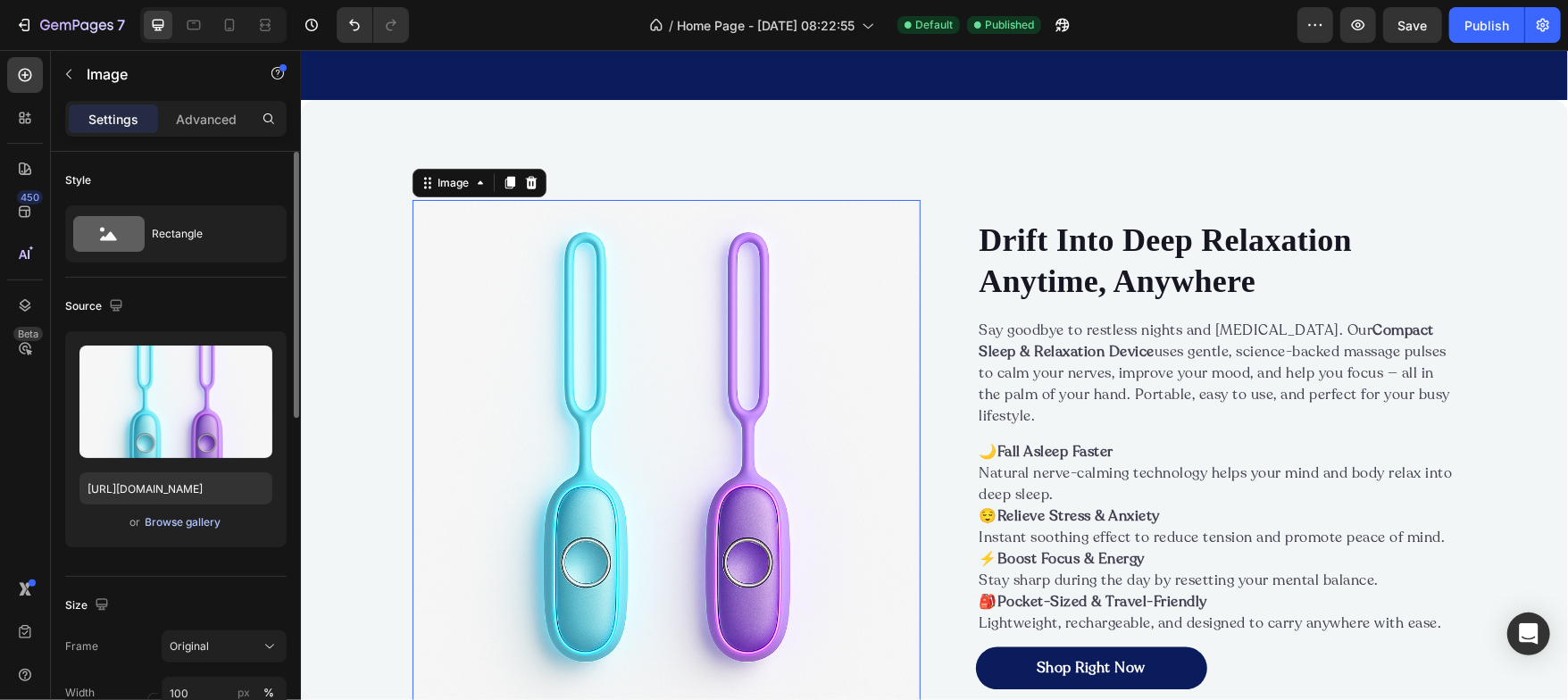
click at [173, 527] on div "Browse gallery" at bounding box center [183, 521] width 76 height 16
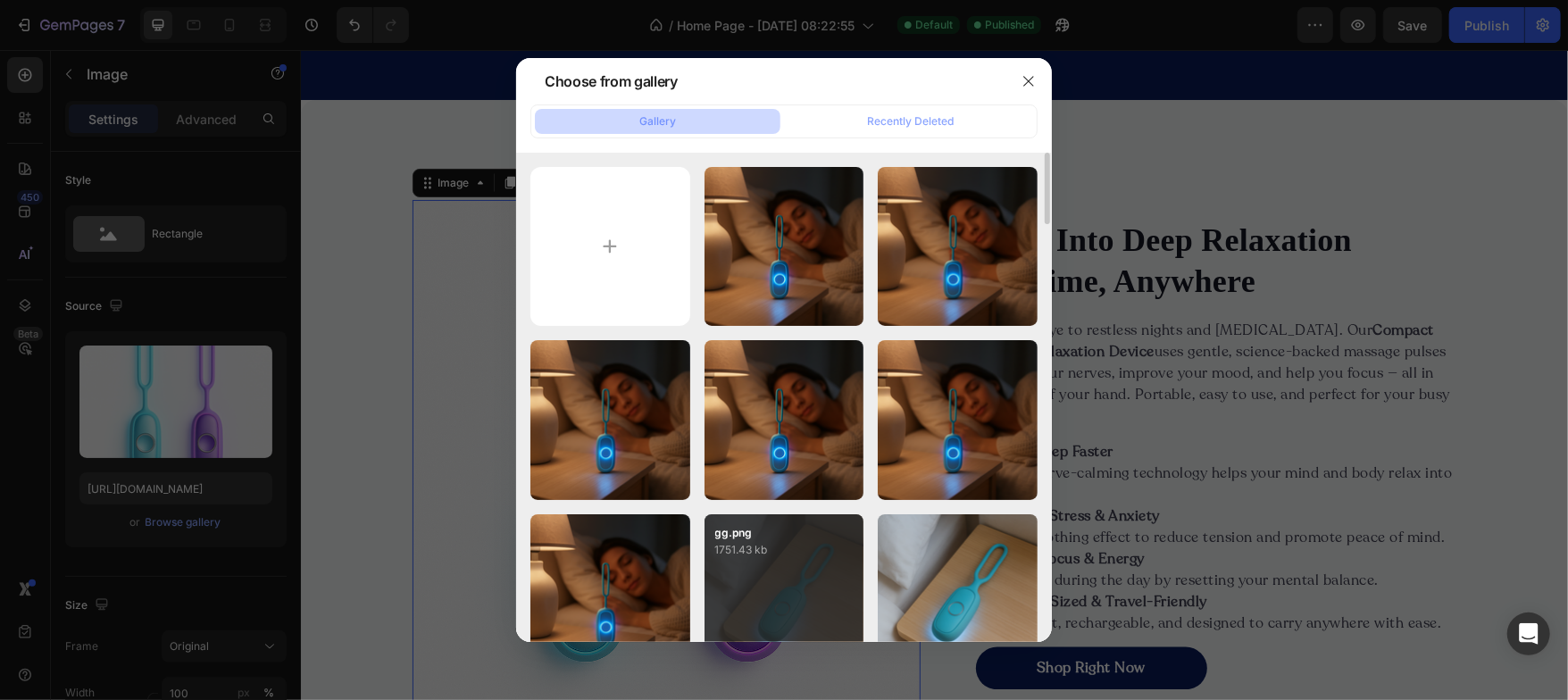
click at [756, 587] on div "gg.png 1751.43 kb" at bounding box center [784, 594] width 160 height 160
type input "[URL][DOMAIN_NAME]"
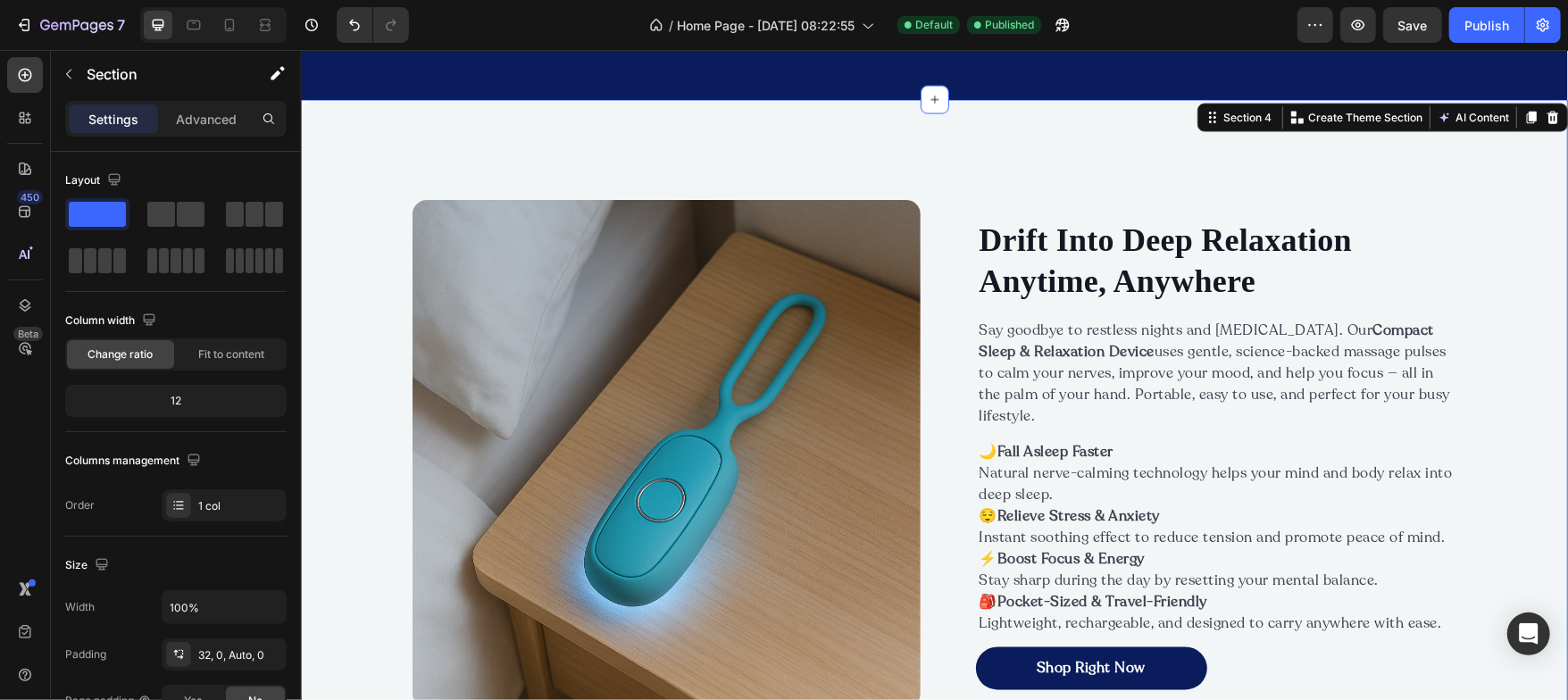
click at [360, 433] on div "Image Drift Into Deep Relaxation Anytime, Anywhere Heading Say goodbye to restl…" at bounding box center [934, 452] width 1267 height 651
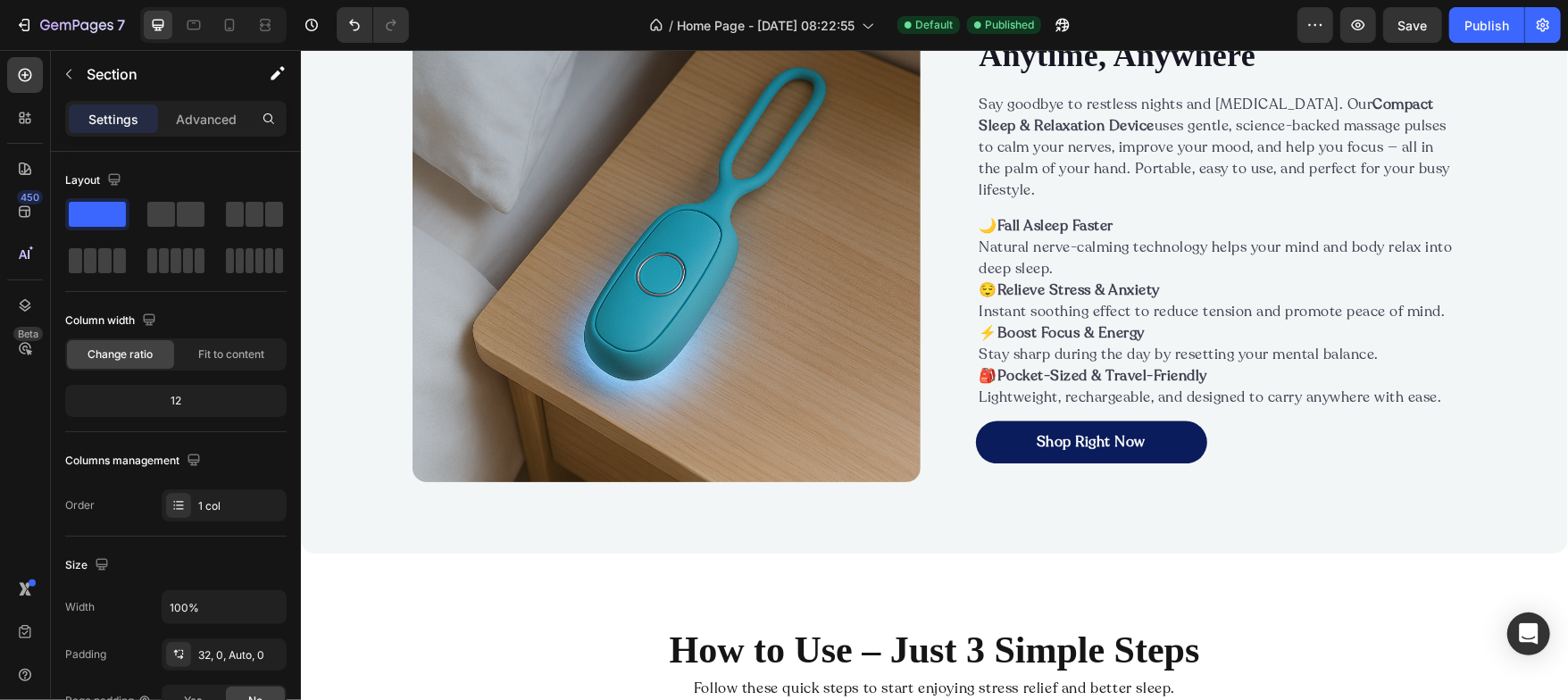
scroll to position [2287, 0]
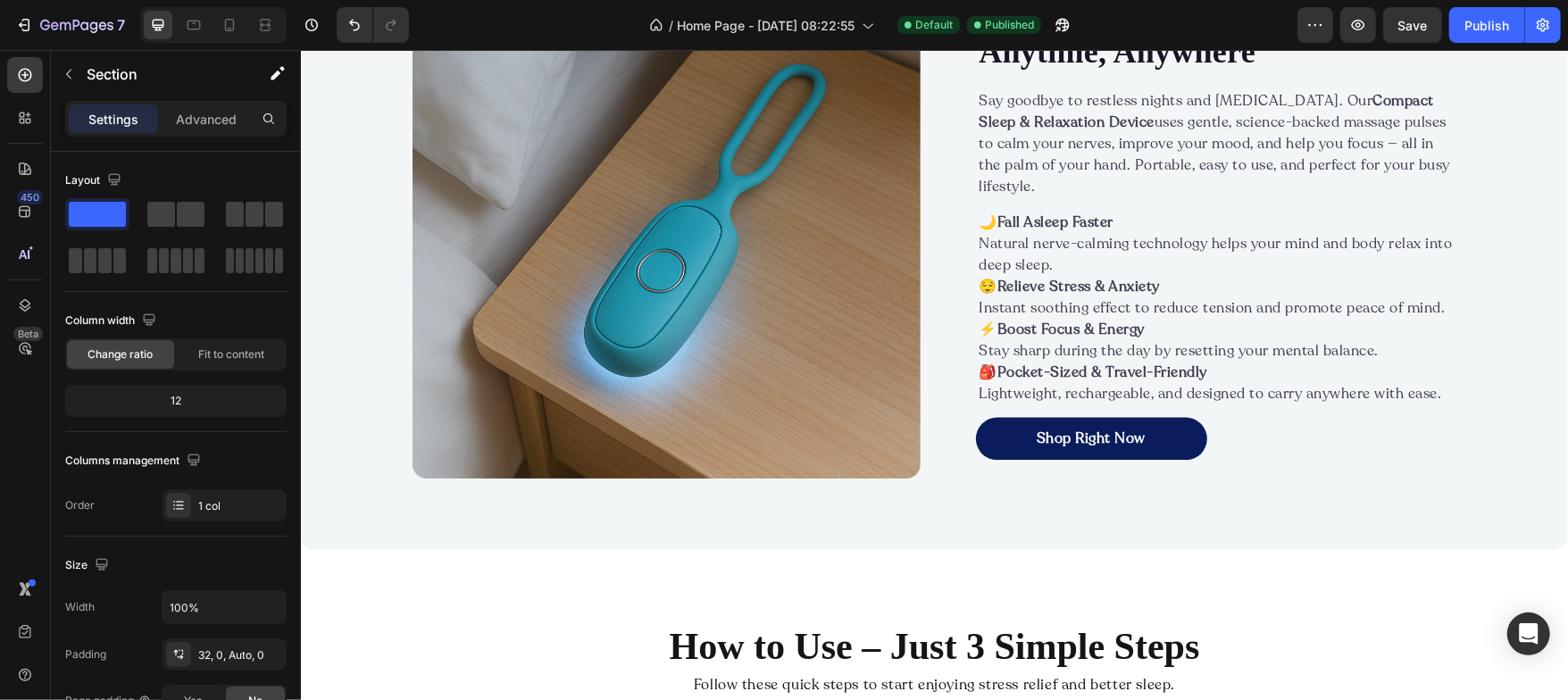
click at [353, 427] on div "Image Drift Into Deep Relaxation Anytime, Anywhere Heading Say goodbye to restl…" at bounding box center [934, 223] width 1267 height 651
click at [348, 489] on div "Image Drift Into Deep Relaxation Anytime, Anywhere Heading Say goodbye to restl…" at bounding box center [934, 223] width 1267 height 651
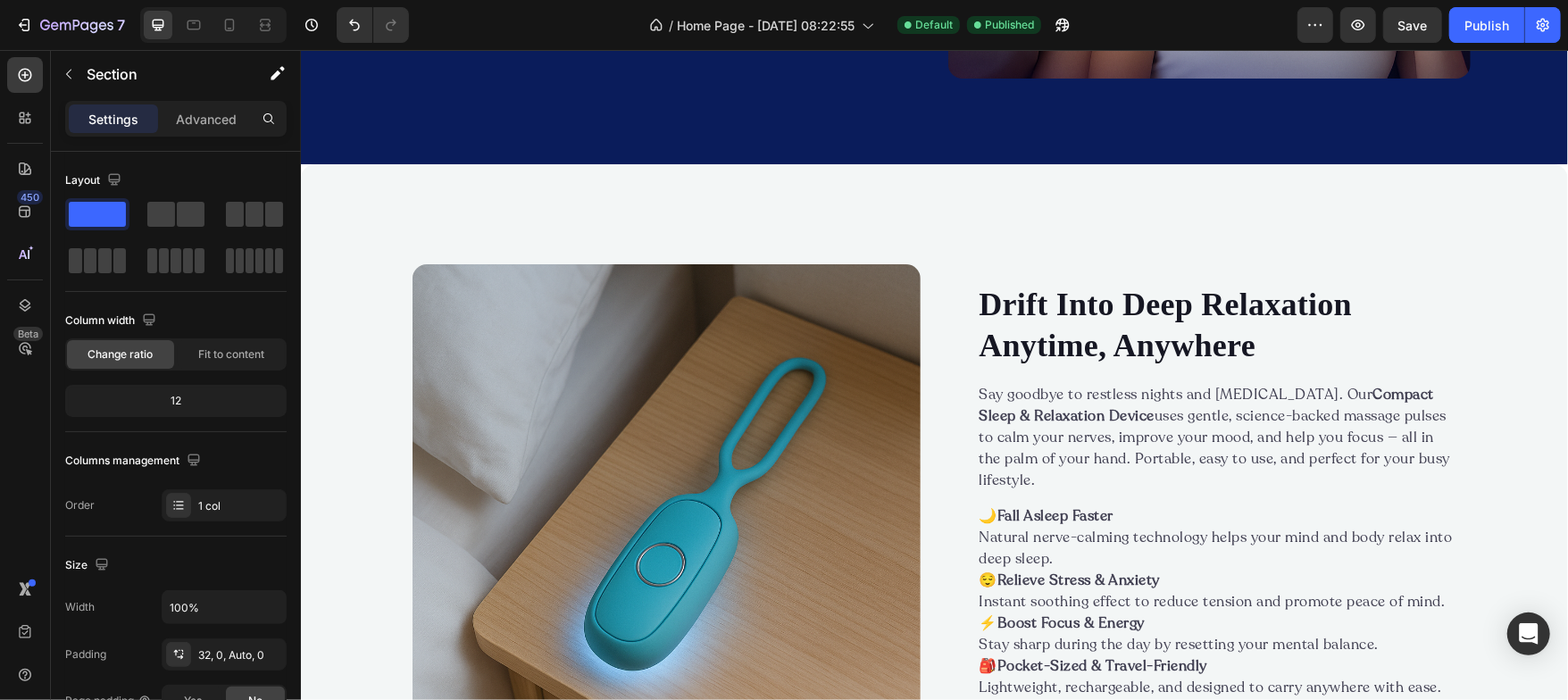
scroll to position [1996, 0]
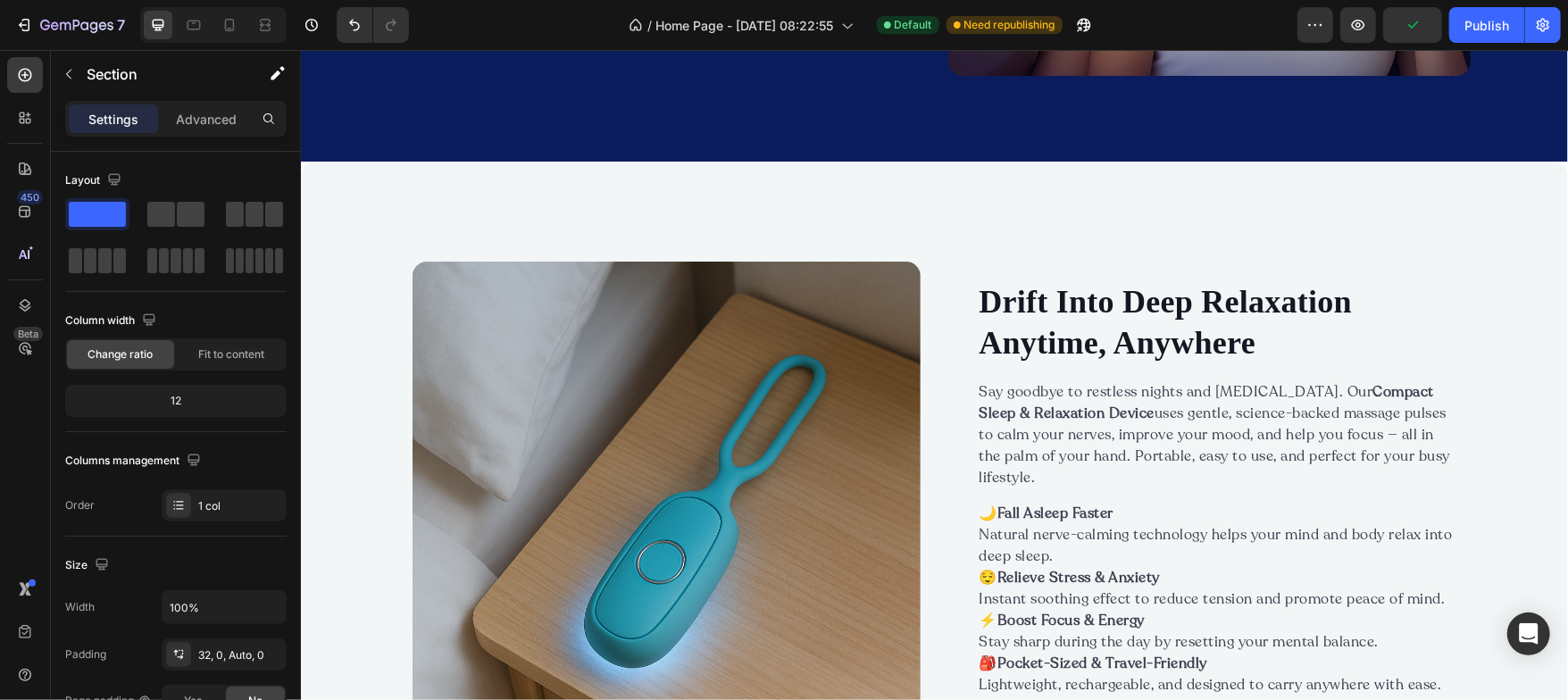
click at [349, 191] on div "Image Drift Into Deep Relaxation Anytime, Anywhere Heading Say goodbye to restl…" at bounding box center [934, 514] width 1267 height 651
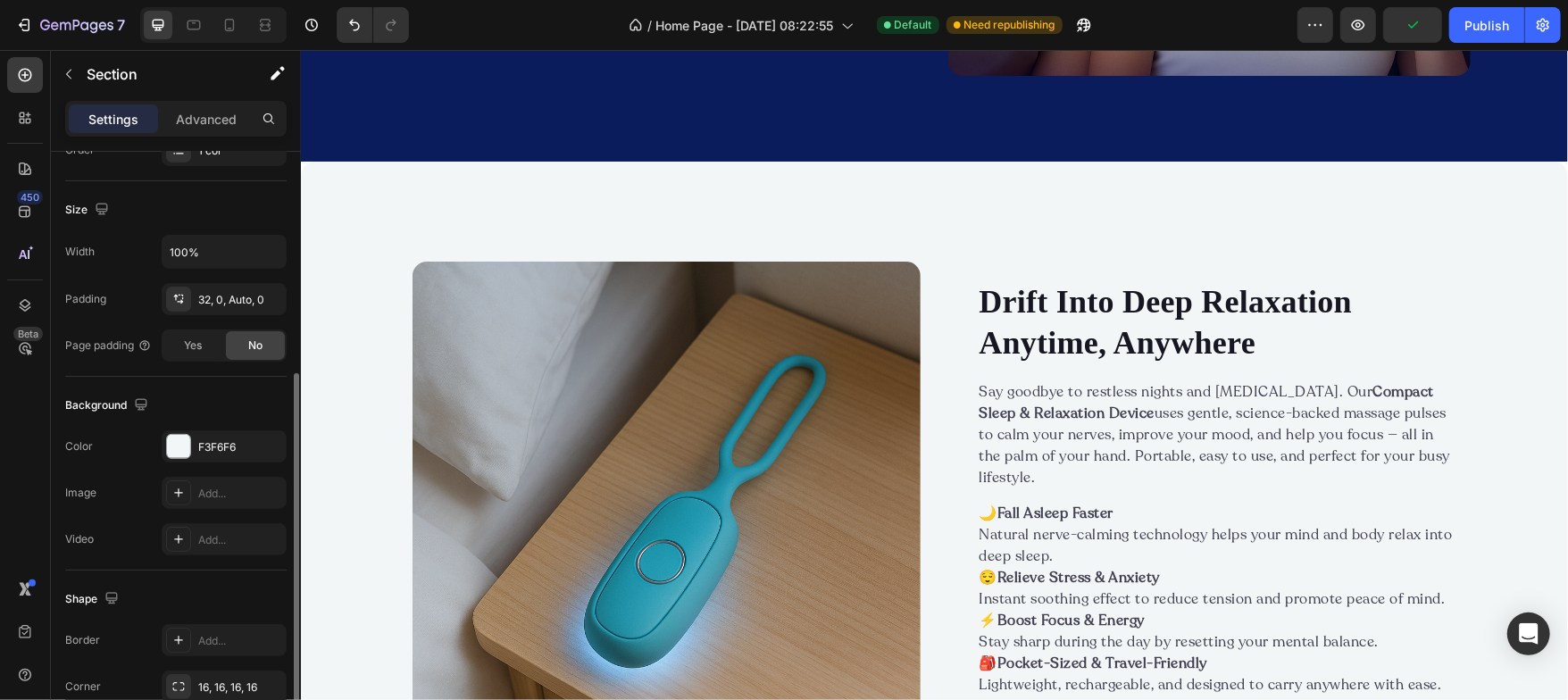
scroll to position [372, 0]
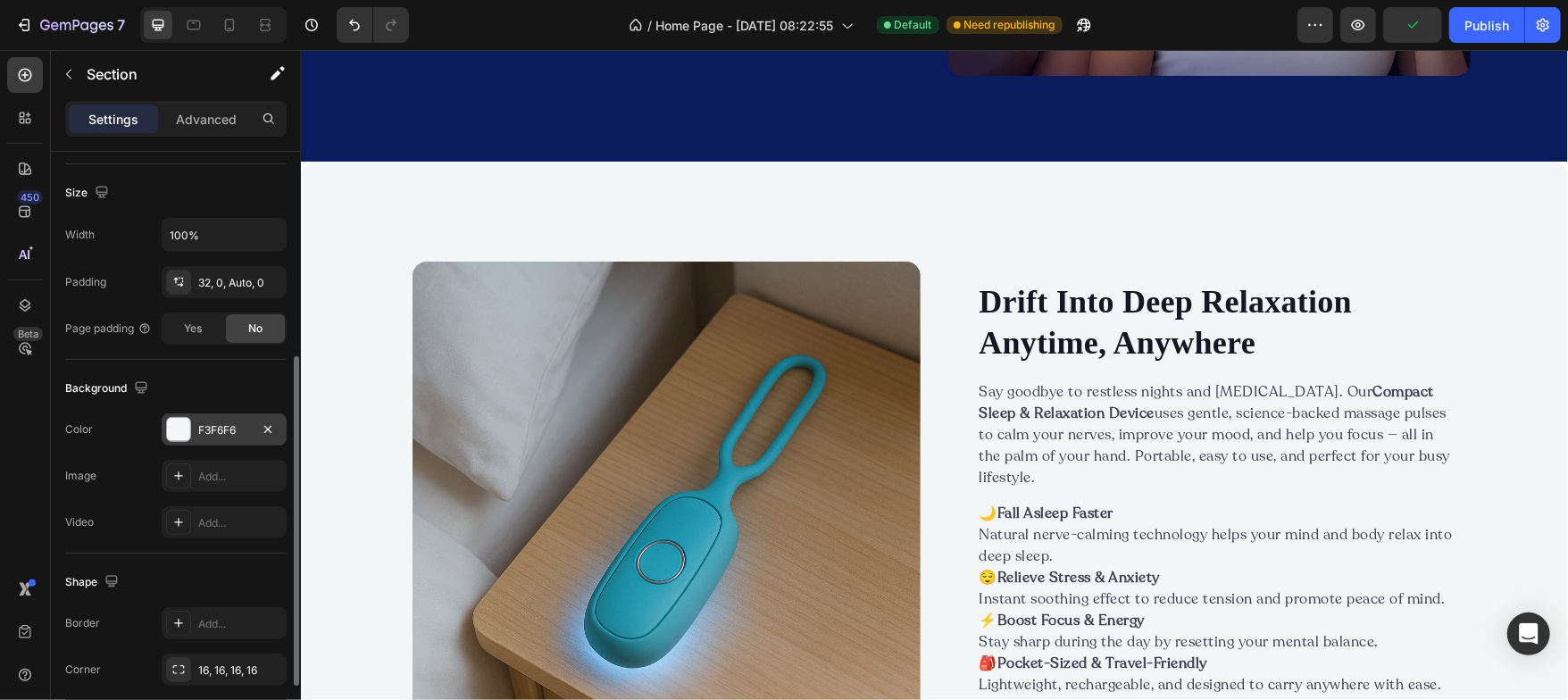
click at [180, 434] on div at bounding box center [179, 429] width 23 height 23
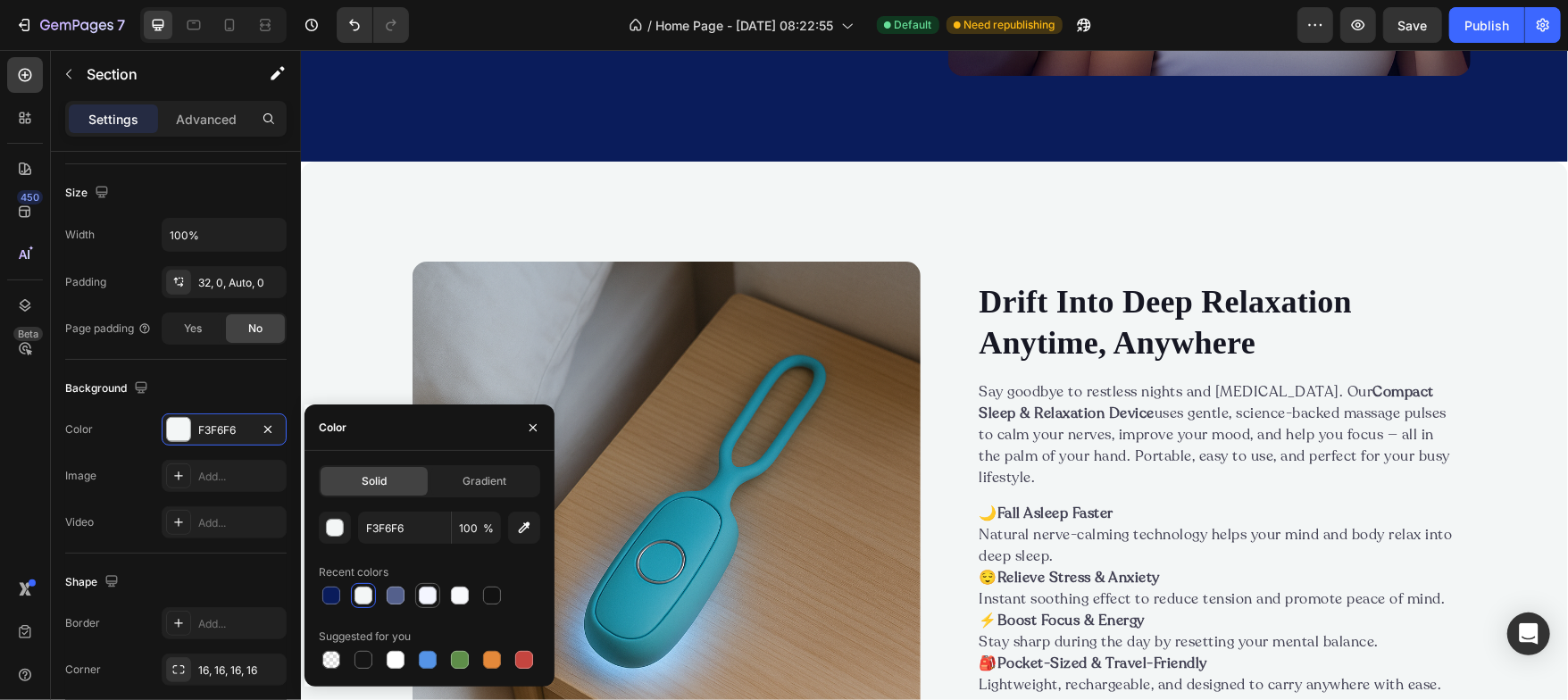
click at [423, 599] on div at bounding box center [427, 596] width 18 height 18
type input "F4F6FF"
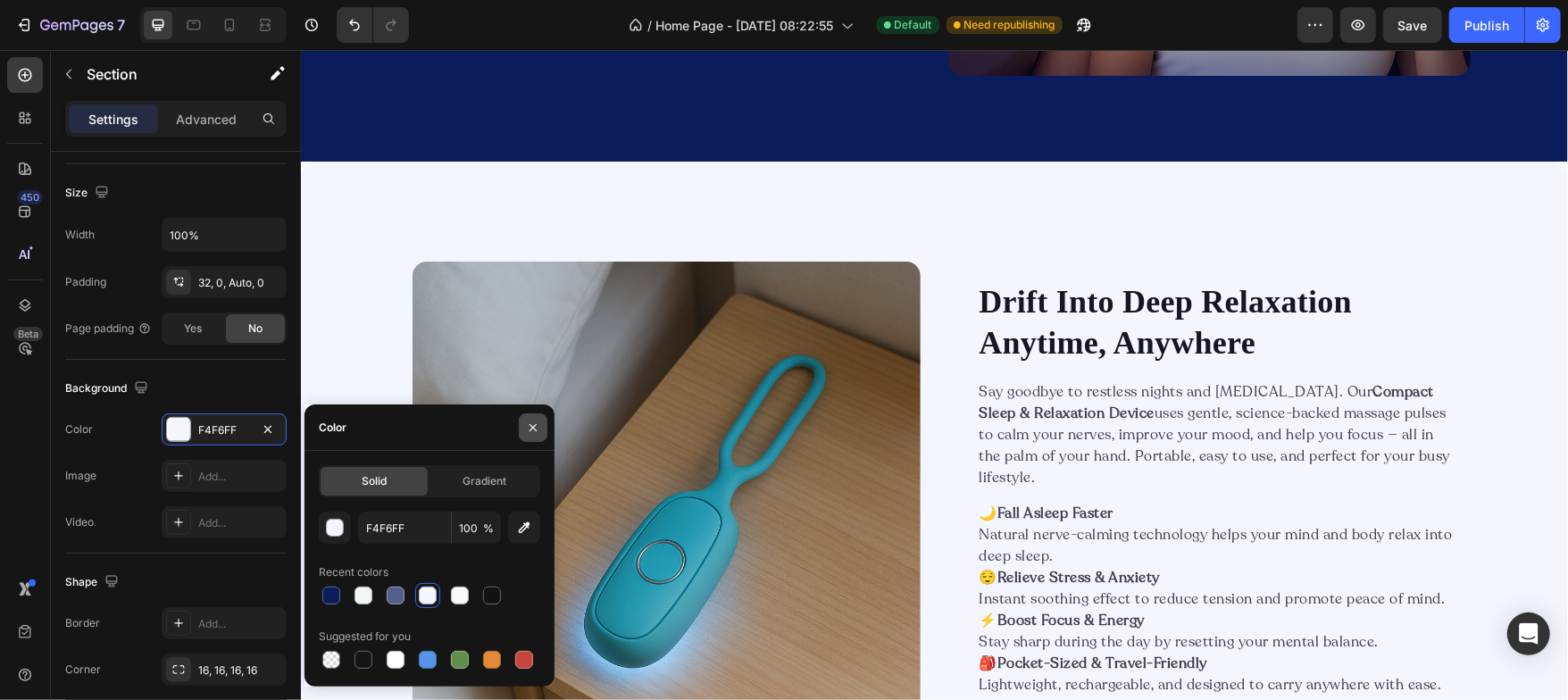
click at [538, 425] on icon "button" at bounding box center [533, 427] width 14 height 14
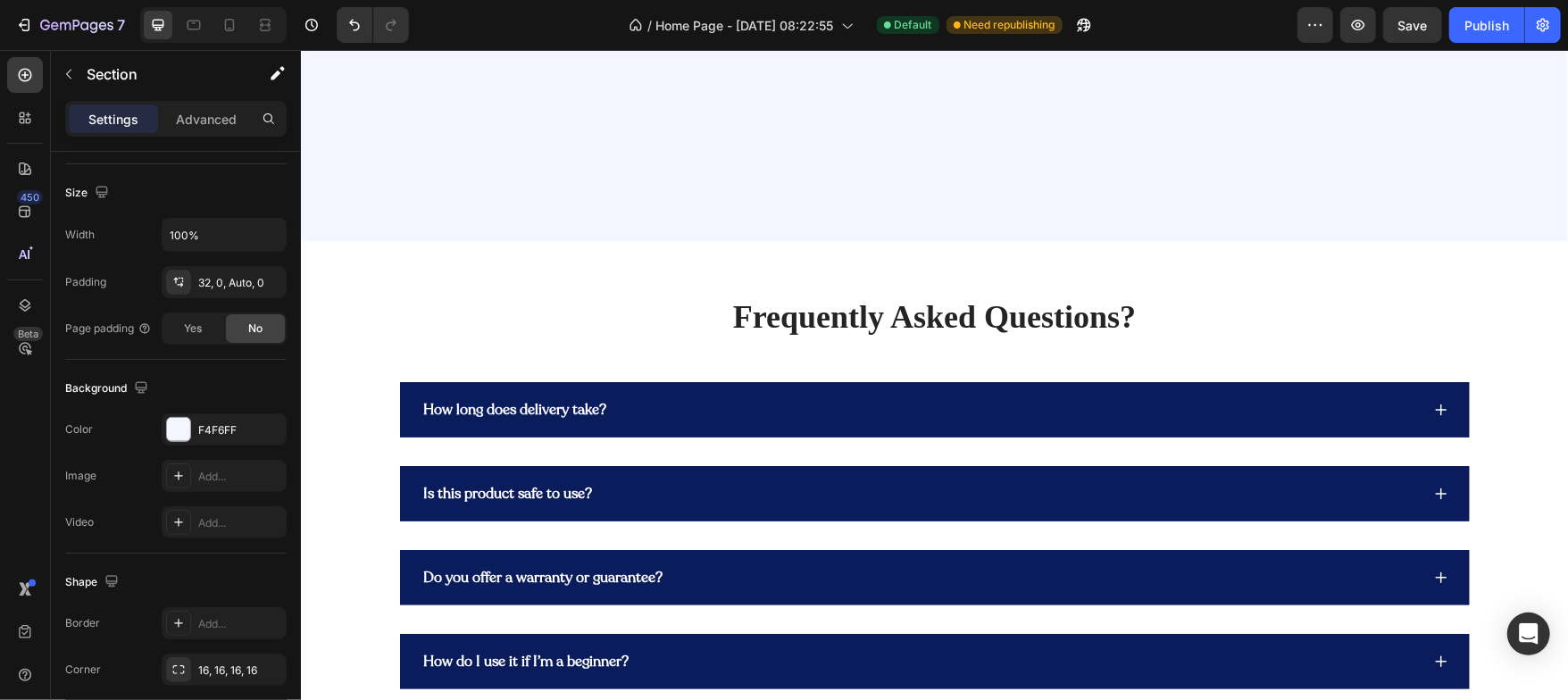
scroll to position [5129, 0]
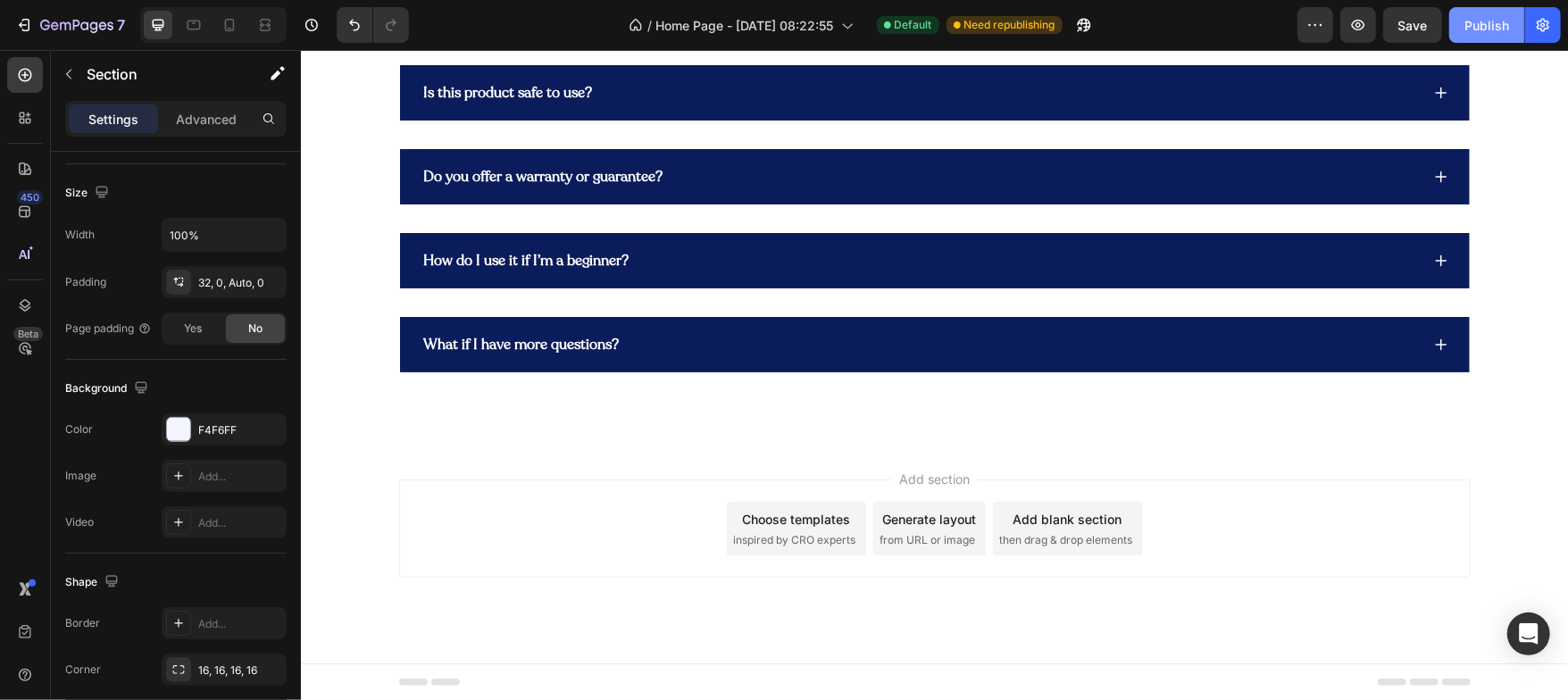
click at [1486, 34] on div "Publish" at bounding box center [1486, 26] width 45 height 19
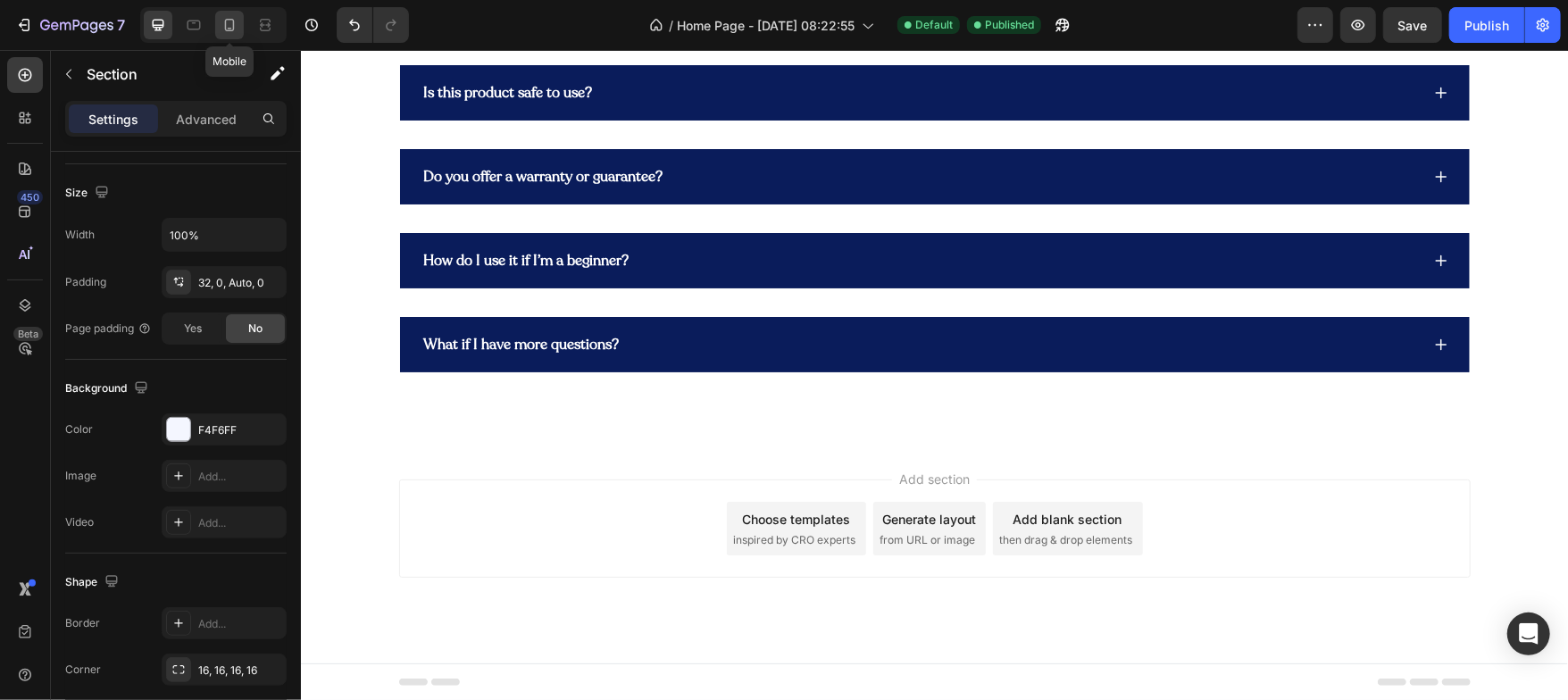
click at [239, 23] on div at bounding box center [230, 25] width 28 height 28
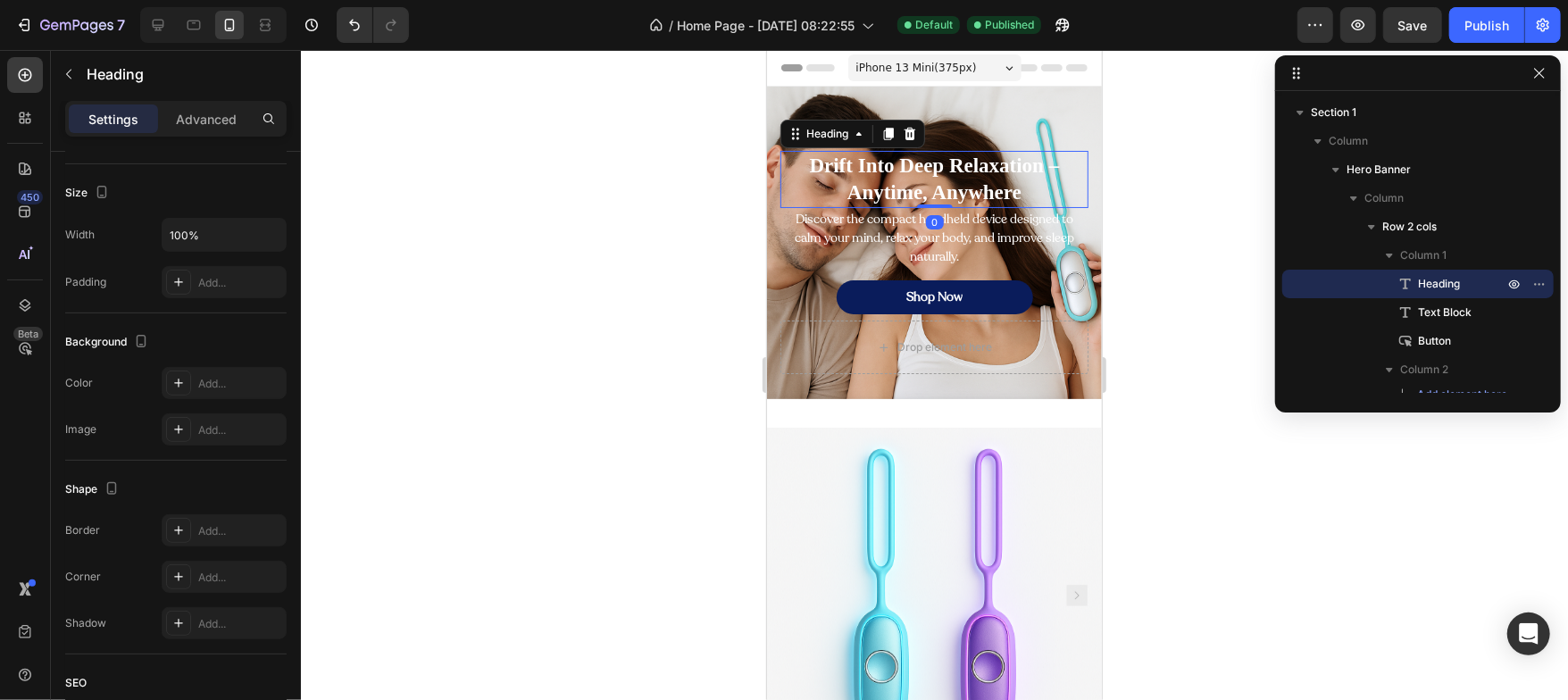
click at [935, 182] on h2 "Drift Into Deep Relaxation – Anytime, Anywhere" at bounding box center [934, 179] width 308 height 57
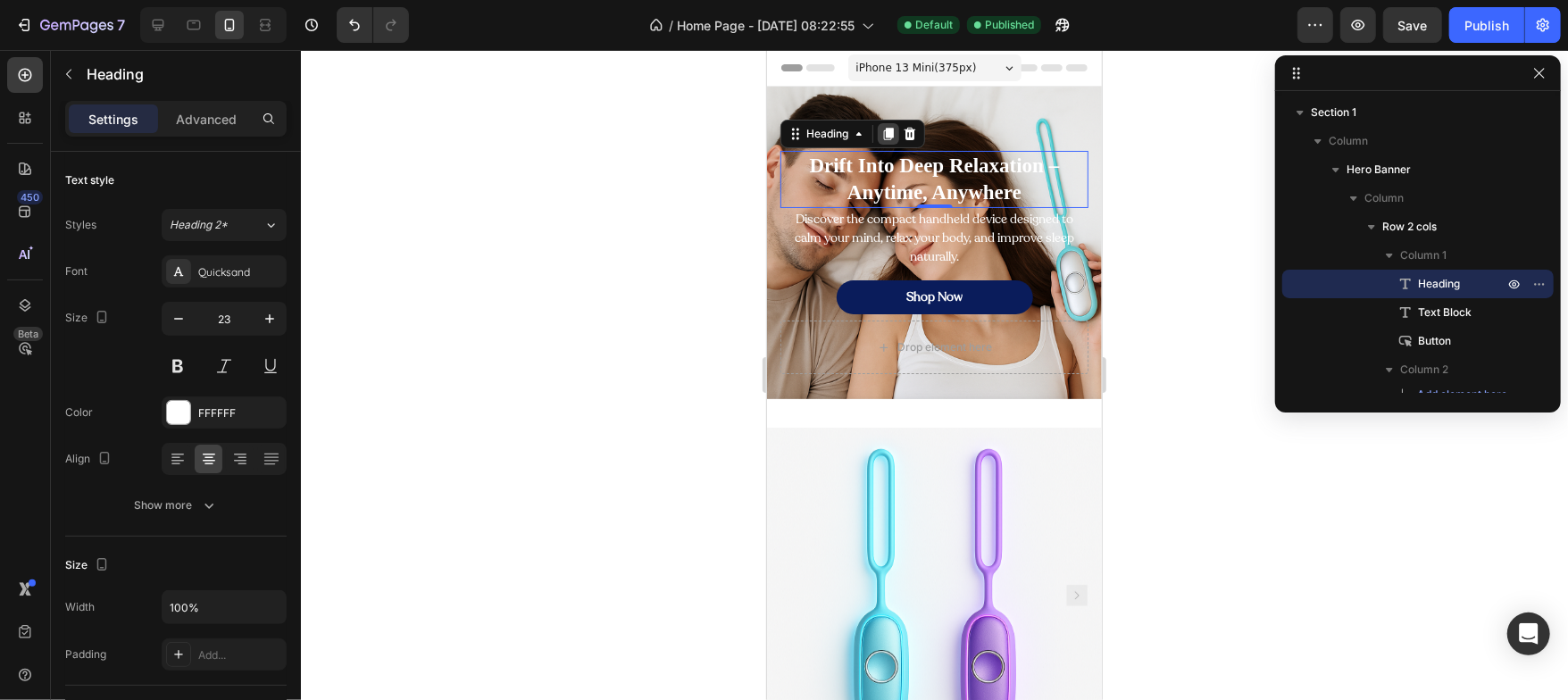
click at [885, 138] on icon at bounding box center [887, 133] width 14 height 14
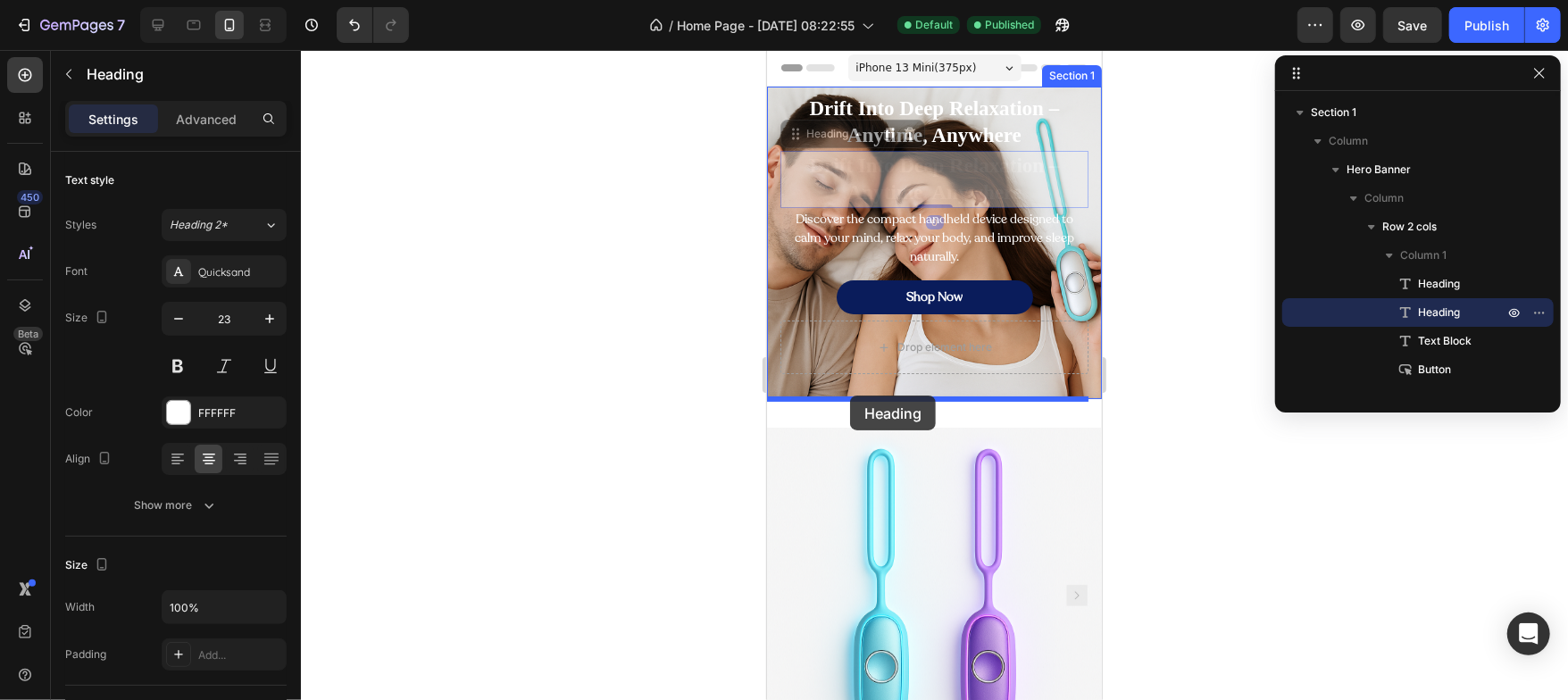
drag, startPoint x: 801, startPoint y: 128, endPoint x: 849, endPoint y: 394, distance: 270.3
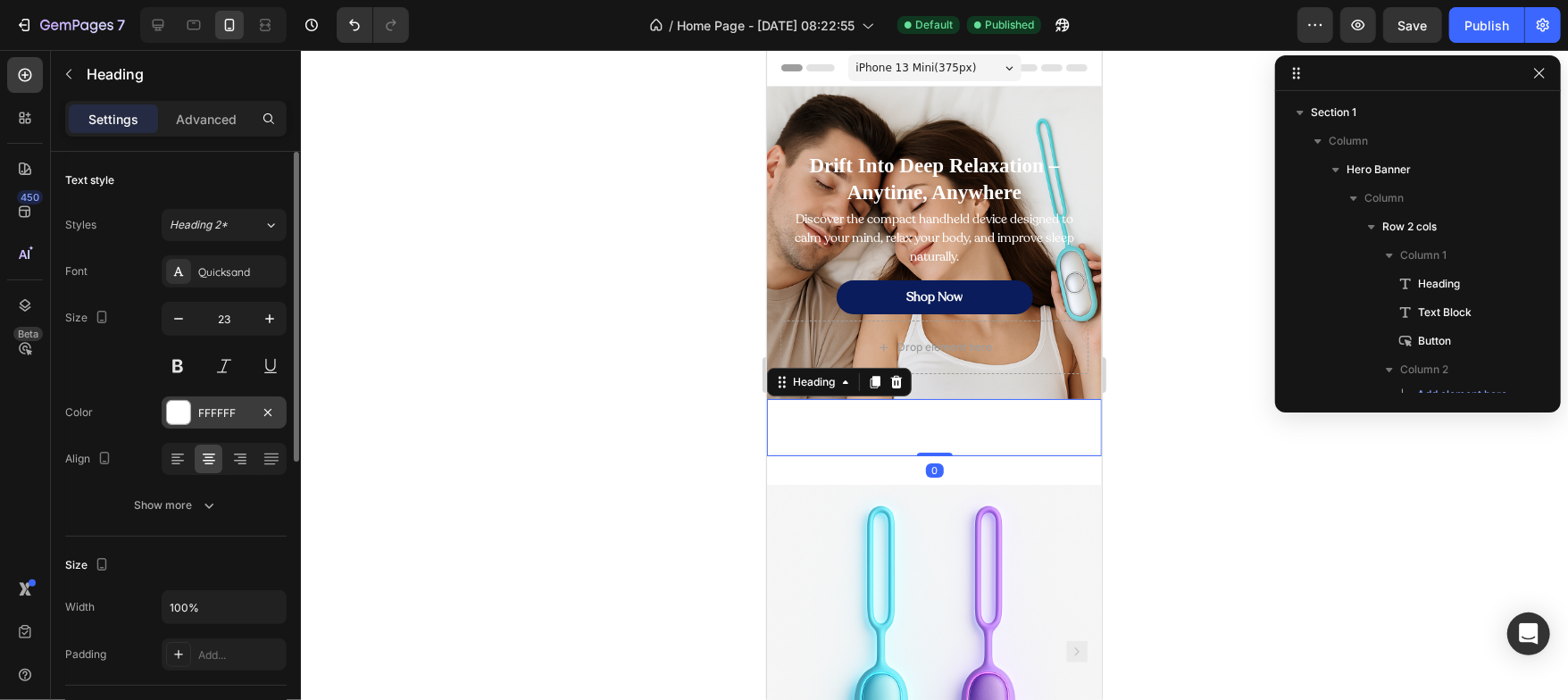
click at [184, 412] on div at bounding box center [179, 412] width 23 height 23
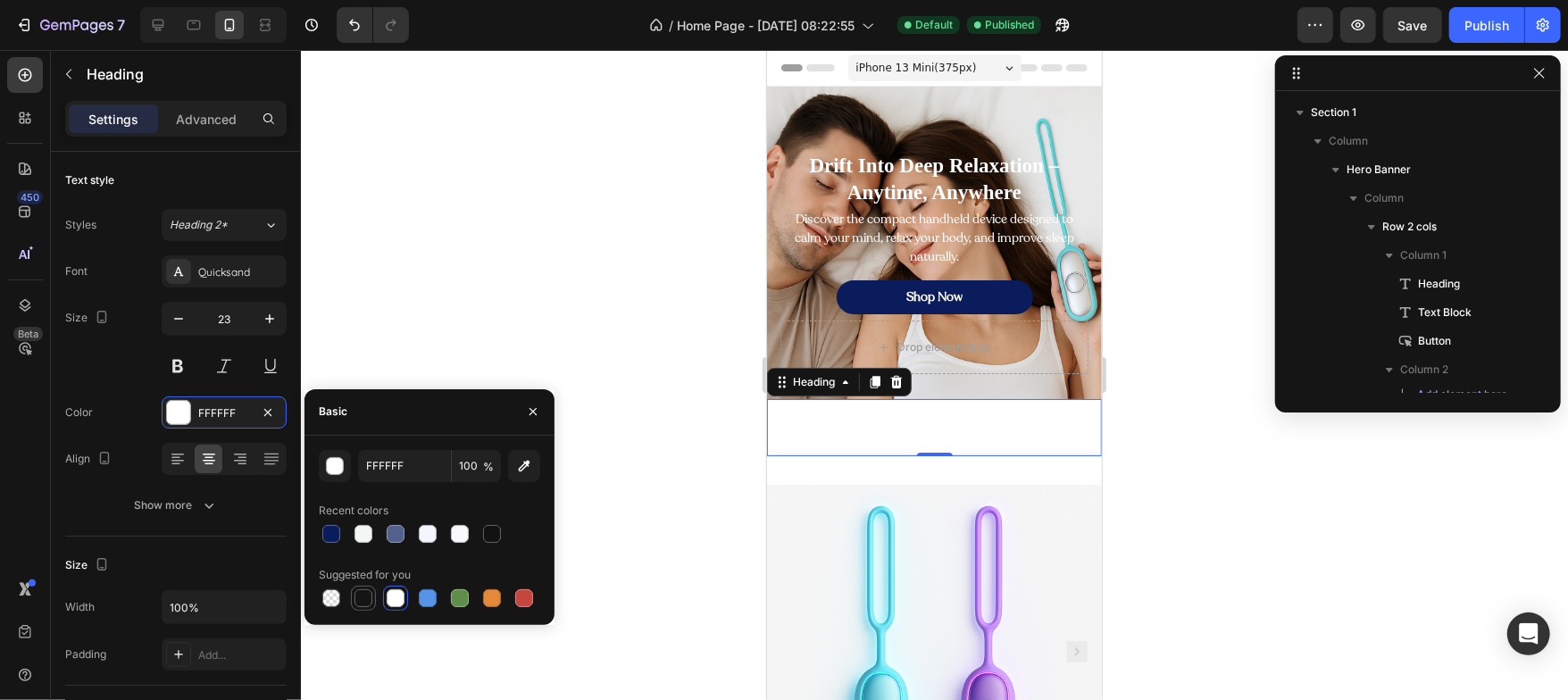
click at [368, 596] on div at bounding box center [363, 597] width 18 height 18
type input "151515"
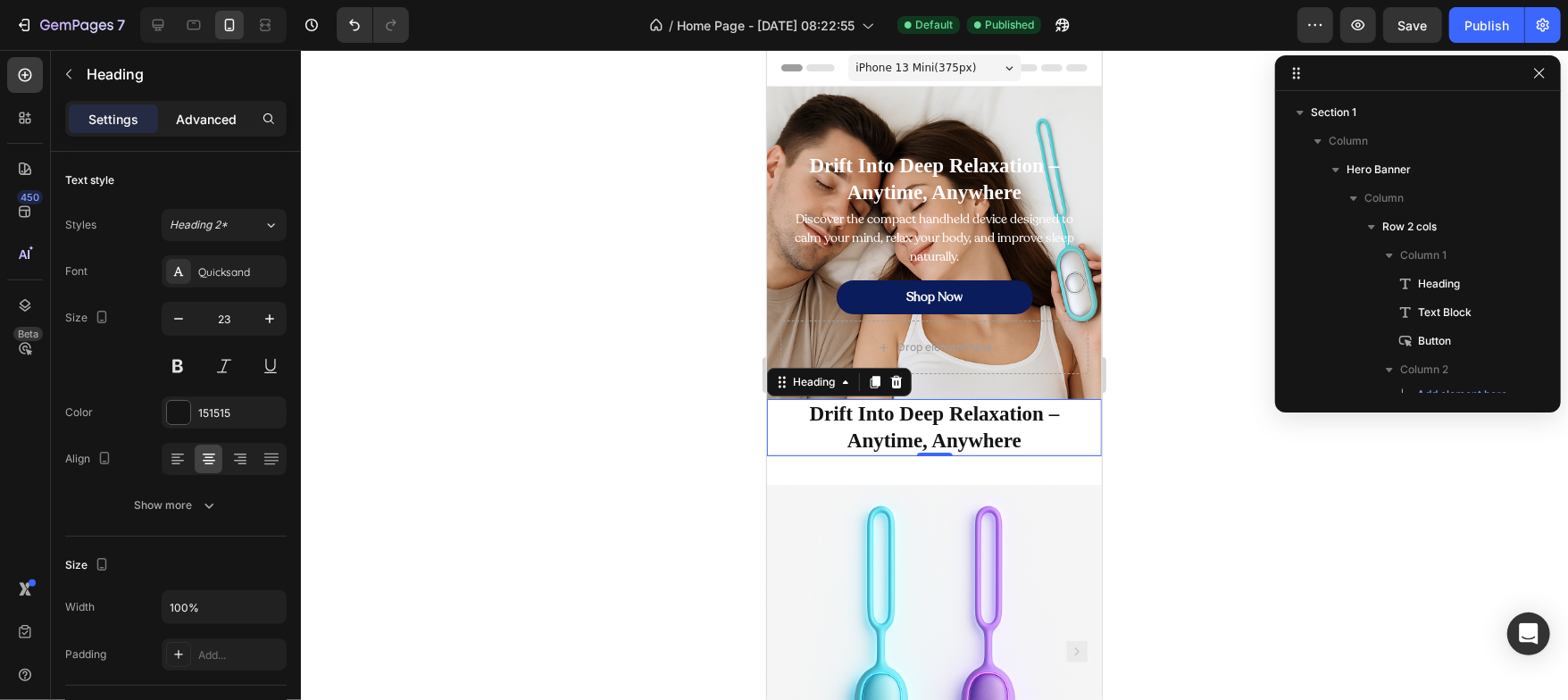
click at [216, 121] on p "Advanced" at bounding box center [206, 120] width 61 height 19
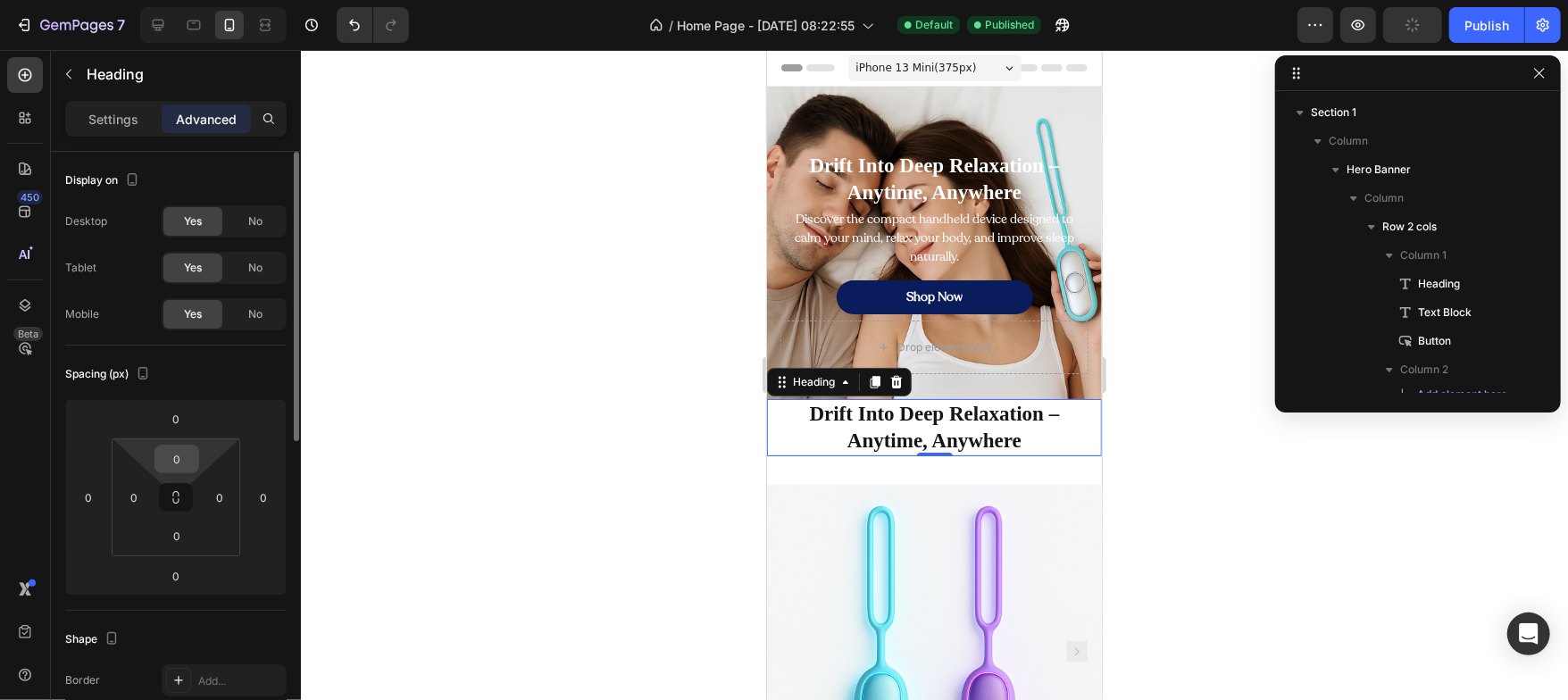
click at [186, 459] on input "0" at bounding box center [177, 459] width 36 height 27
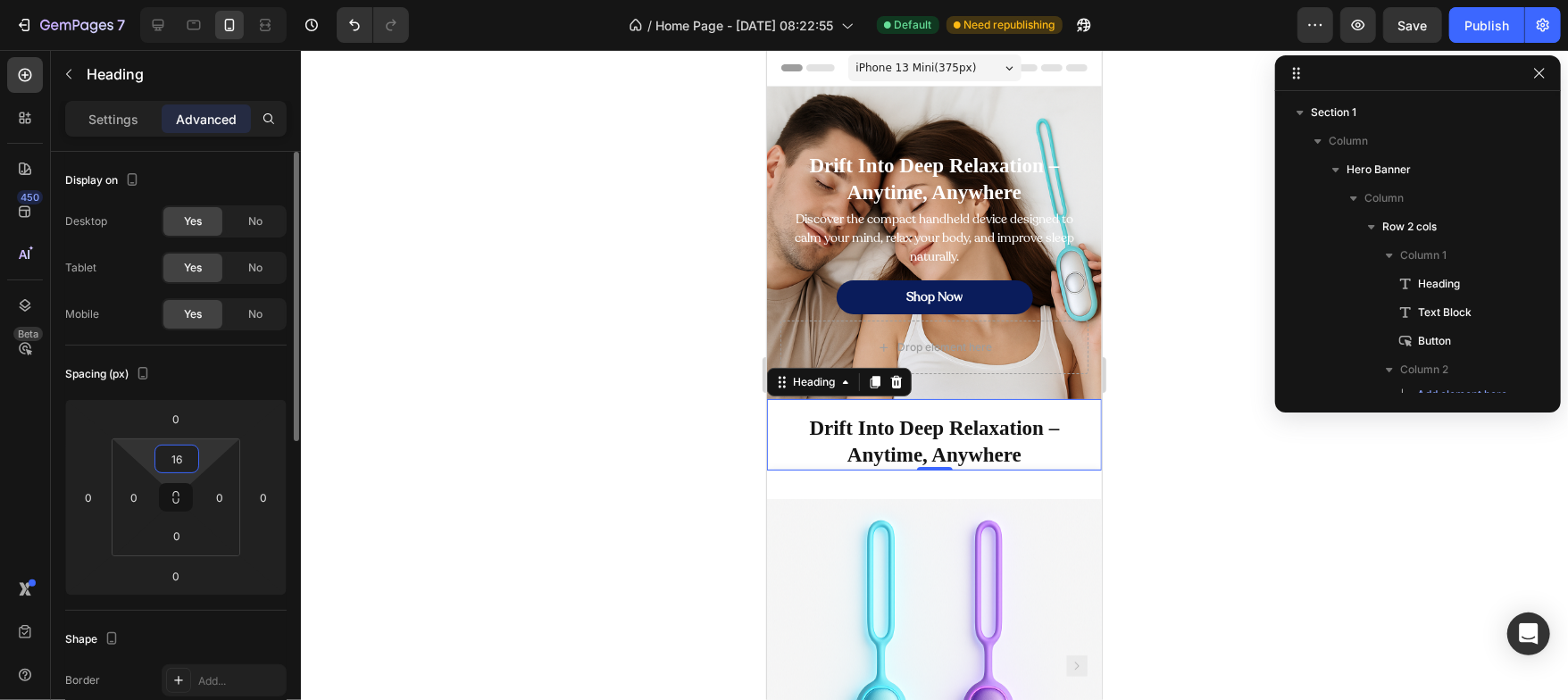
type input "16"
click at [206, 378] on div "Spacing (px)" at bounding box center [176, 374] width 221 height 28
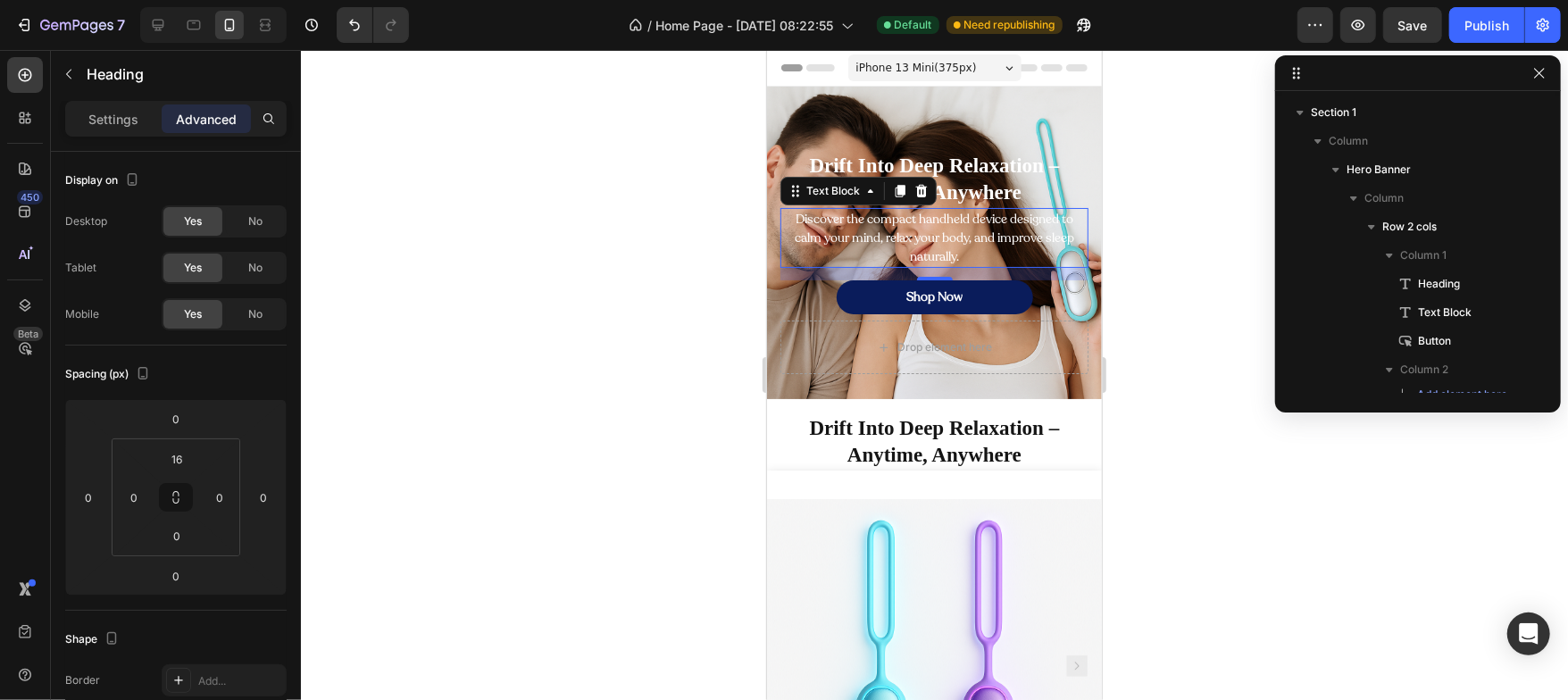
click at [840, 223] on p "Discover the compact handheld device designed to calm your mind, relax your bod…" at bounding box center [933, 236] width 305 height 56
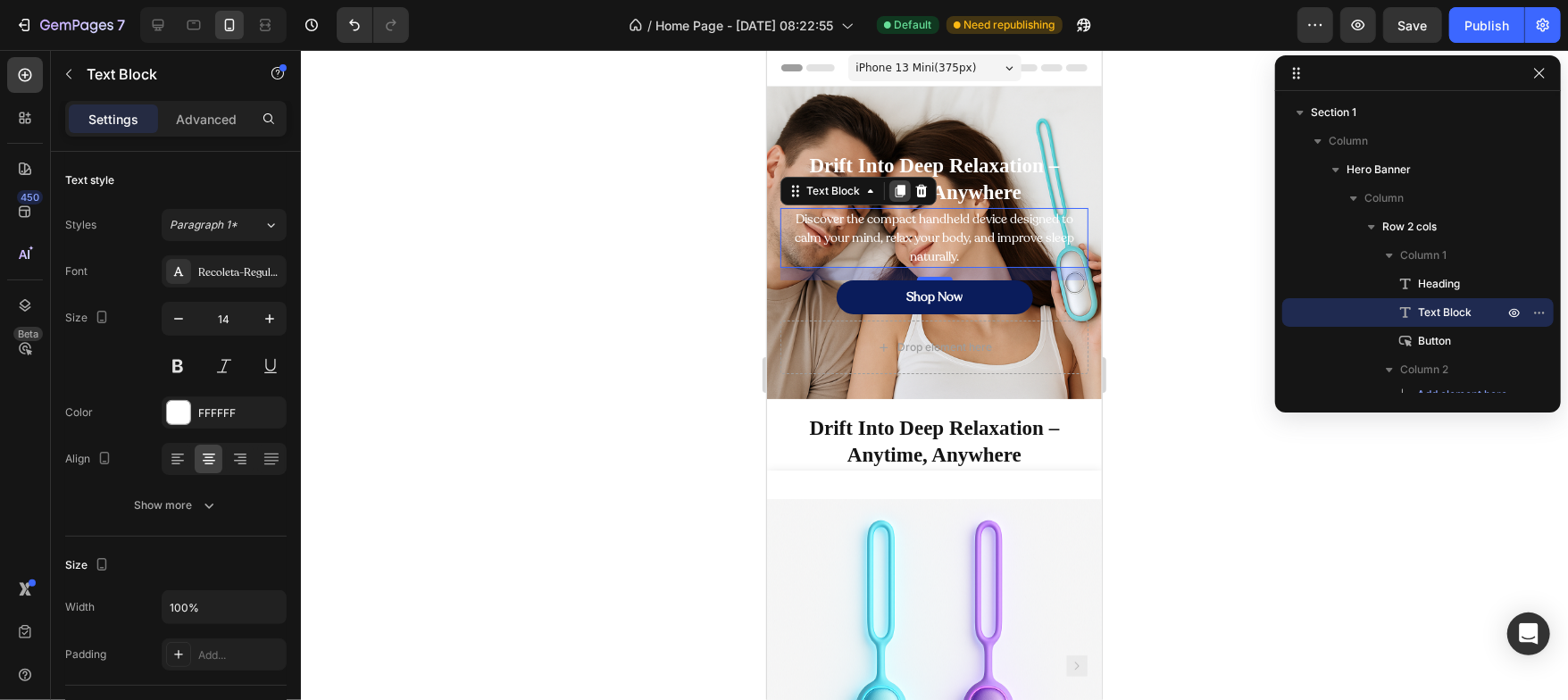
click at [899, 193] on icon at bounding box center [899, 190] width 9 height 12
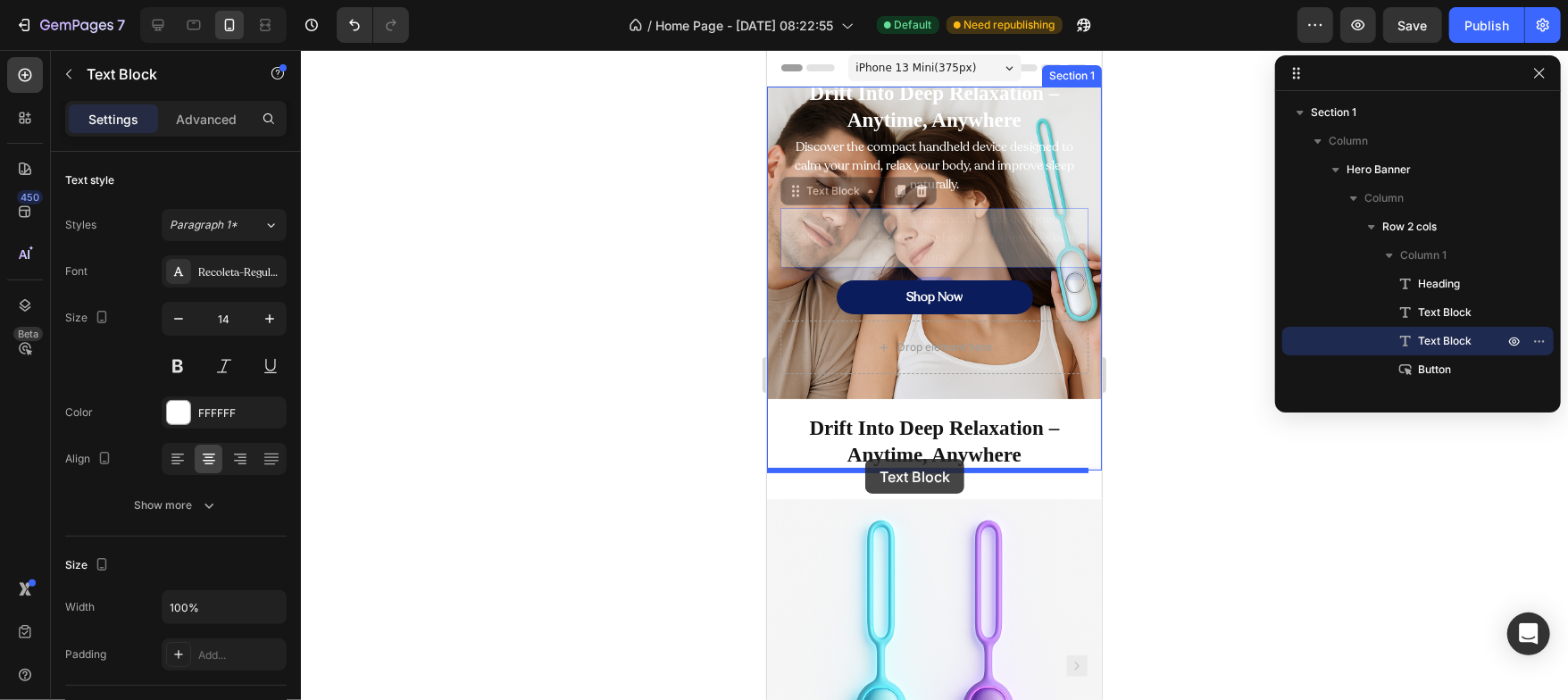
drag, startPoint x: 801, startPoint y: 191, endPoint x: 864, endPoint y: 458, distance: 274.3
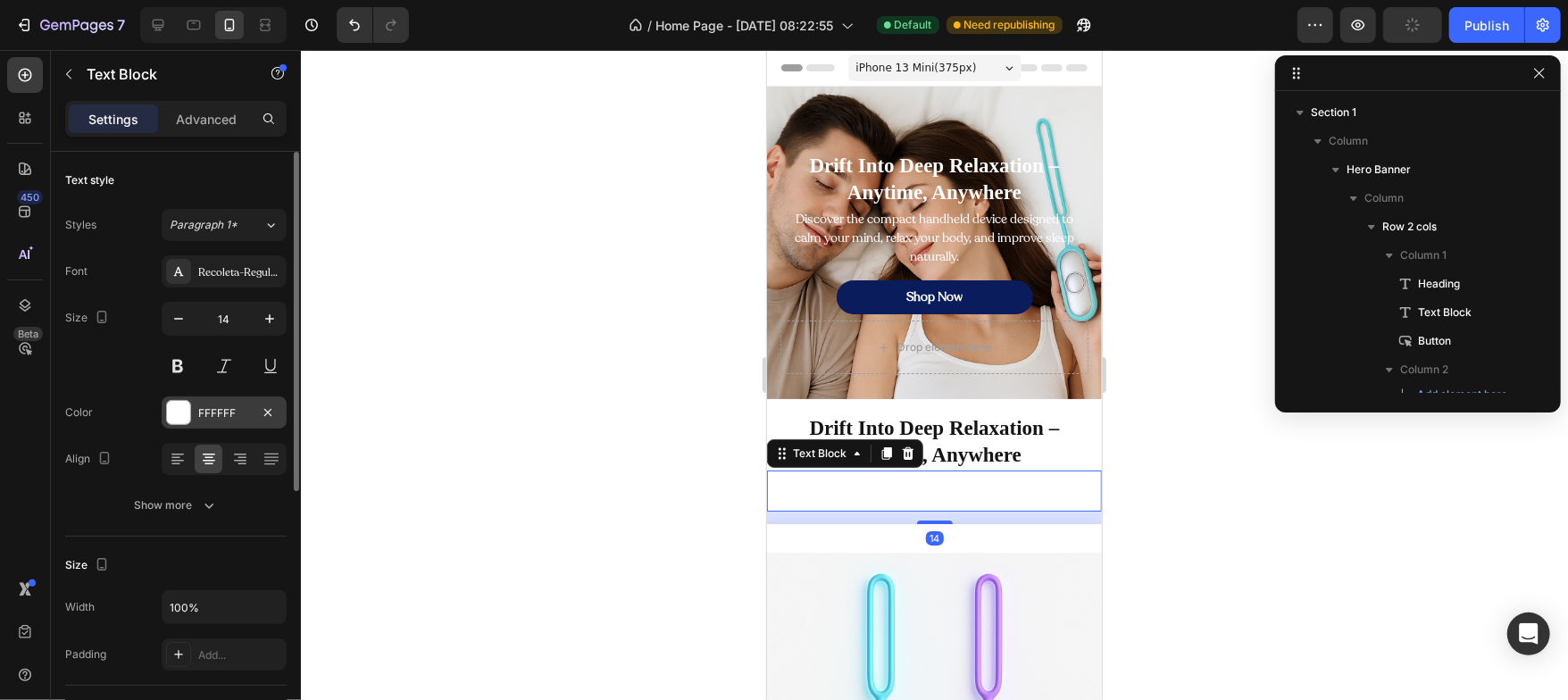
click at [185, 415] on div at bounding box center [179, 412] width 23 height 23
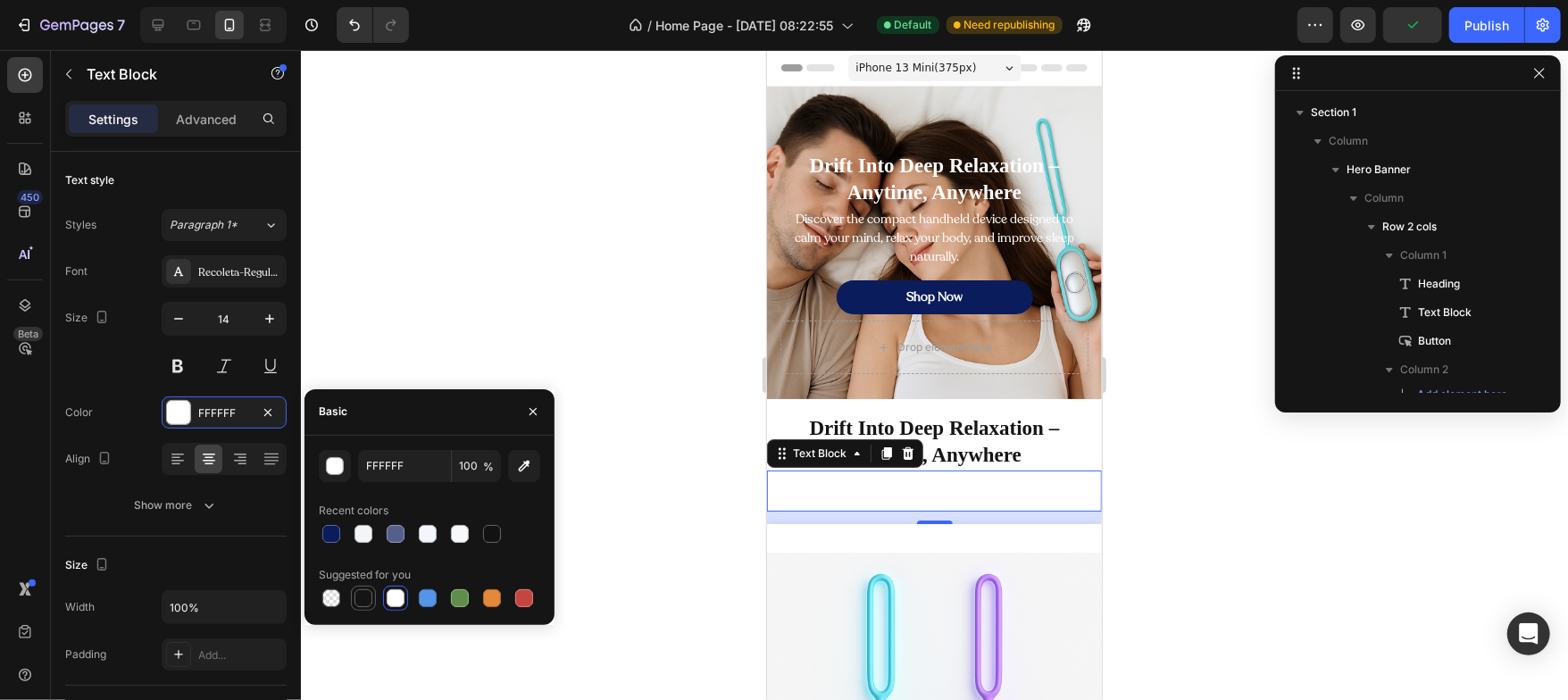
click at [362, 593] on div at bounding box center [363, 597] width 18 height 18
type input "151515"
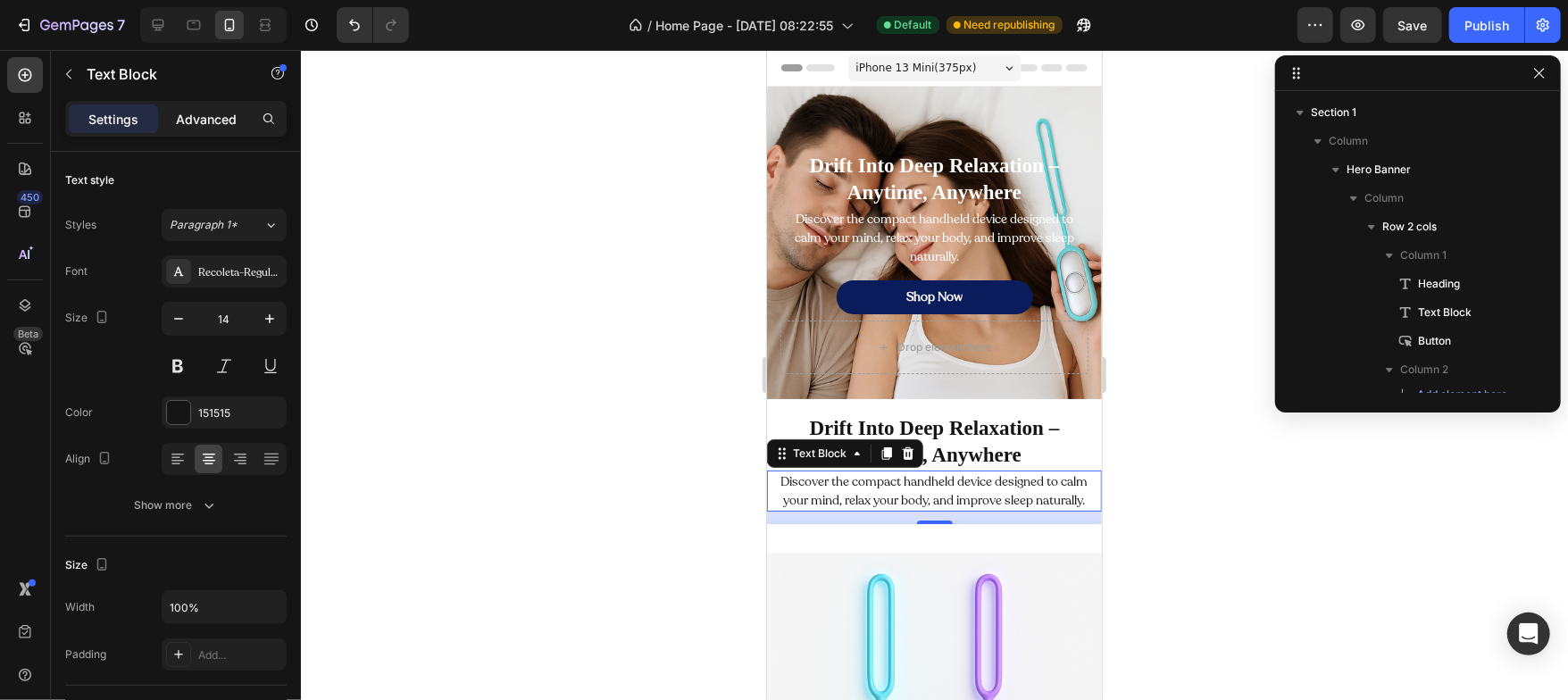
click at [202, 121] on p "Advanced" at bounding box center [206, 120] width 61 height 19
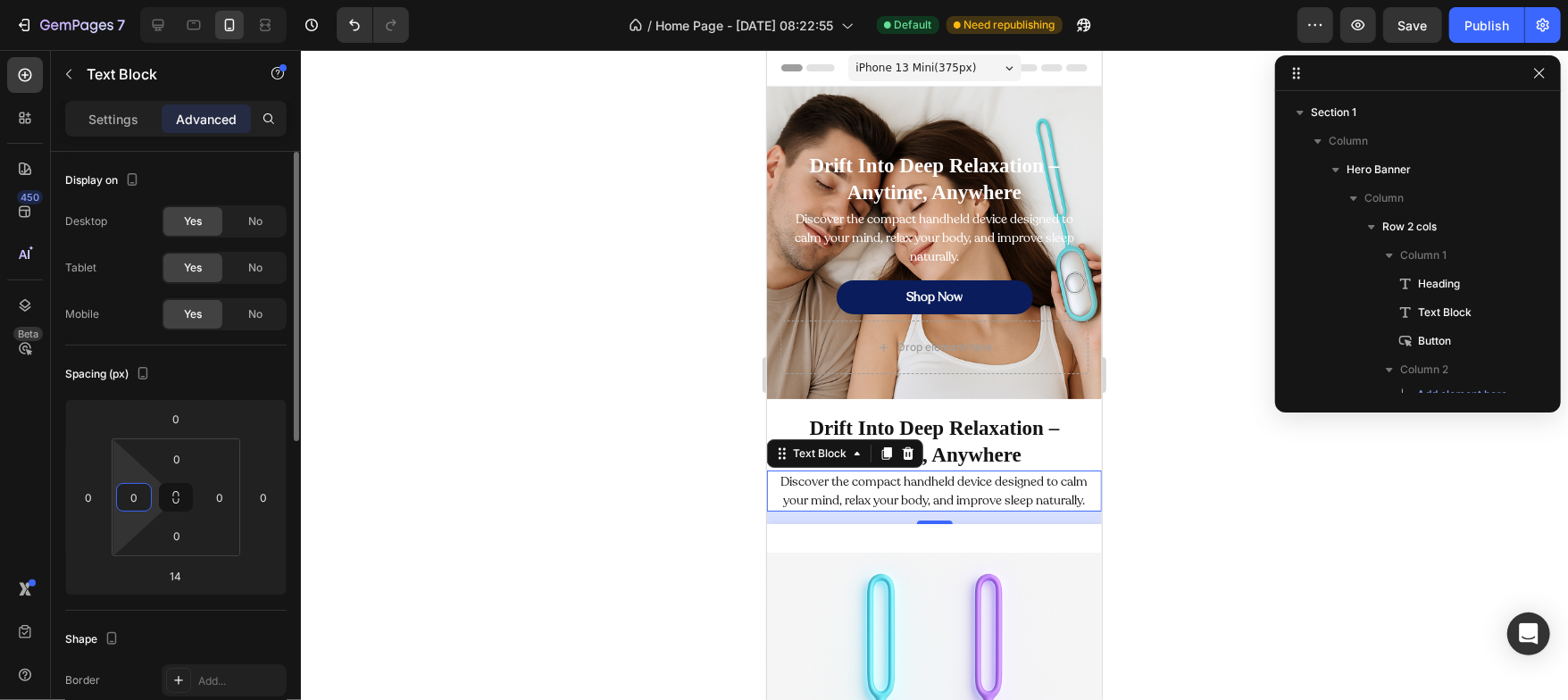
click at [142, 491] on input "0" at bounding box center [134, 497] width 27 height 27
type input "12"
click at [217, 493] on input "0" at bounding box center [219, 497] width 27 height 27
type input "12"
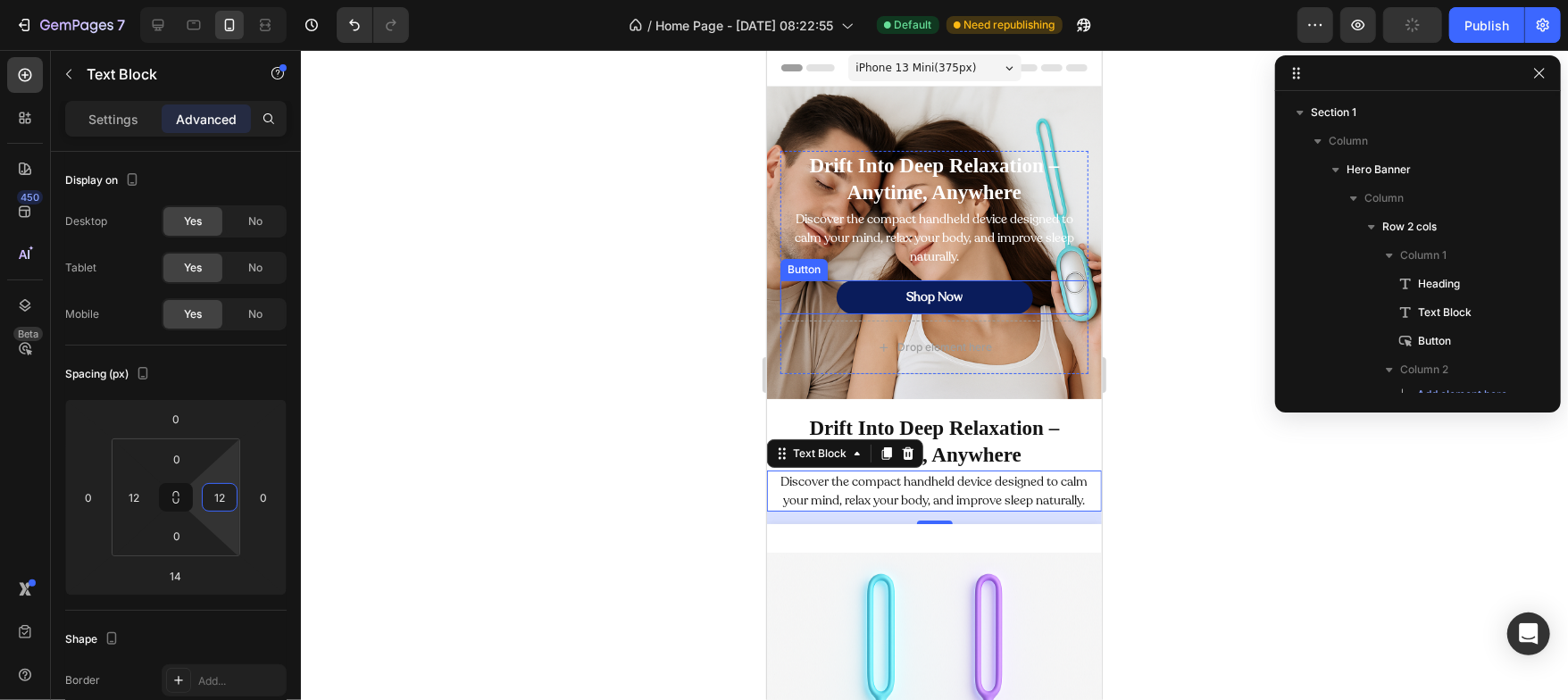
click at [858, 307] on link "Shop Now" at bounding box center [934, 296] width 197 height 34
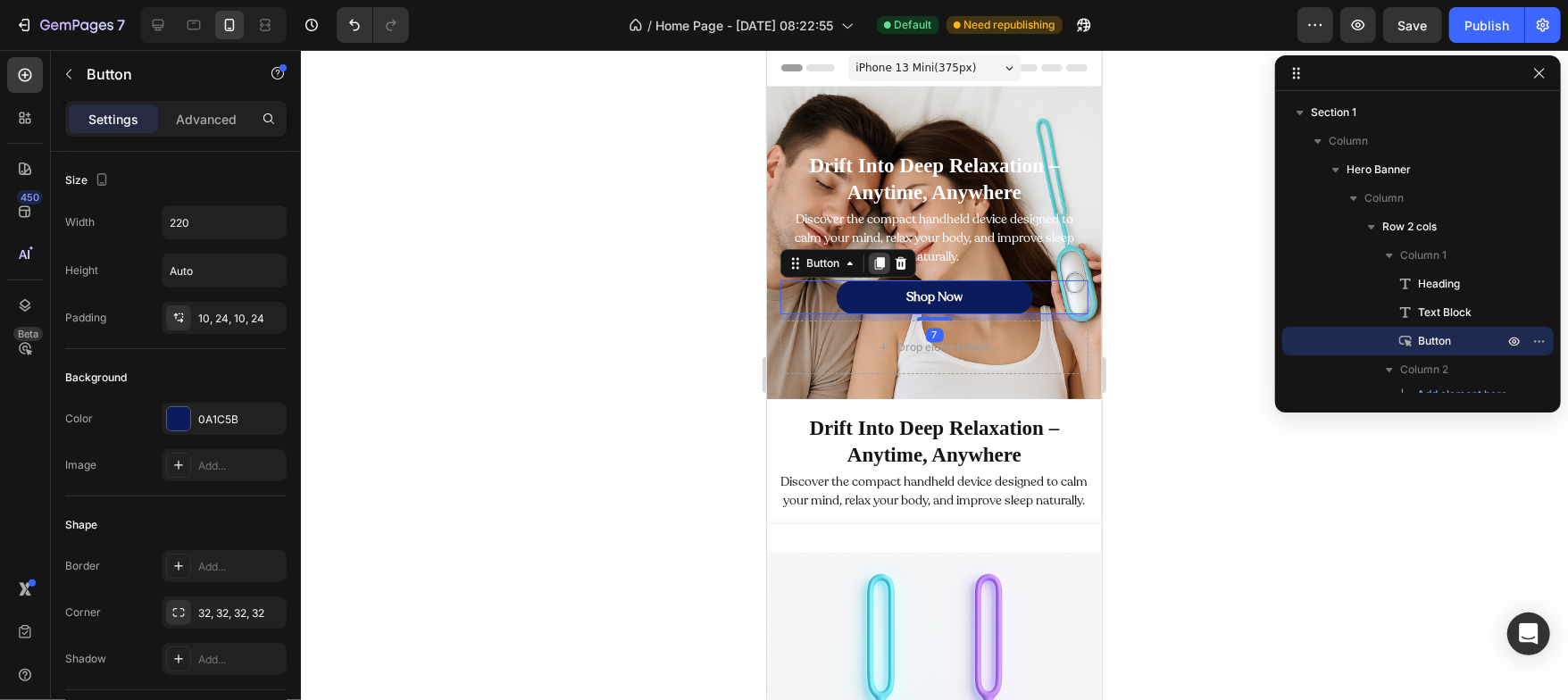
click at [885, 262] on div at bounding box center [878, 262] width 22 height 22
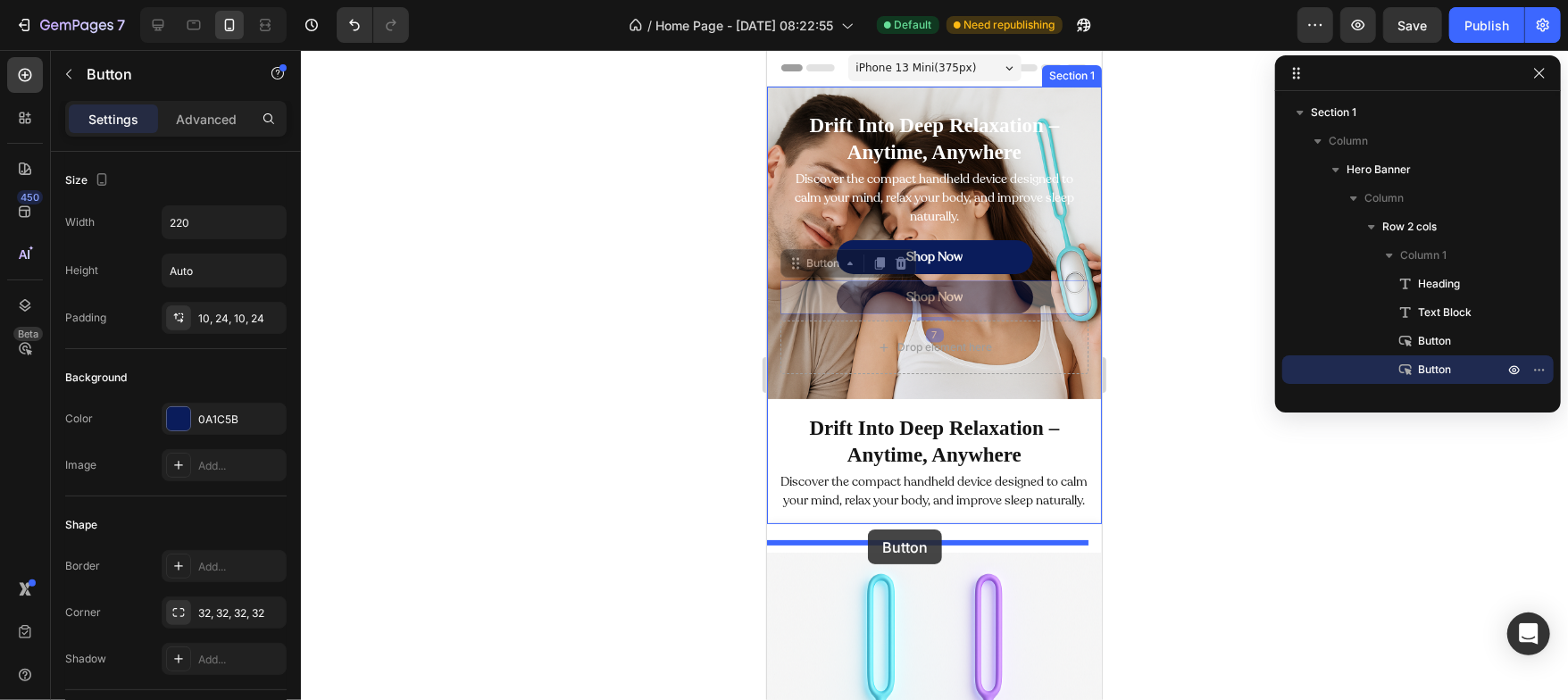
drag, startPoint x: 799, startPoint y: 256, endPoint x: 867, endPoint y: 528, distance: 280.4
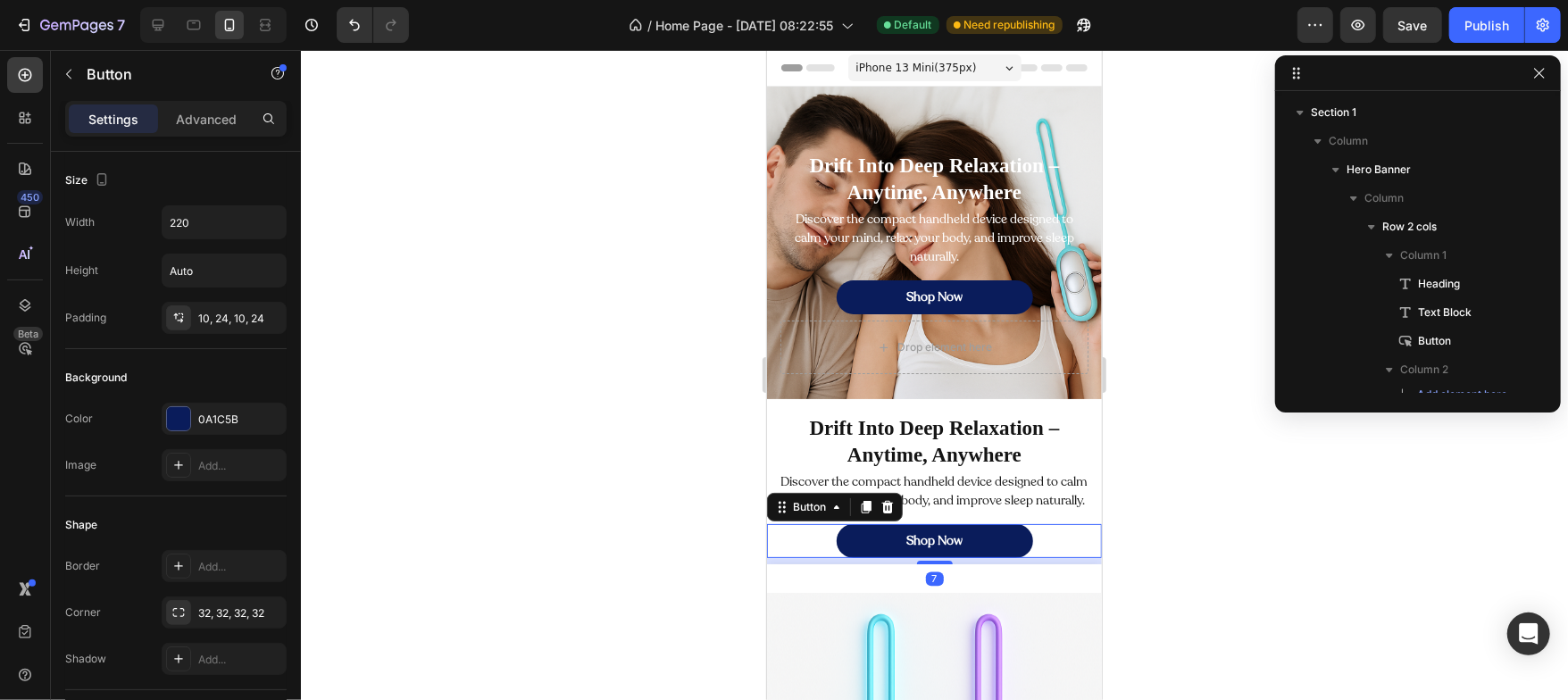
click at [636, 502] on div at bounding box center [935, 375] width 1267 height 650
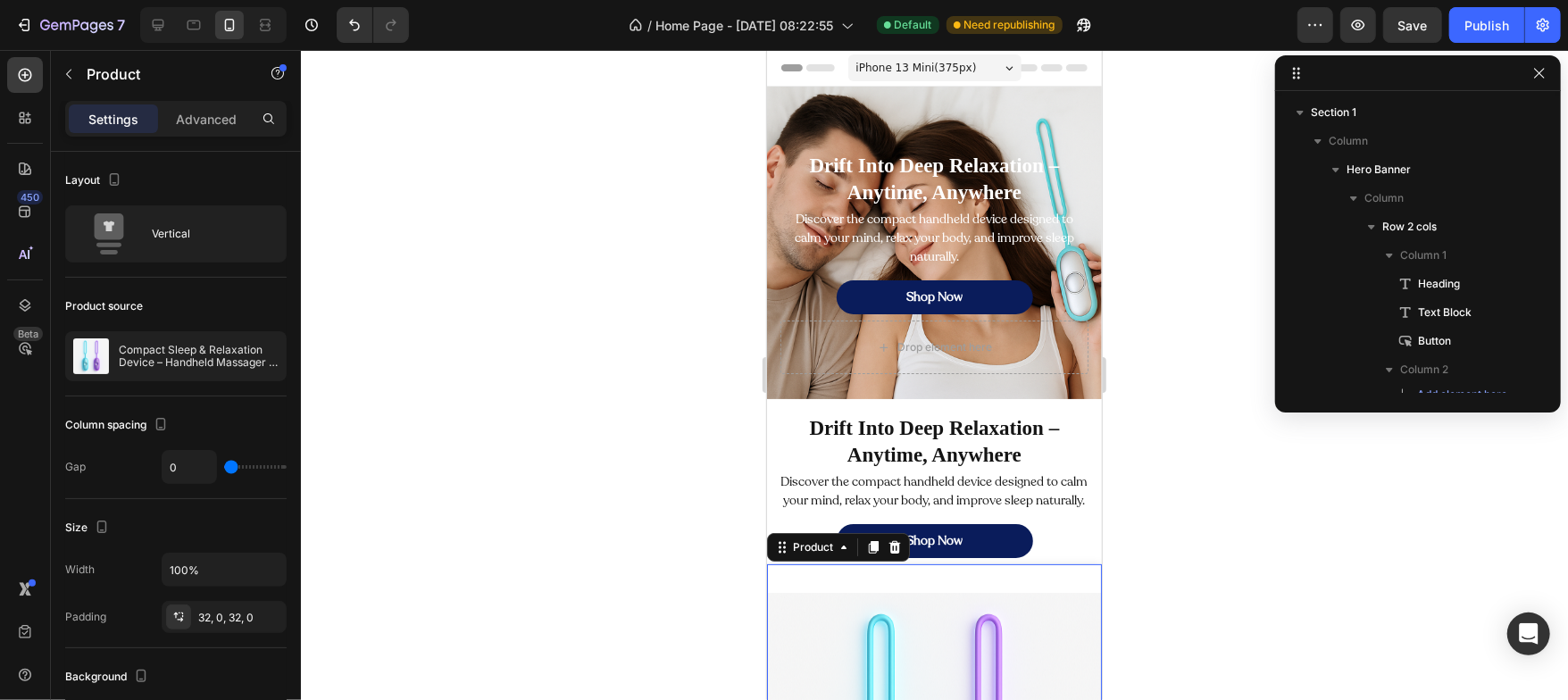
scroll to position [331, 0]
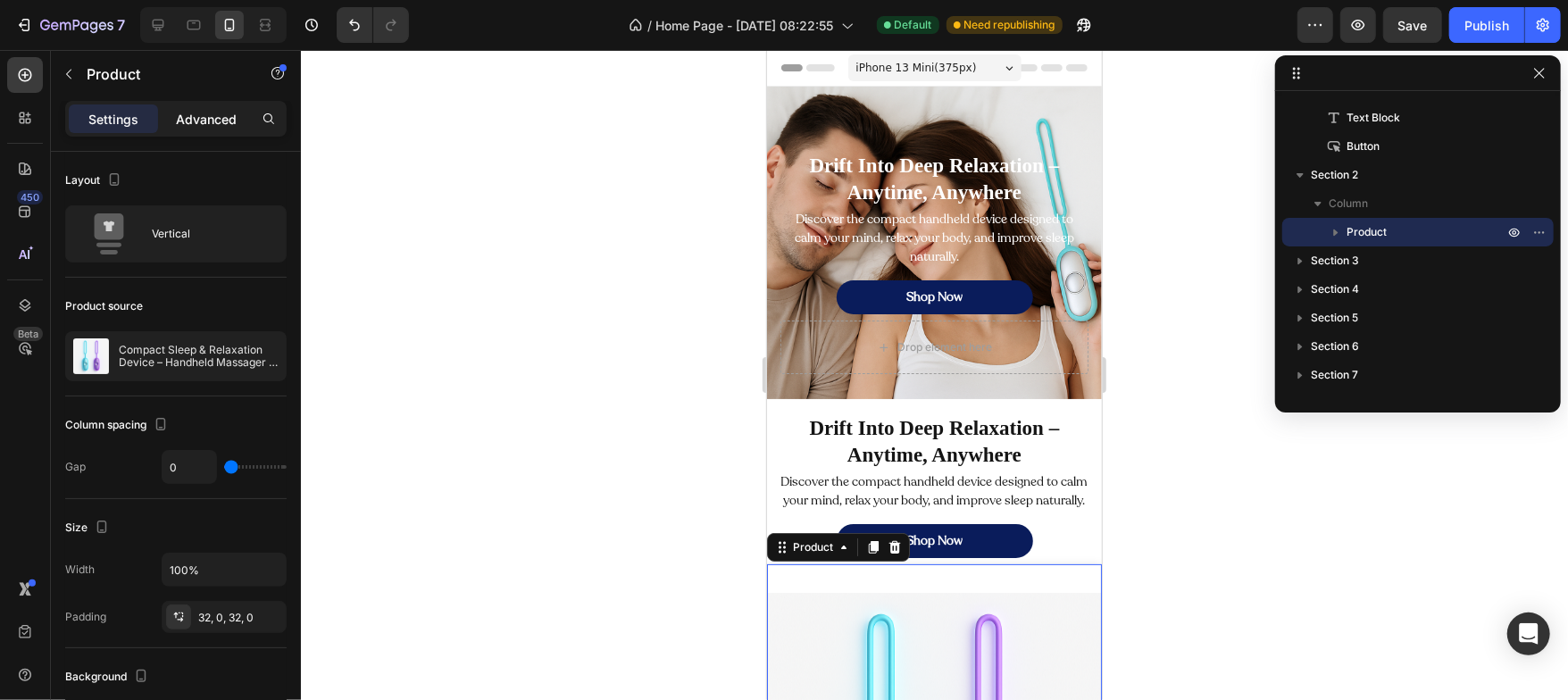
click at [206, 122] on p "Advanced" at bounding box center [206, 120] width 61 height 19
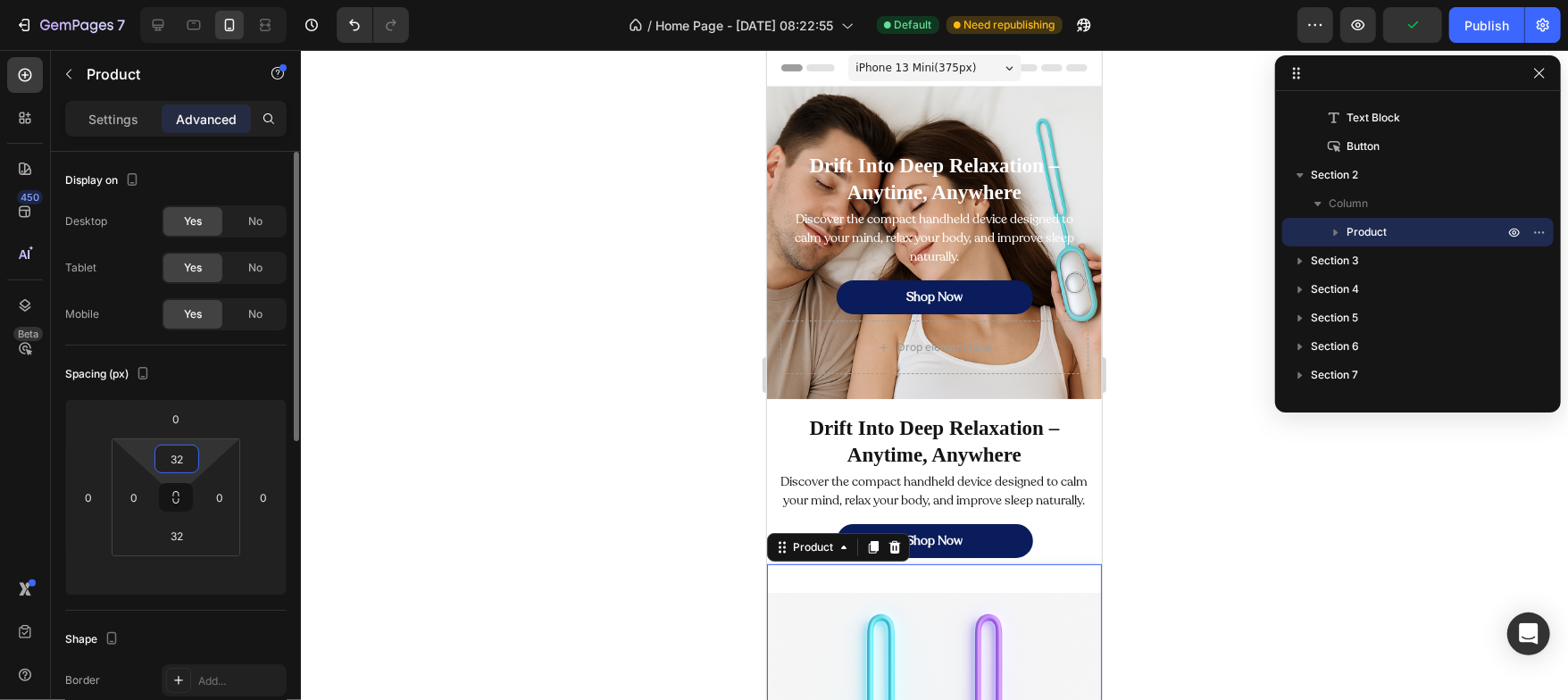
click at [183, 456] on input "32" at bounding box center [177, 459] width 36 height 27
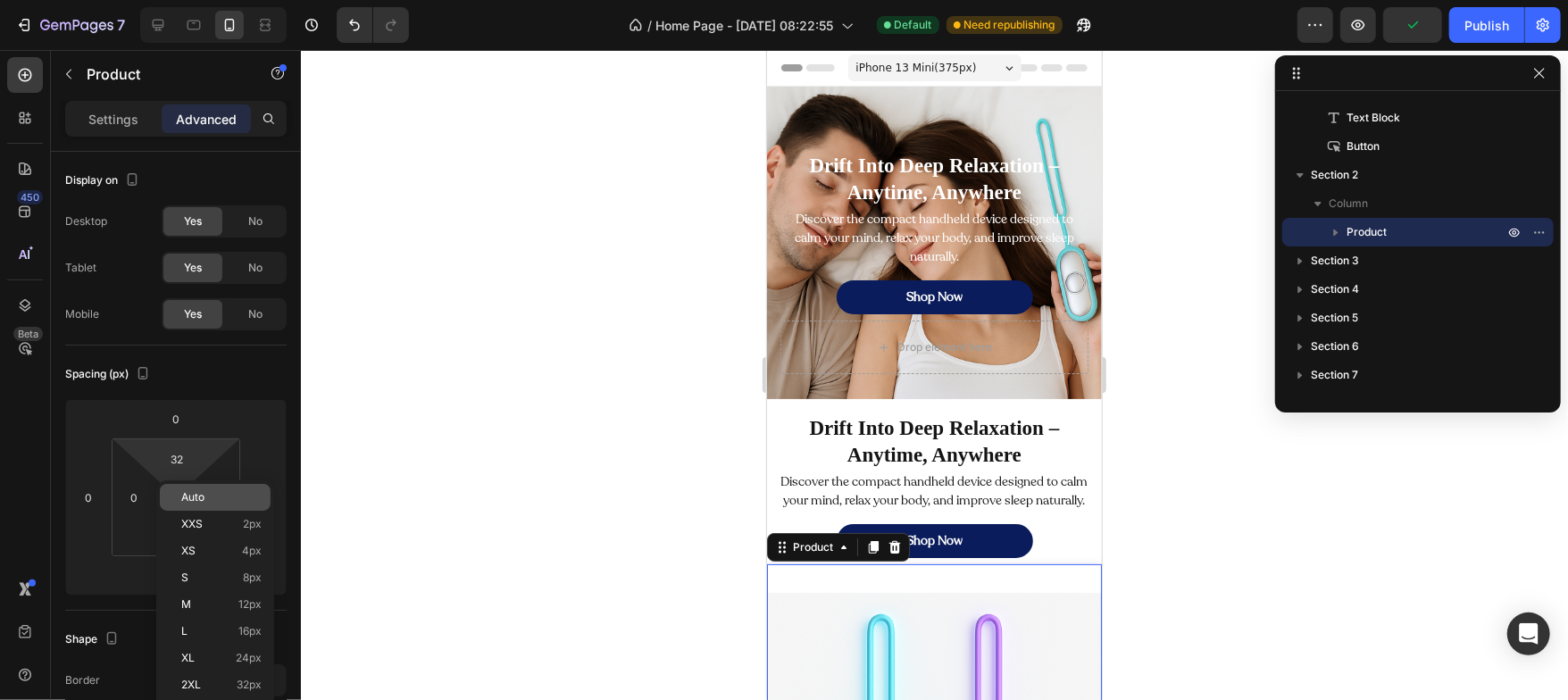
click at [184, 495] on span "Auto" at bounding box center [193, 497] width 23 height 12
type input "Auto"
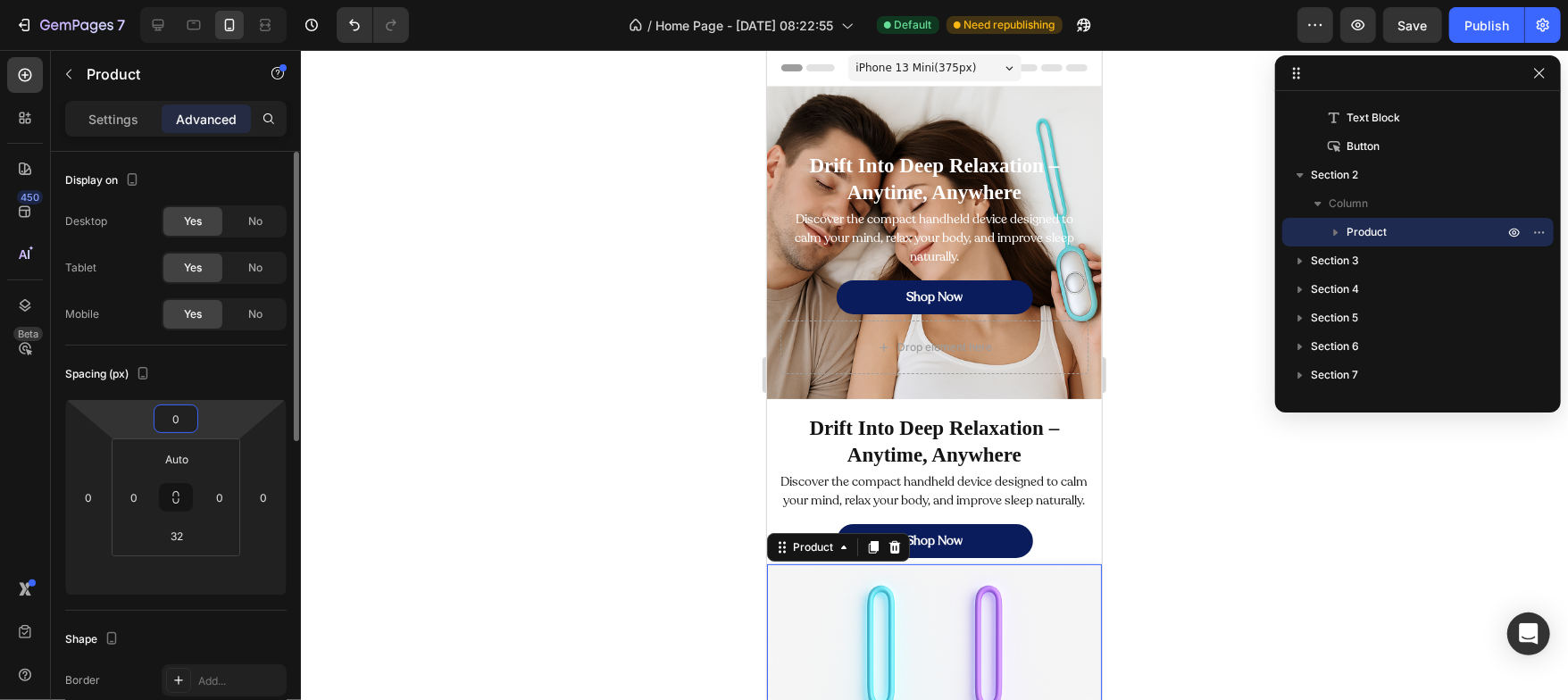
click at [176, 418] on input "0" at bounding box center [176, 419] width 36 height 27
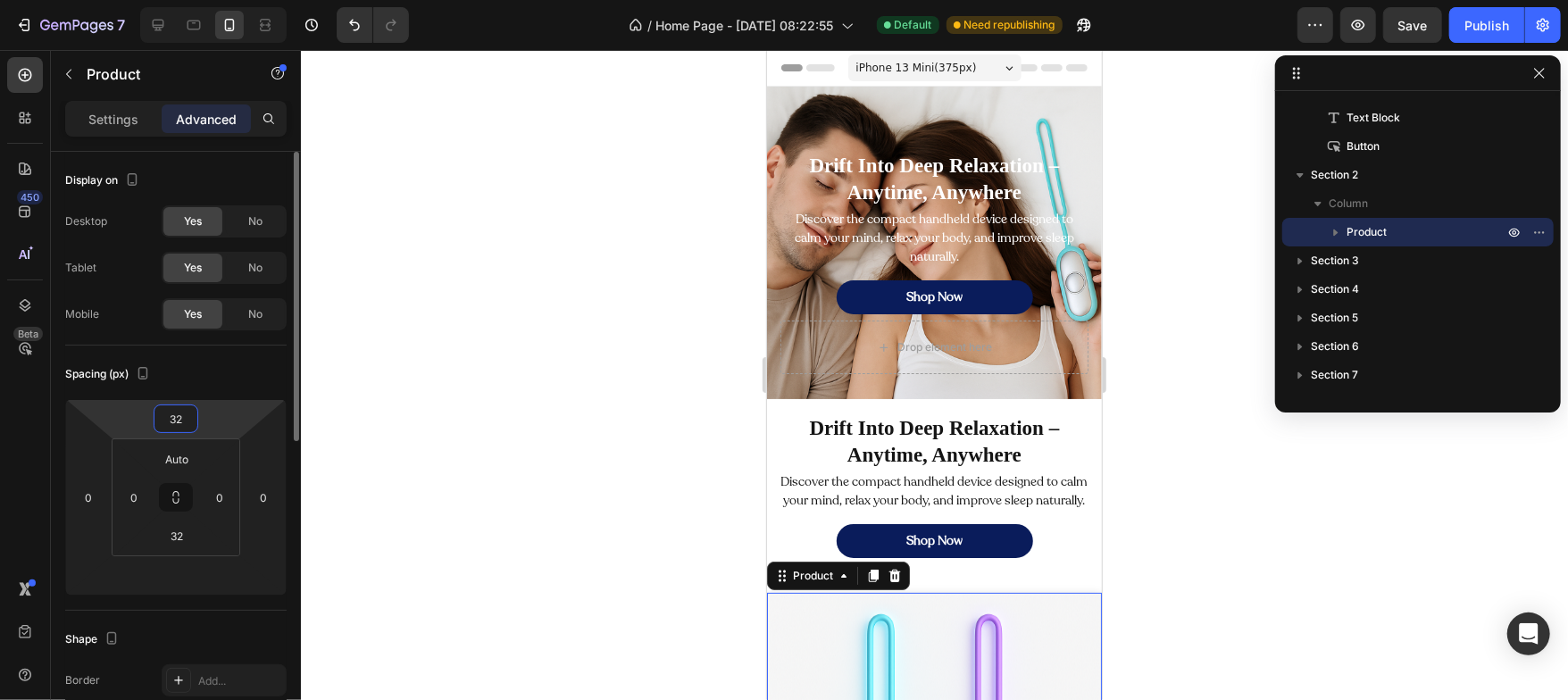
type input "32"
click at [197, 366] on div "Spacing (px)" at bounding box center [176, 374] width 221 height 28
click at [562, 454] on div at bounding box center [935, 375] width 1267 height 650
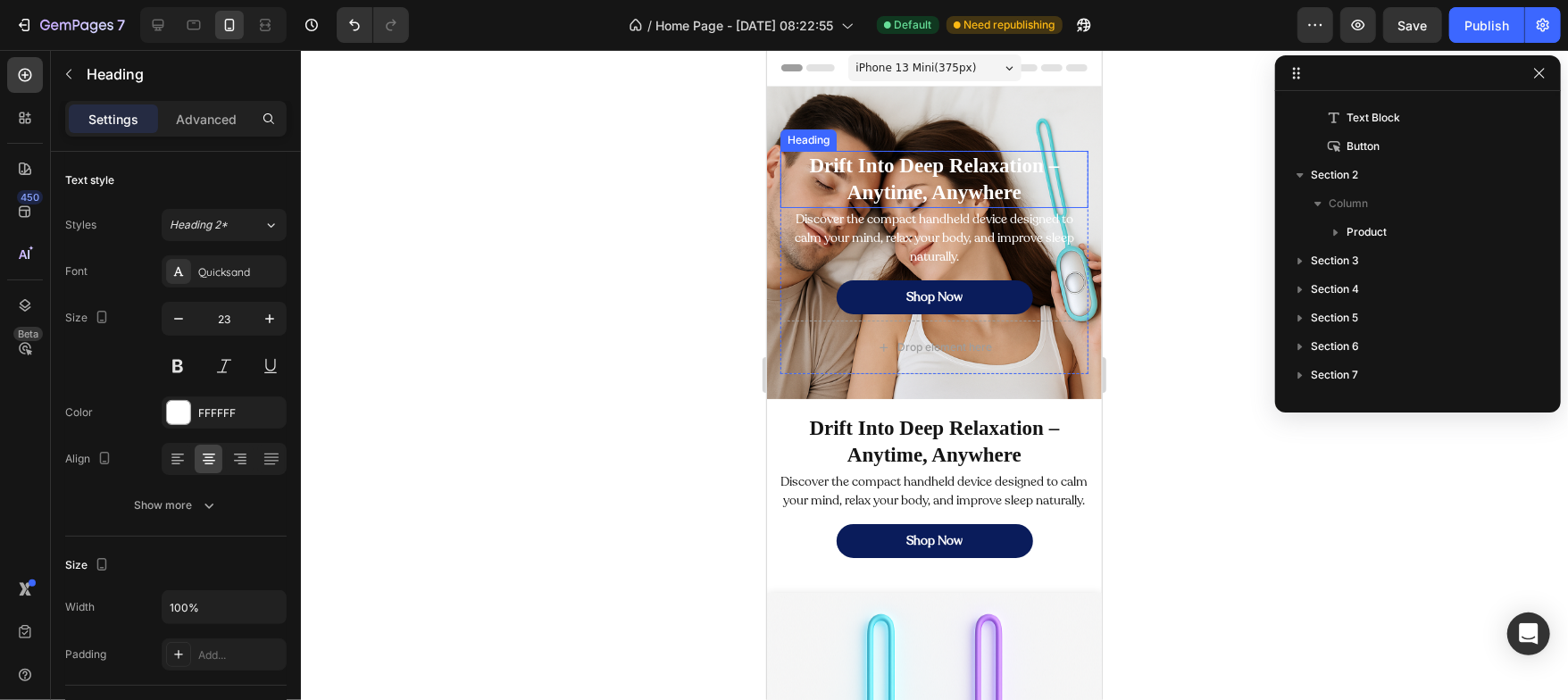
scroll to position [52, 0]
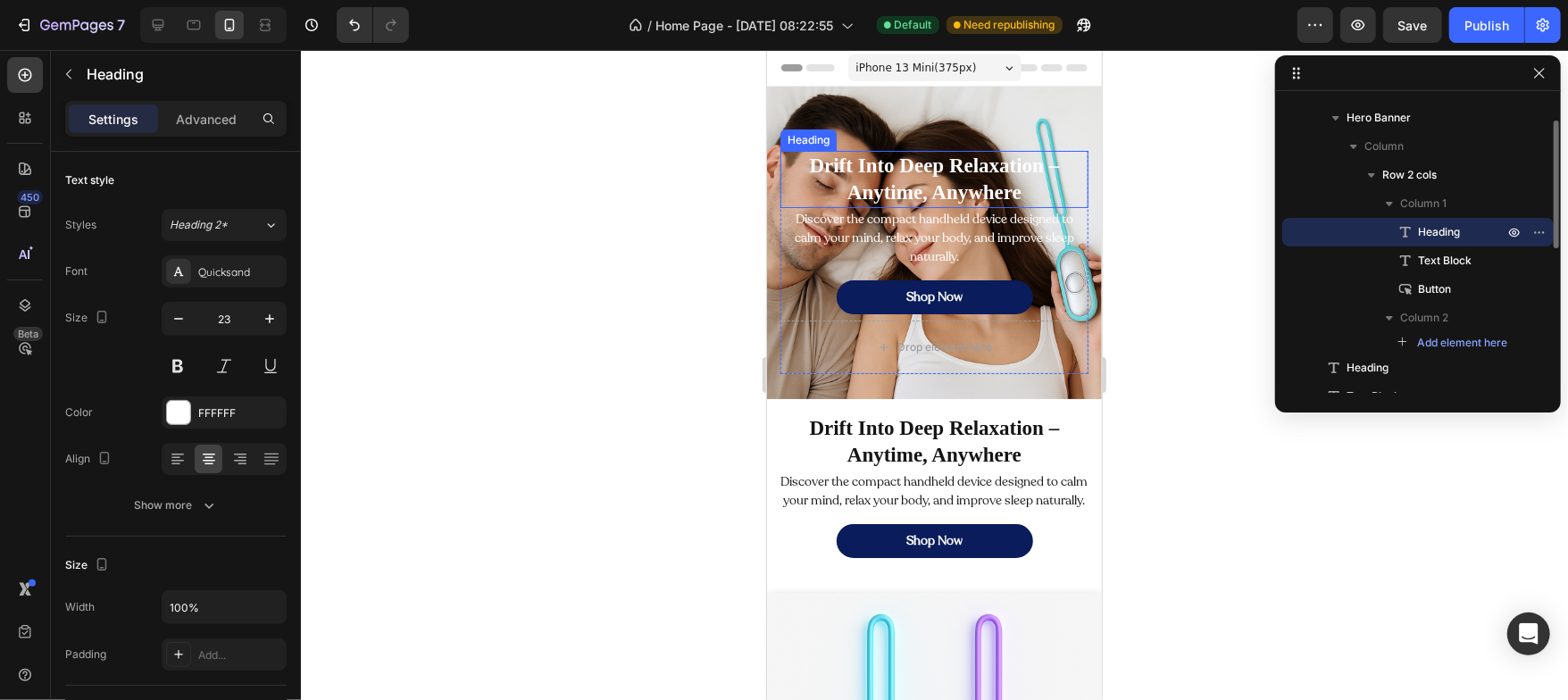
click at [901, 185] on h2 "Drift Into Deep Relaxation – Anytime, Anywhere" at bounding box center [934, 179] width 308 height 57
click at [226, 111] on p "Advanced" at bounding box center [206, 120] width 61 height 19
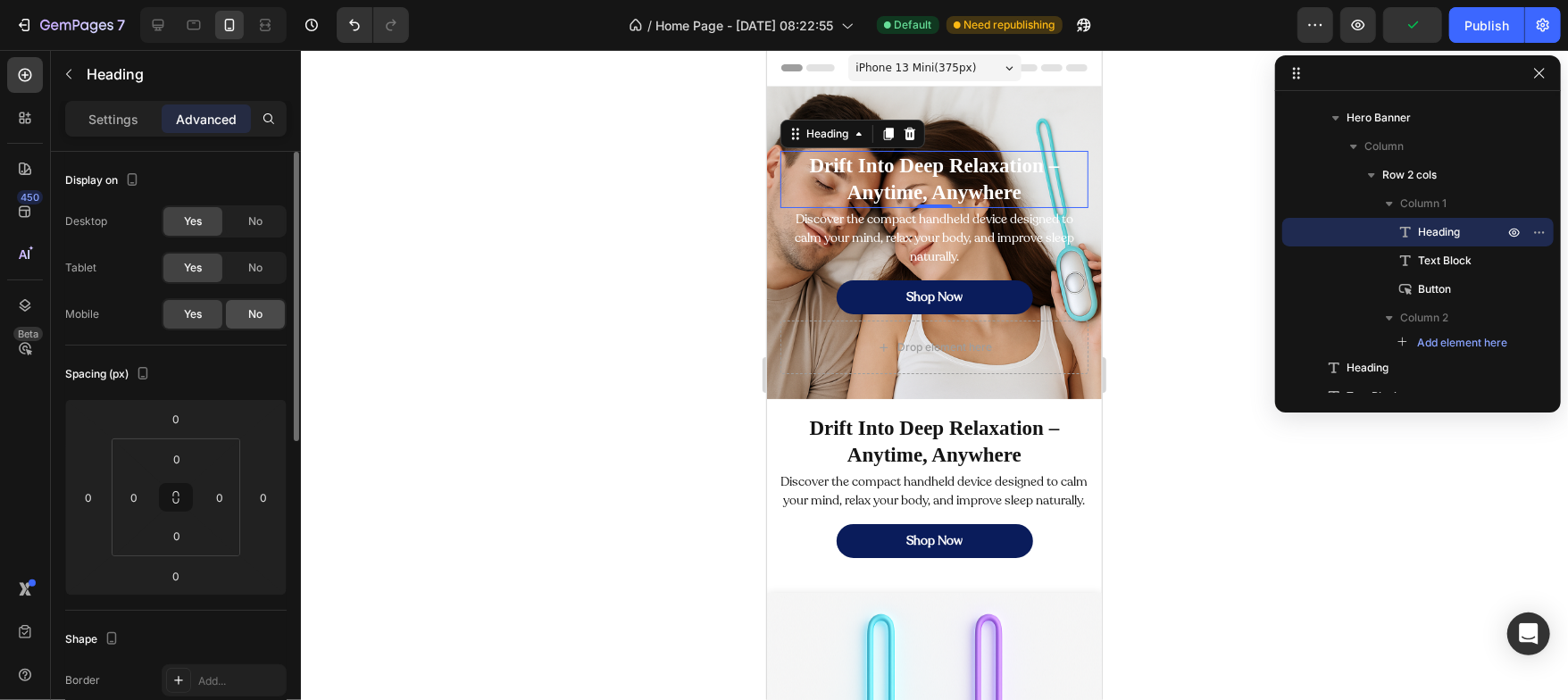
click at [263, 316] on div "No" at bounding box center [255, 314] width 59 height 28
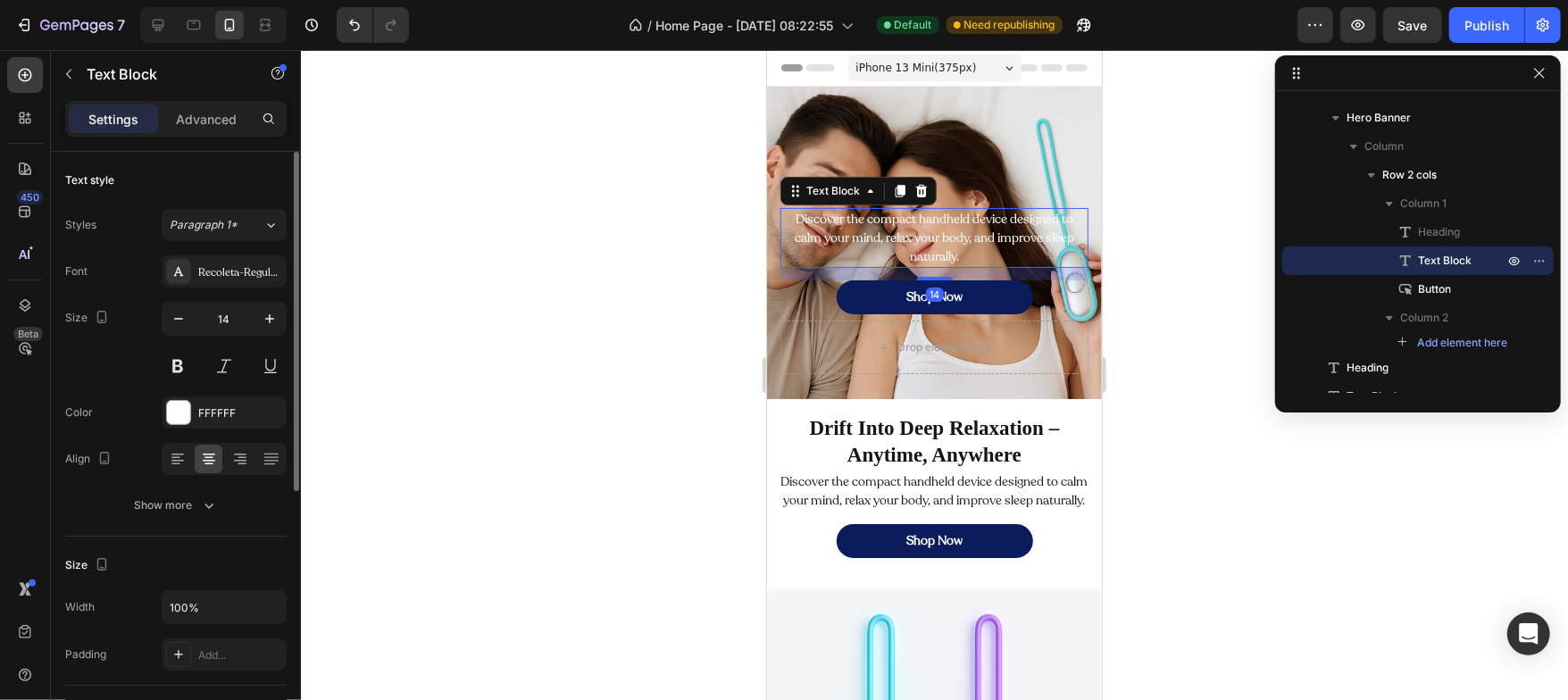
click at [851, 230] on p "Discover the compact handheld device designed to calm your mind, relax your bod…" at bounding box center [933, 236] width 305 height 56
click at [204, 111] on p "Advanced" at bounding box center [206, 120] width 61 height 19
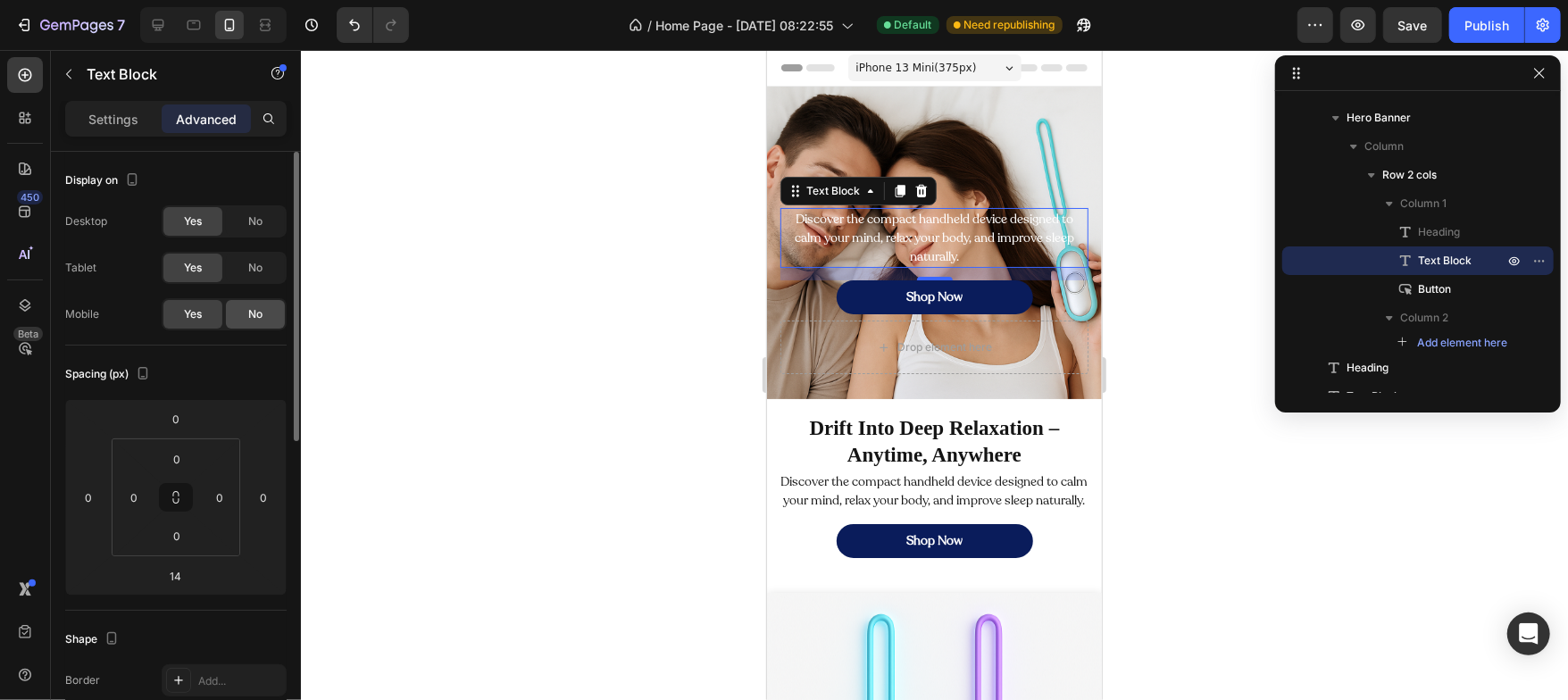
click at [269, 320] on div "No" at bounding box center [255, 314] width 59 height 28
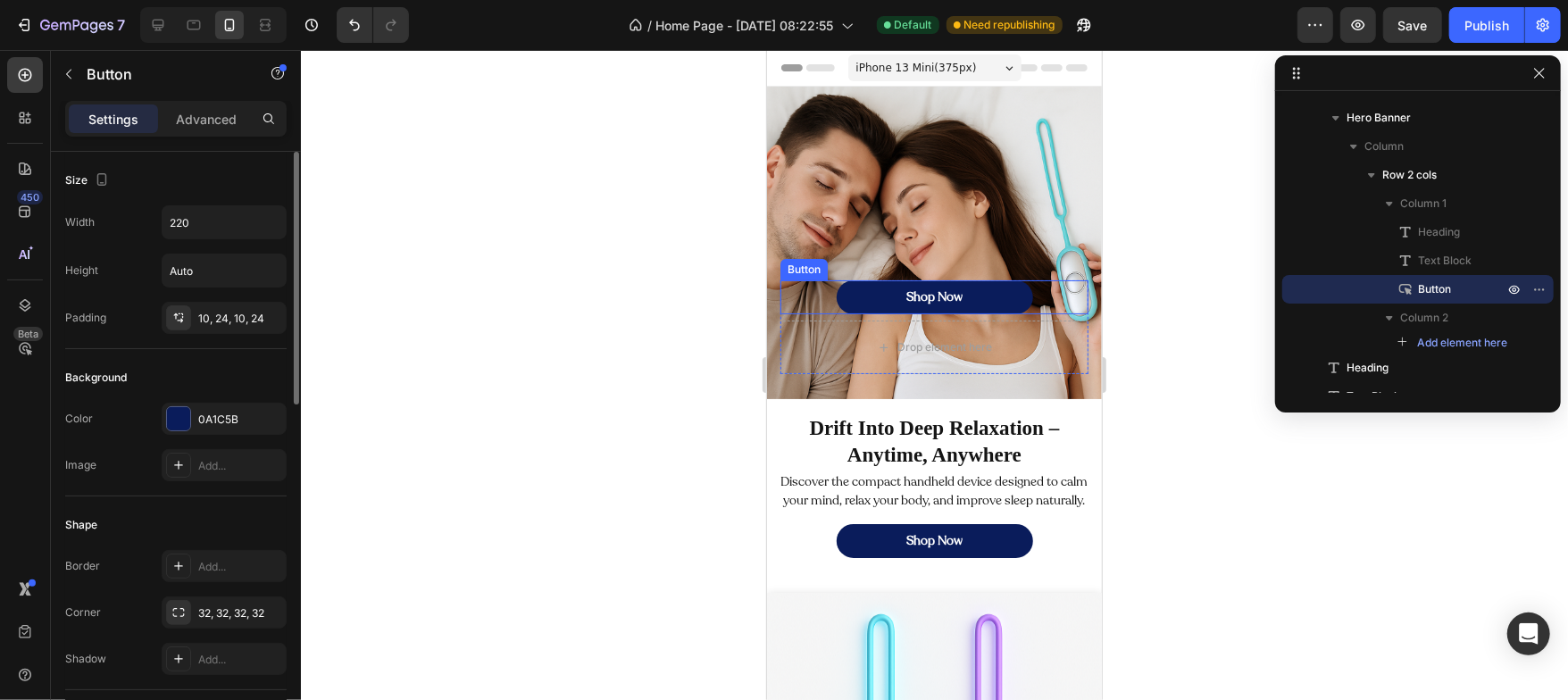
click at [818, 297] on div "Shop Now Button" at bounding box center [934, 296] width 308 height 34
click at [218, 110] on p "Advanced" at bounding box center [206, 120] width 61 height 19
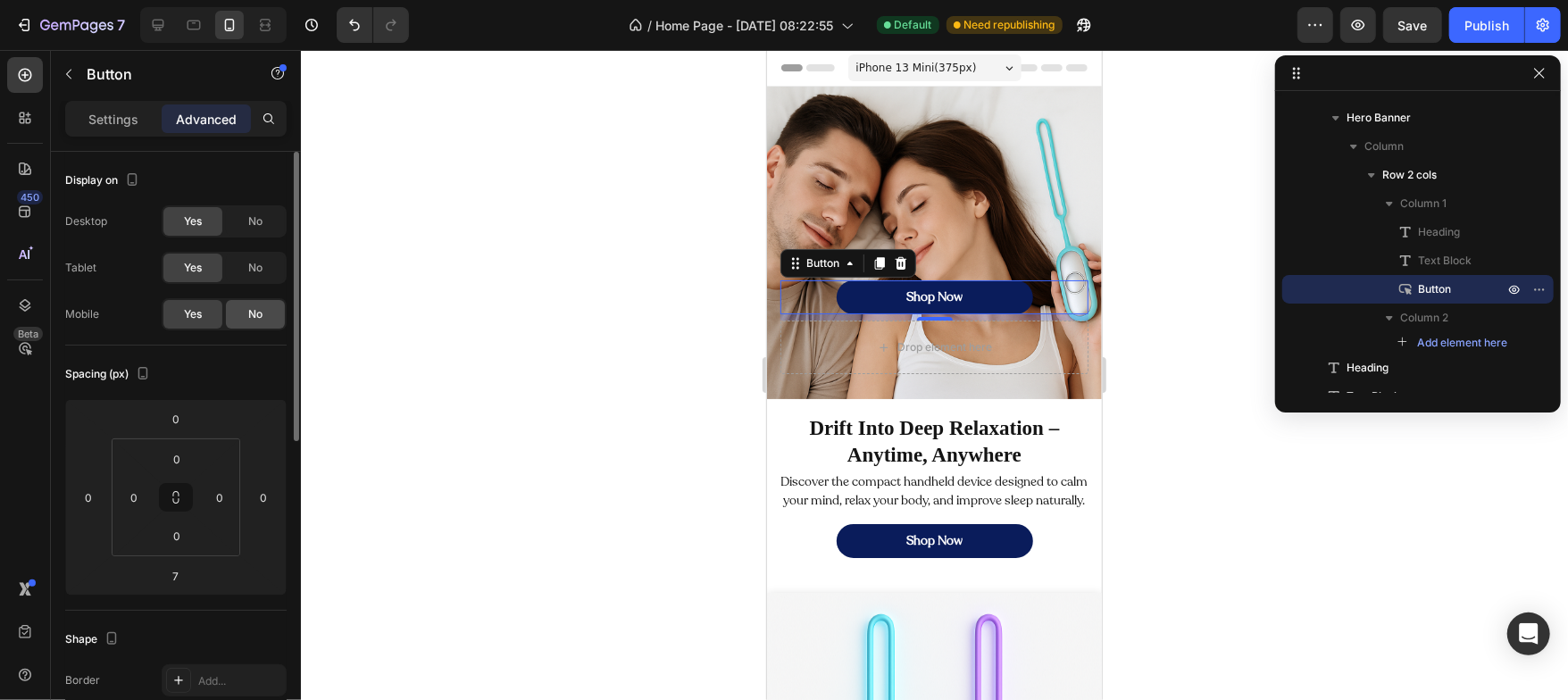
click at [259, 315] on span "No" at bounding box center [255, 313] width 14 height 16
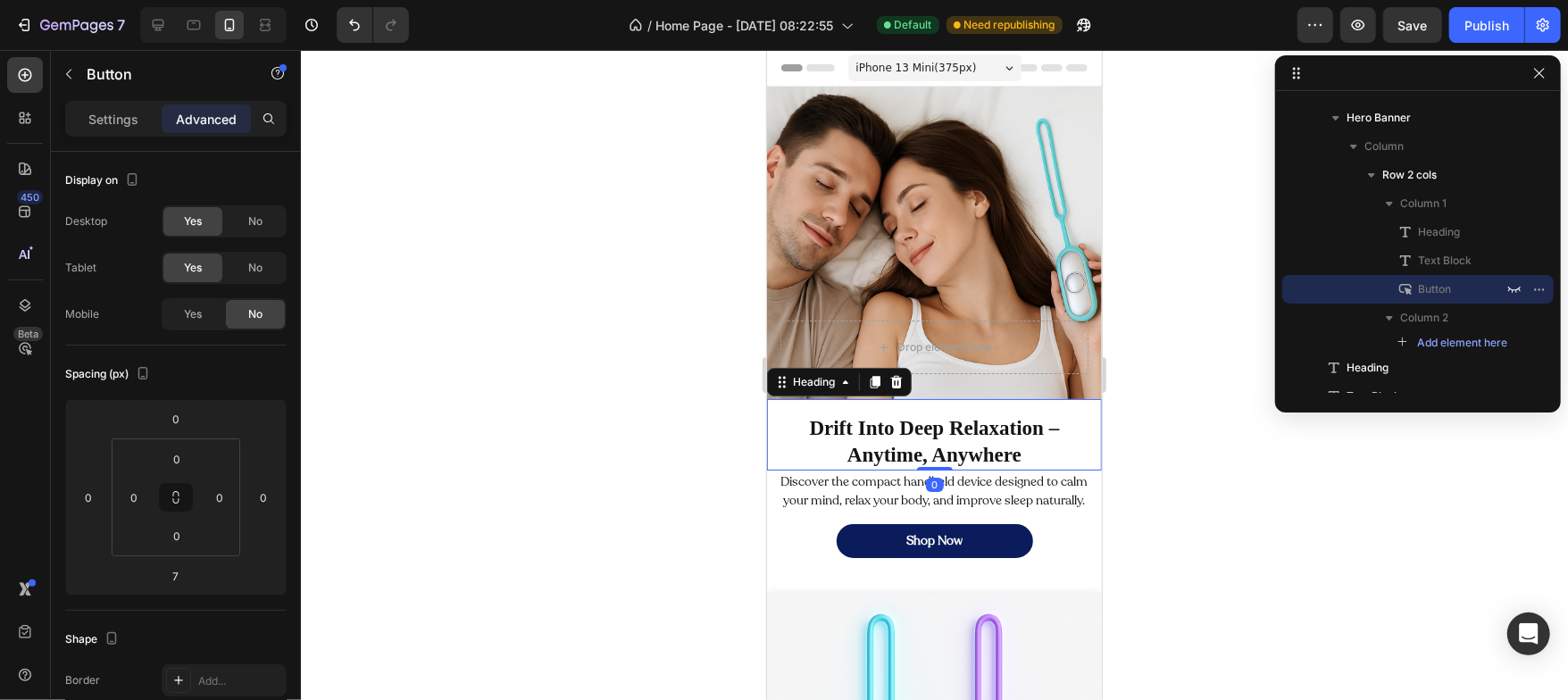
click at [954, 430] on h2 "Drift Into Deep Relaxation – Anytime, Anywhere" at bounding box center [933, 441] width 334 height 57
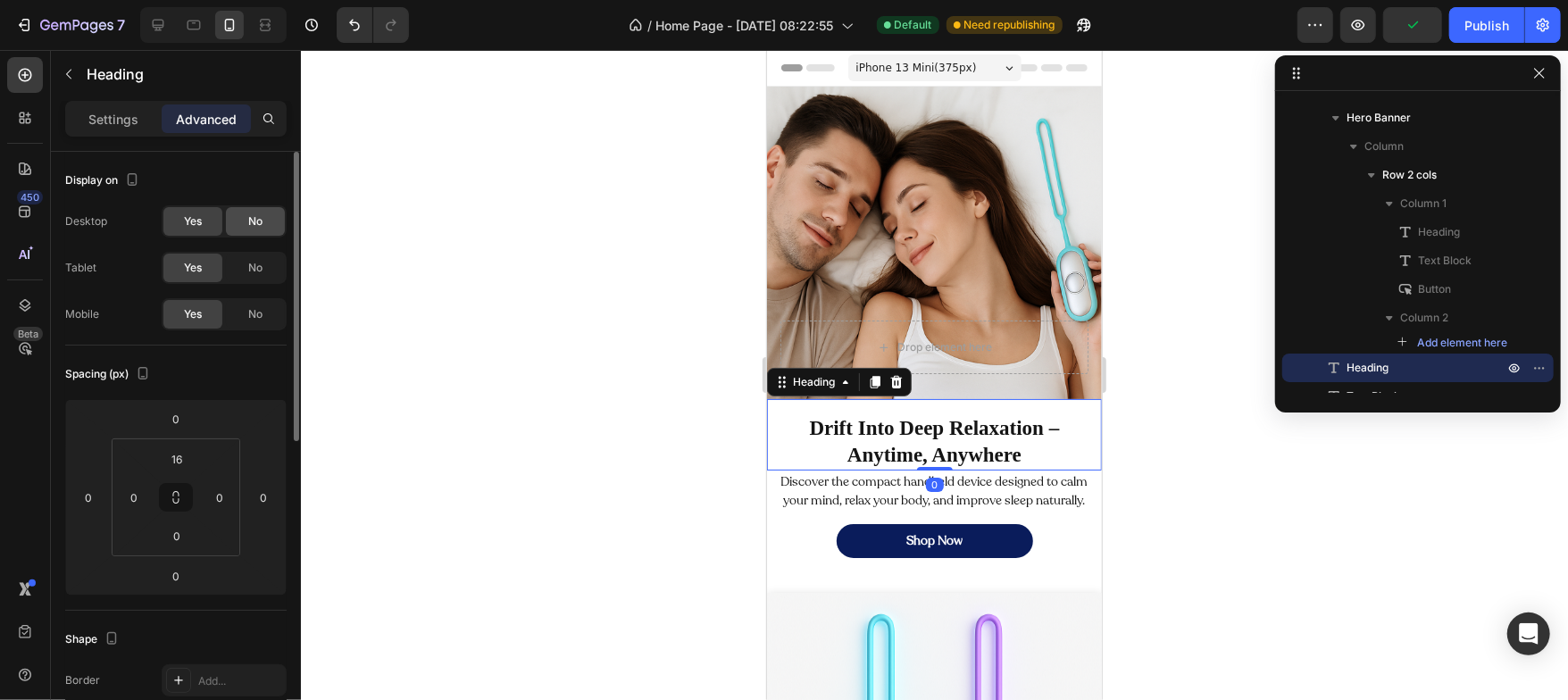
click at [258, 222] on span "No" at bounding box center [255, 221] width 14 height 16
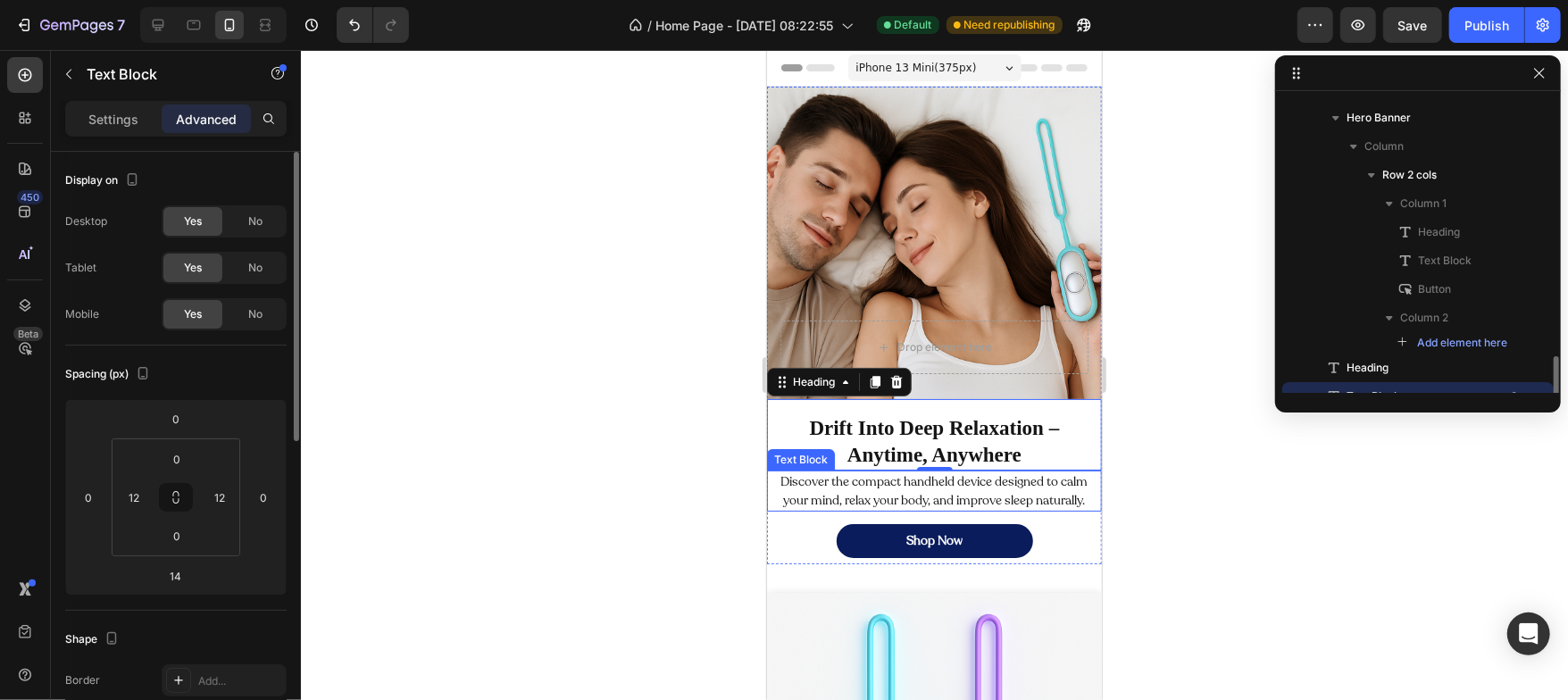
scroll to position [216, 0]
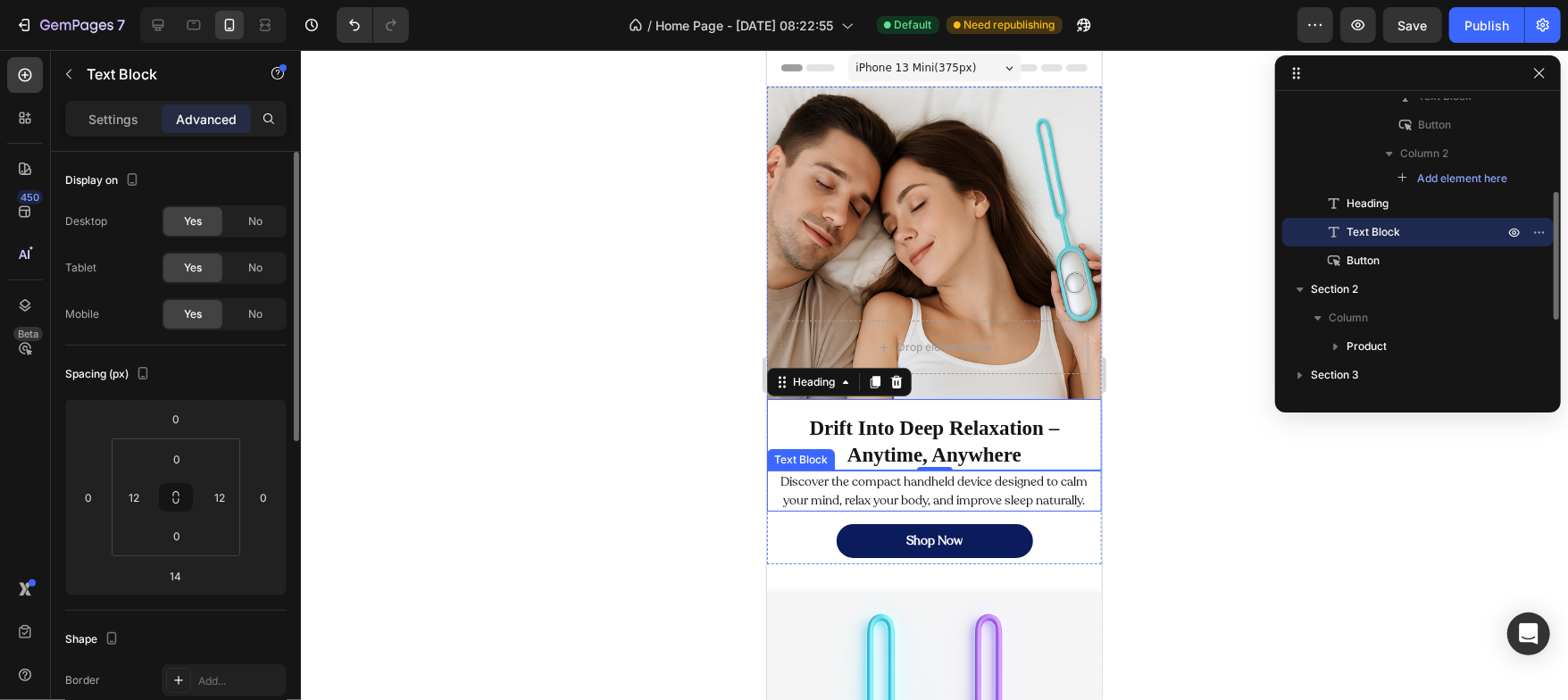
click at [855, 506] on p "Discover the compact handheld device designed to calm your mind, relax your bod…" at bounding box center [934, 489] width 310 height 37
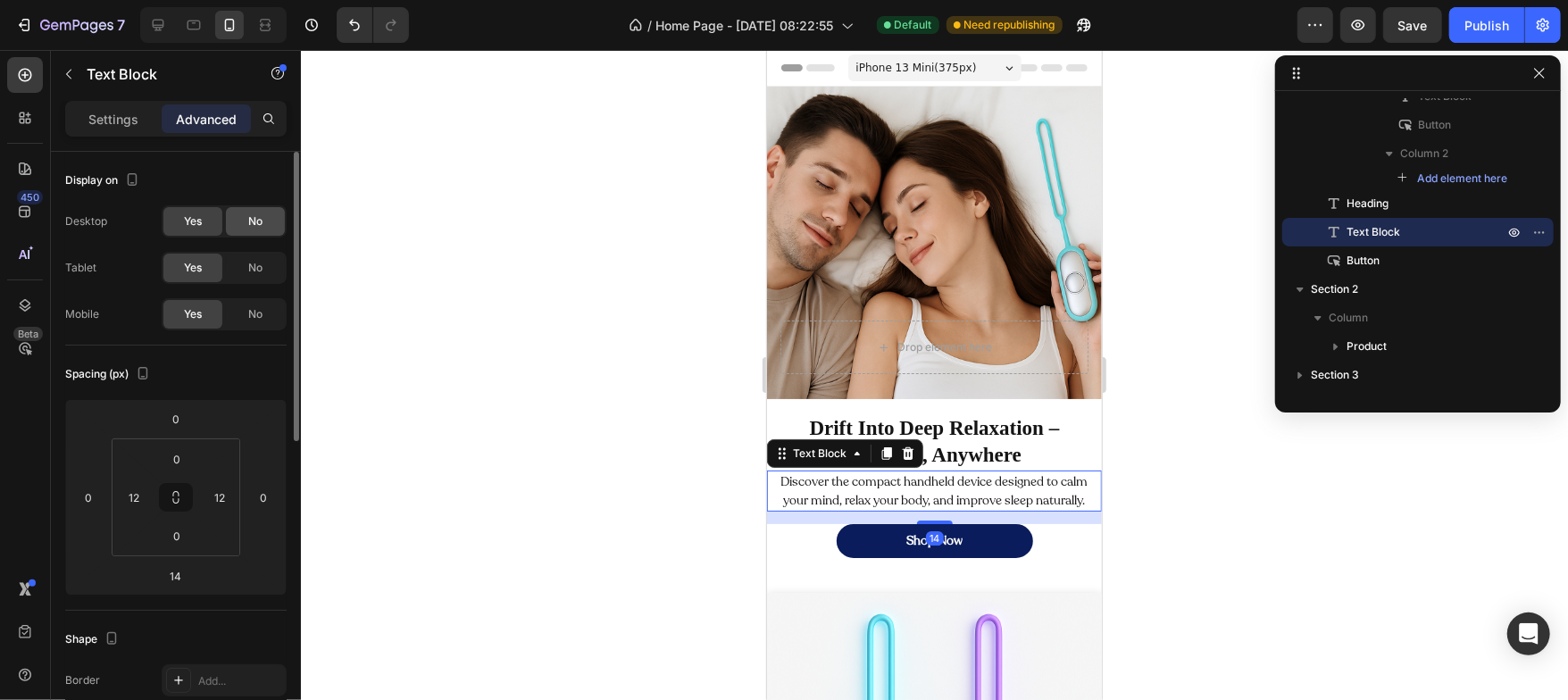
click at [261, 218] on span "No" at bounding box center [255, 221] width 14 height 16
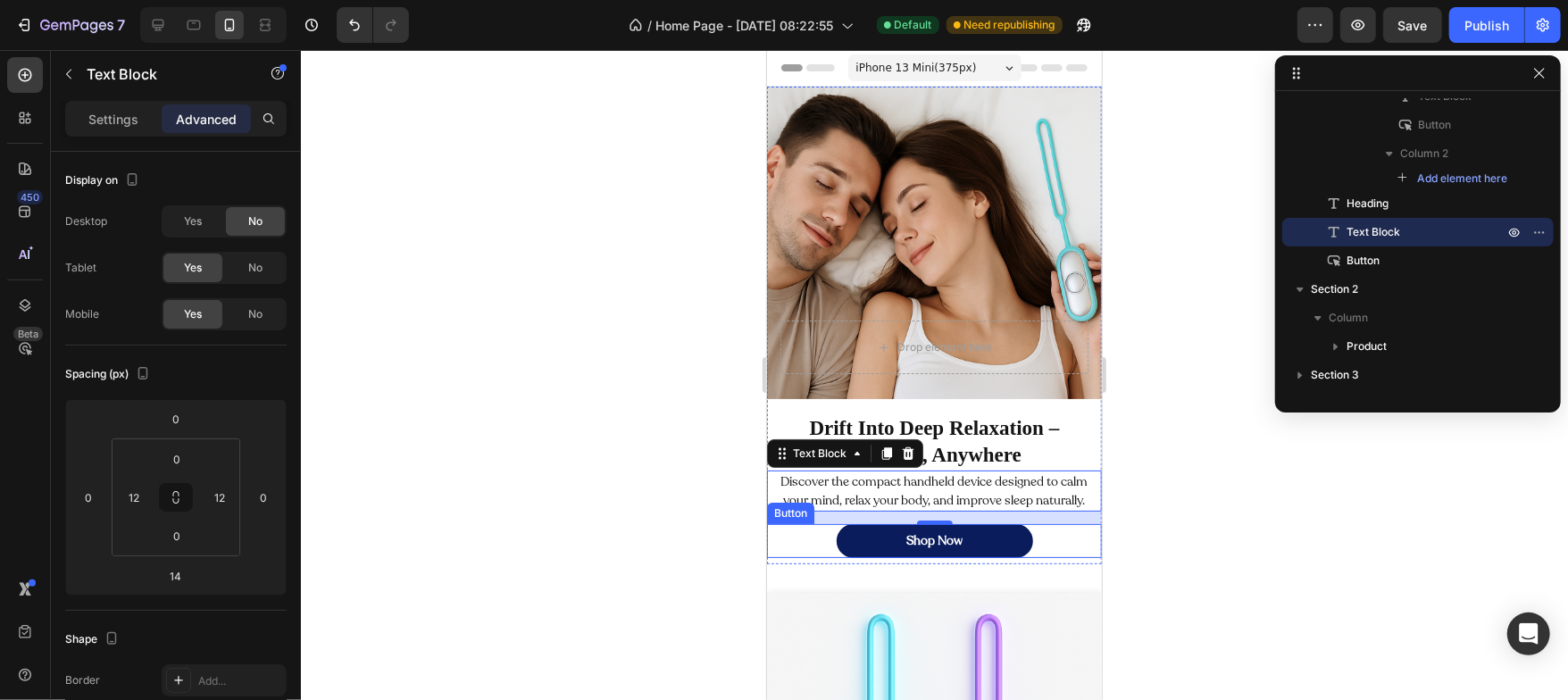
click at [824, 558] on div "Shop Now Button" at bounding box center [933, 540] width 334 height 34
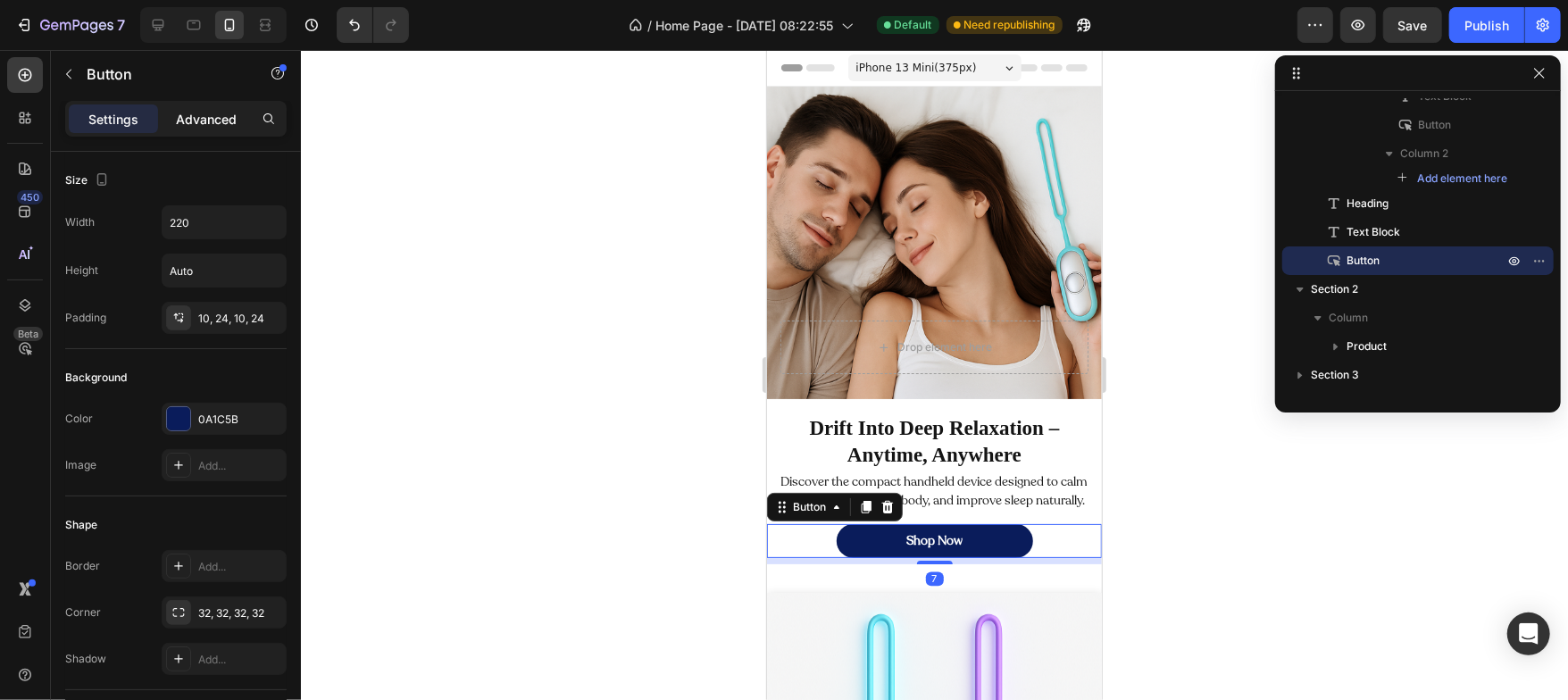
click at [205, 121] on p "Advanced" at bounding box center [206, 120] width 61 height 19
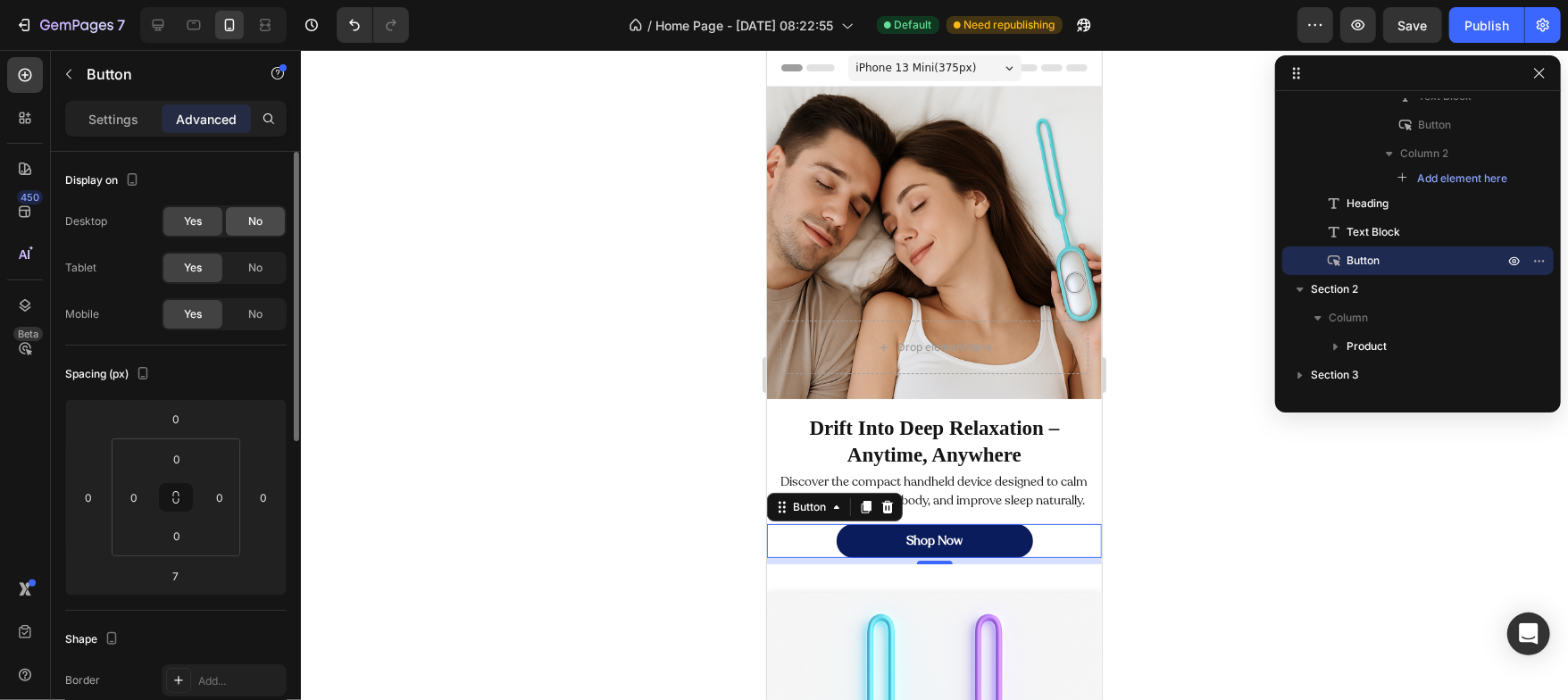
click at [257, 216] on span "No" at bounding box center [255, 221] width 14 height 16
click at [161, 24] on icon at bounding box center [158, 25] width 18 height 18
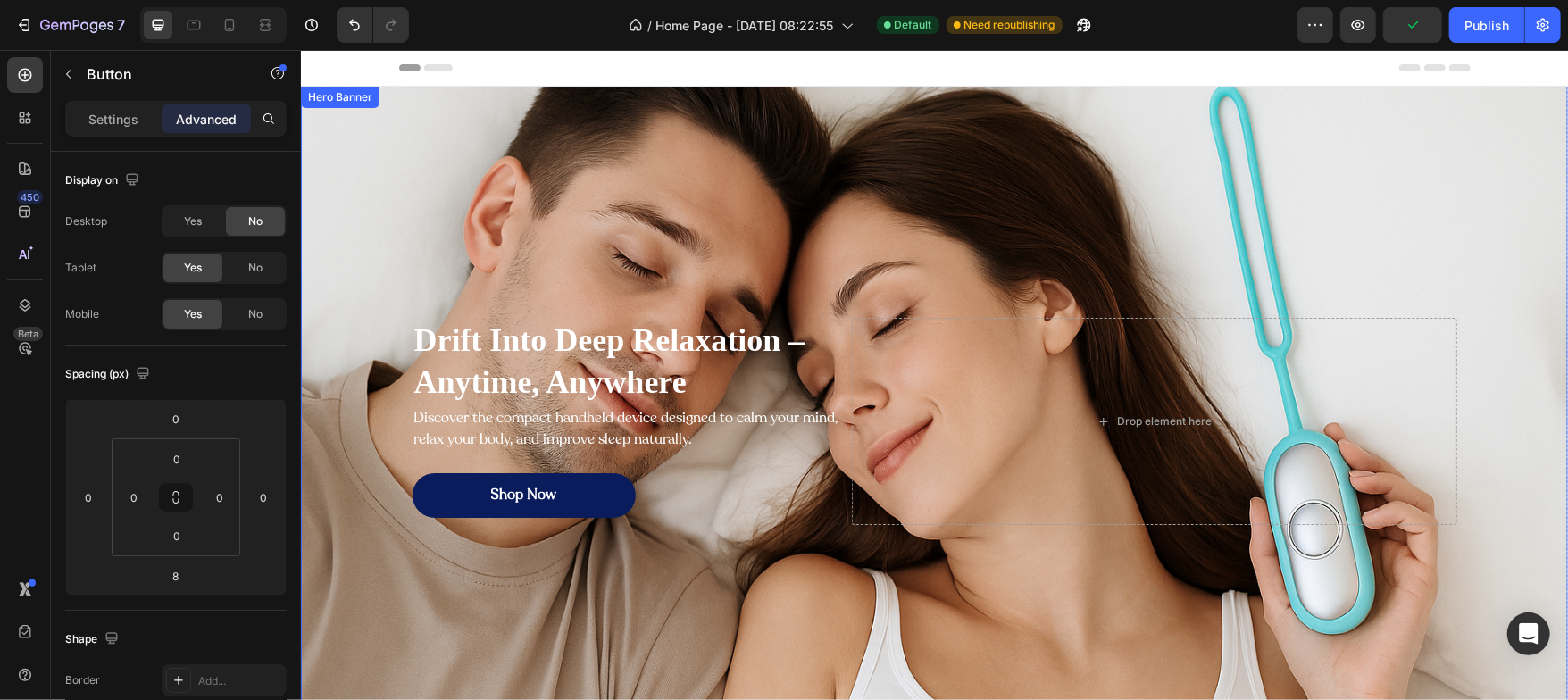
scroll to position [337, 0]
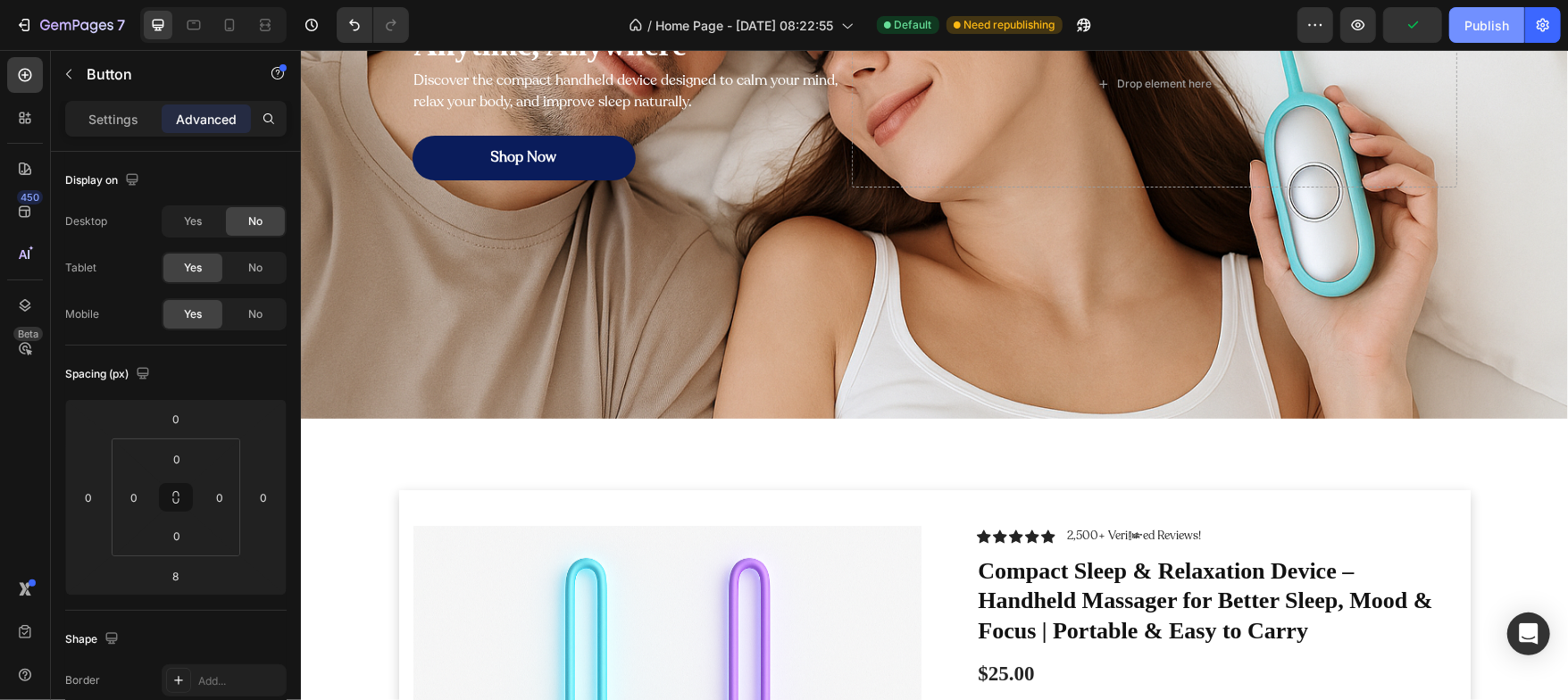
click at [1485, 22] on div "Publish" at bounding box center [1486, 26] width 45 height 19
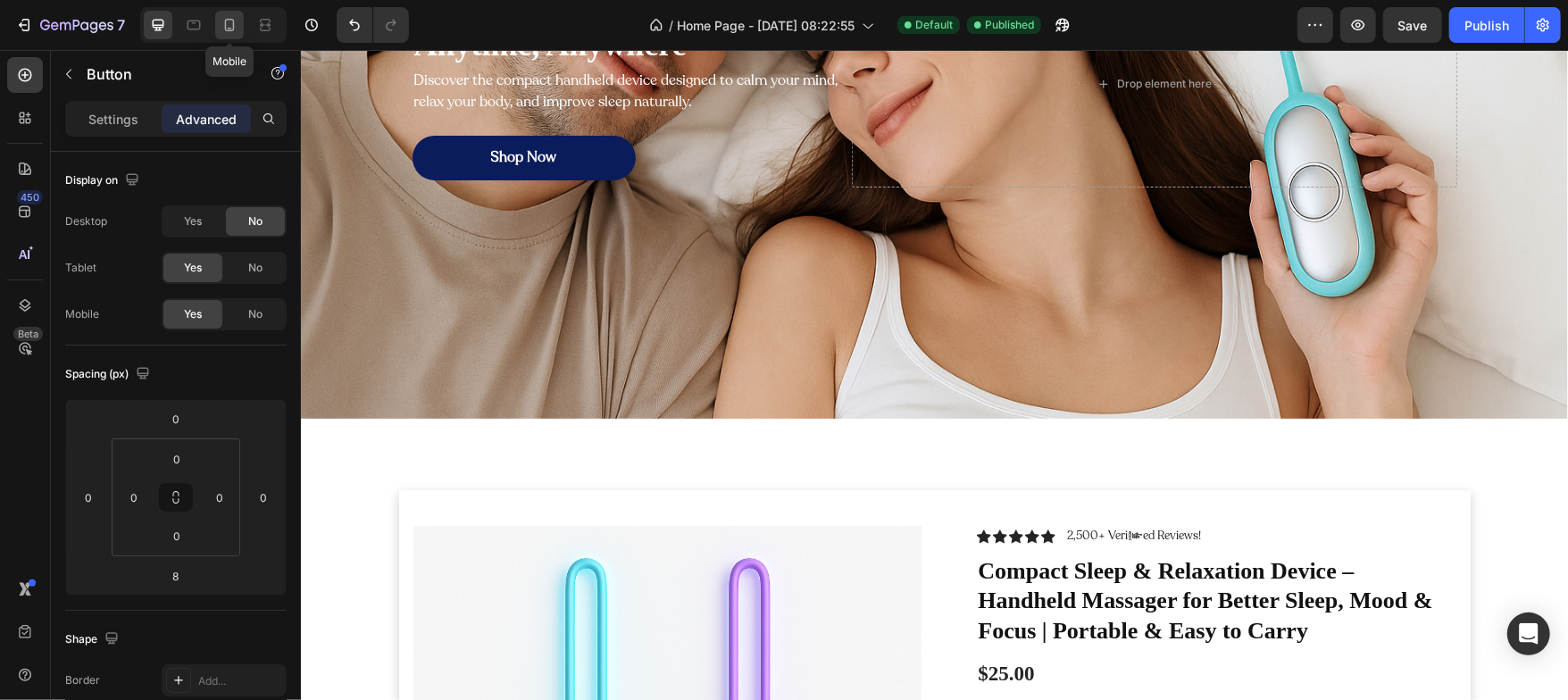
click at [234, 28] on icon at bounding box center [229, 25] width 18 height 18
type input "7"
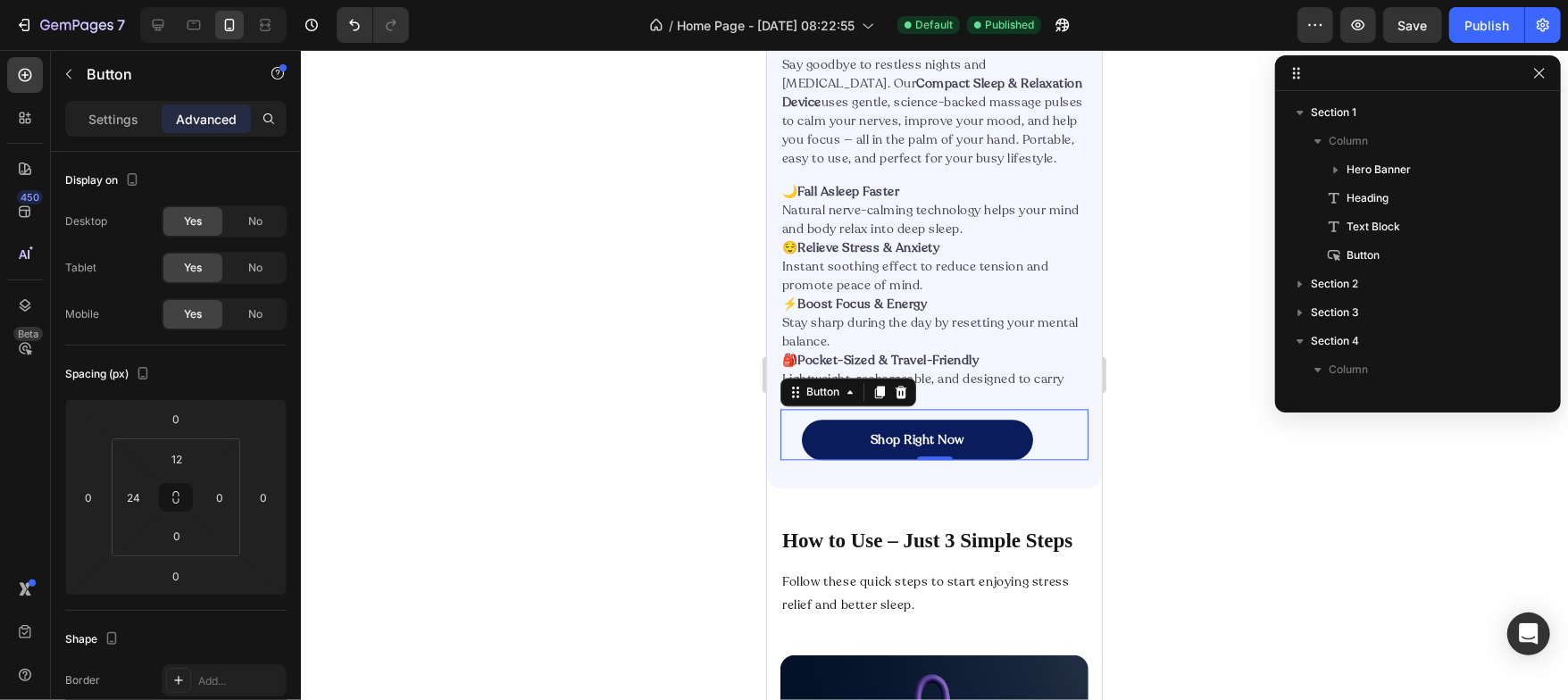
scroll to position [305, 0]
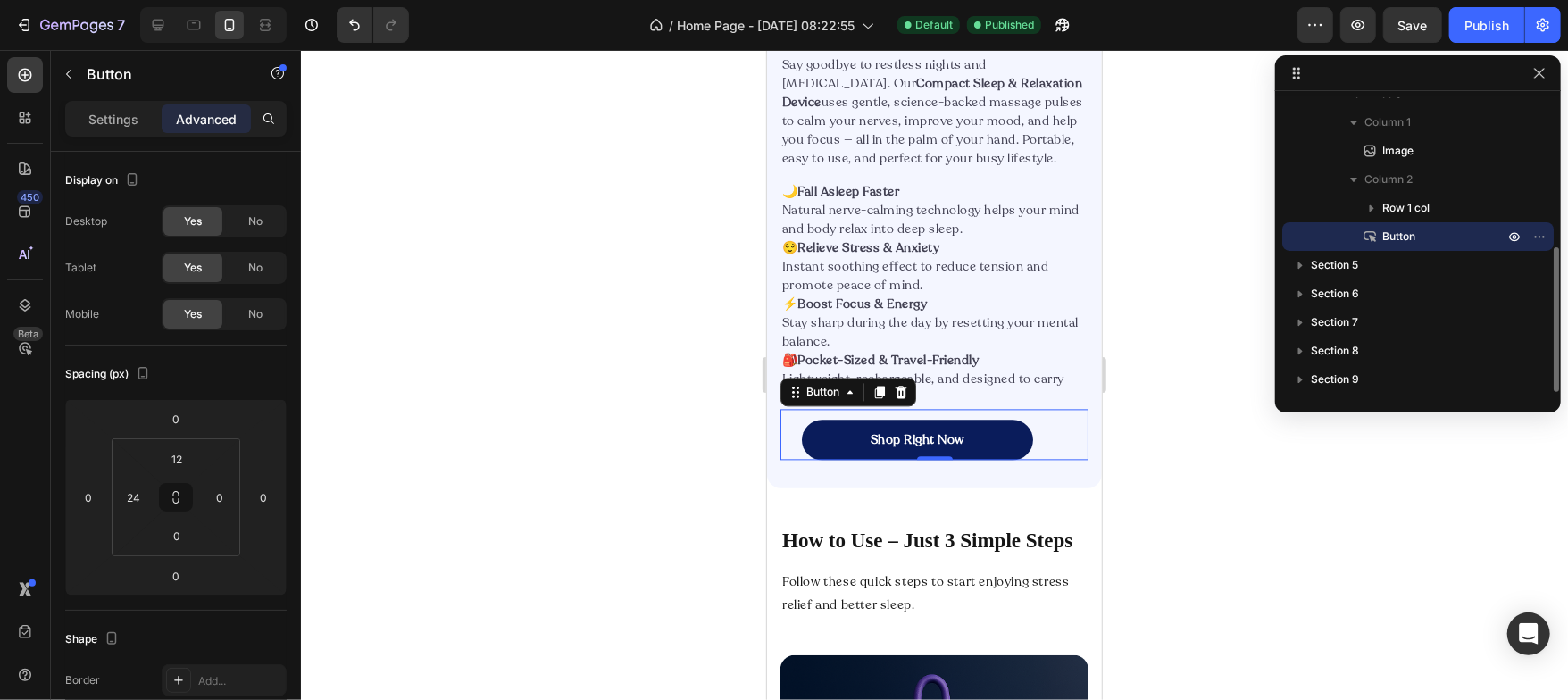
drag, startPoint x: 788, startPoint y: 431, endPoint x: 1385, endPoint y: 458, distance: 597.6
click at [788, 431] on div "Shop Right Now Button 0" at bounding box center [934, 434] width 308 height 51
click at [144, 498] on input "24" at bounding box center [134, 497] width 27 height 27
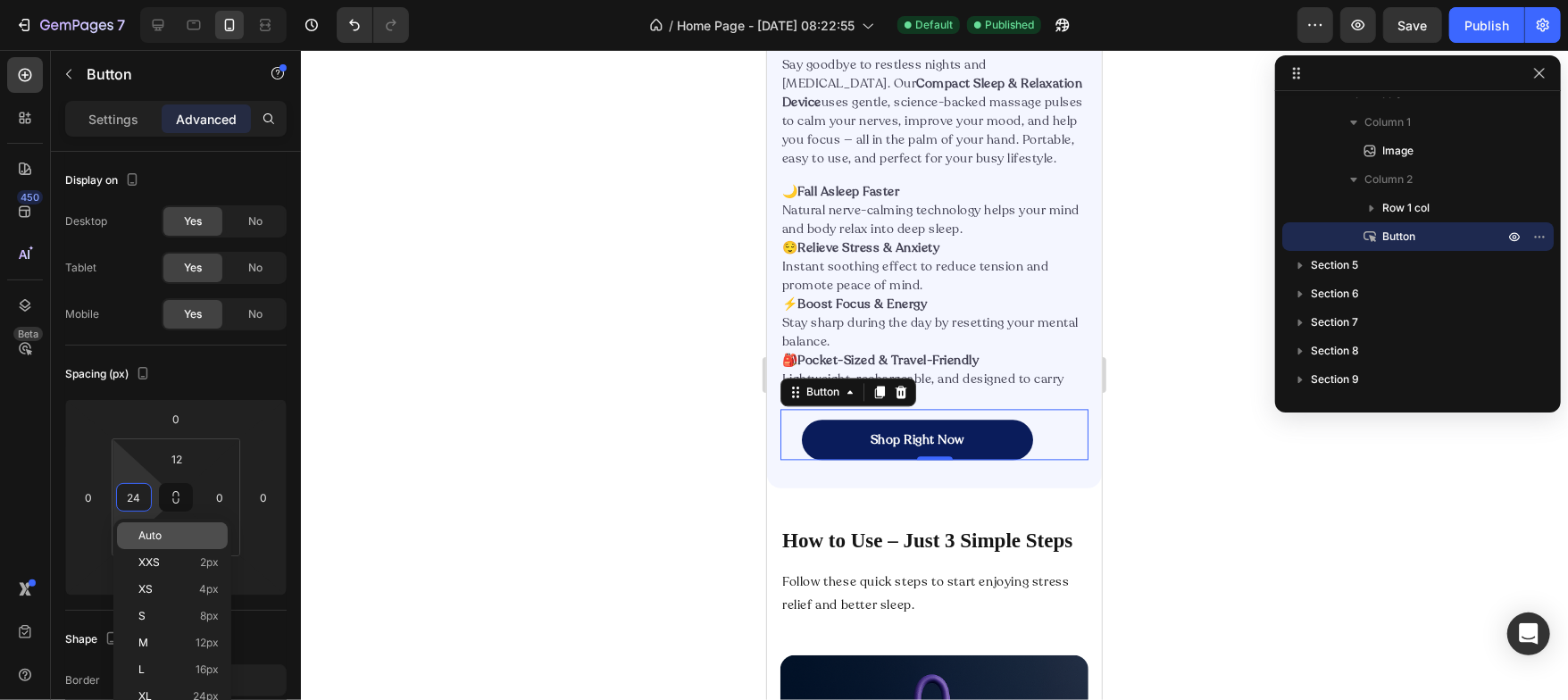
click at [149, 522] on div "Auto" at bounding box center [172, 536] width 111 height 27
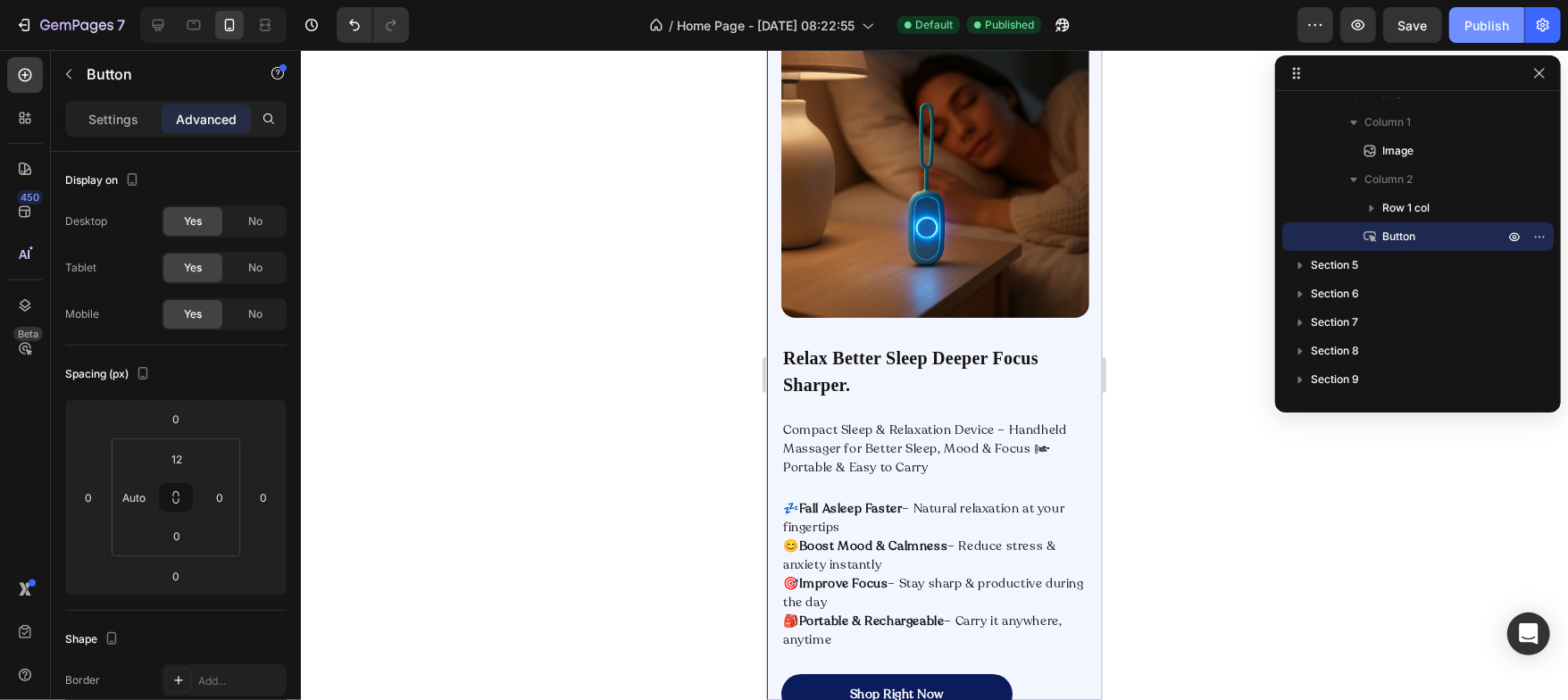
scroll to position [4797, 0]
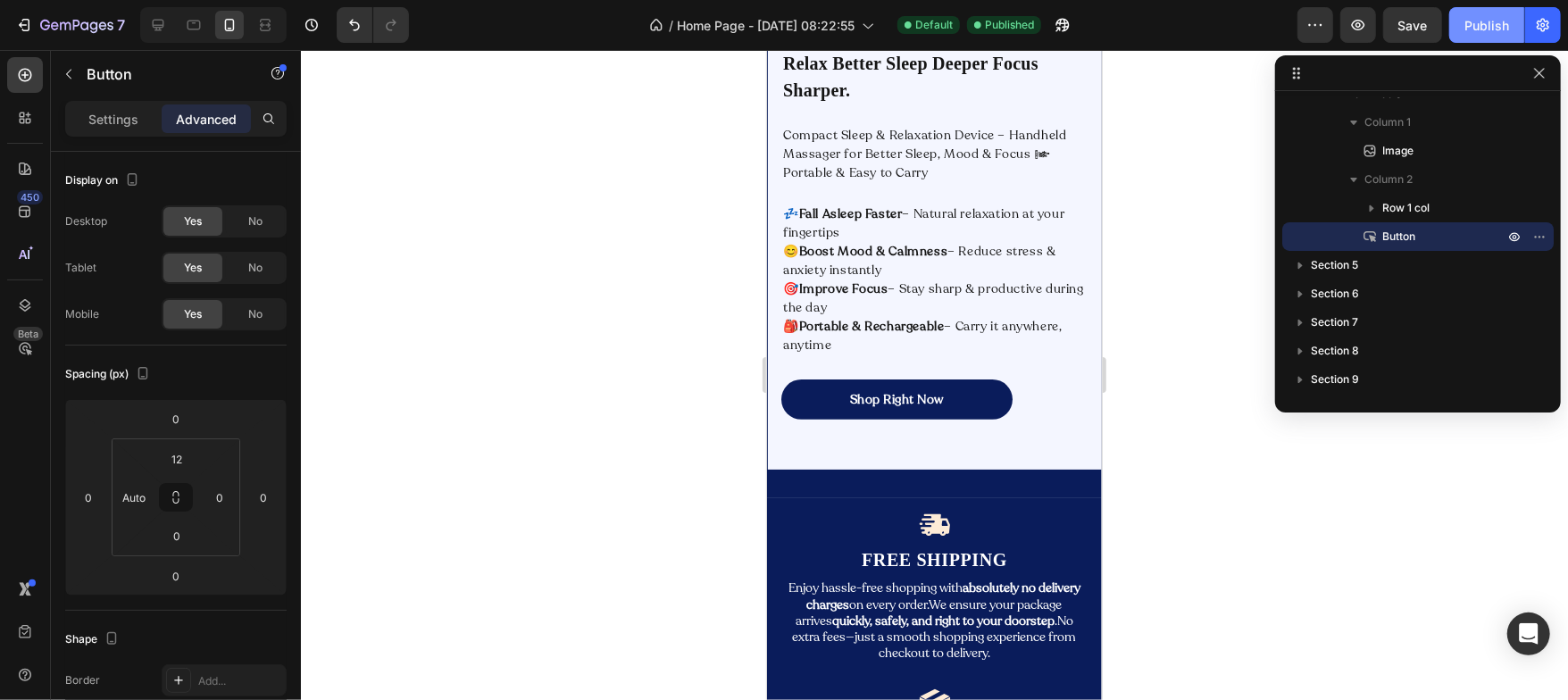
click at [1485, 37] on button "Publish" at bounding box center [1486, 26] width 75 height 36
click at [157, 28] on icon at bounding box center [158, 25] width 18 height 18
type input "30"
